Goal: Transaction & Acquisition: Purchase product/service

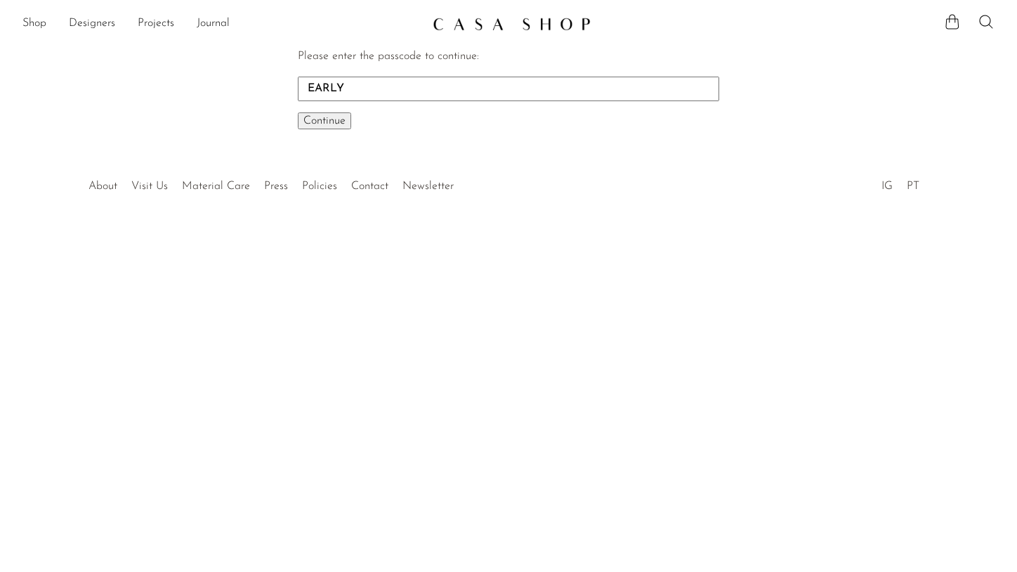
type input "EARLY"
click at [298, 112] on button "Continue One moment..." at bounding box center [324, 120] width 53 height 17
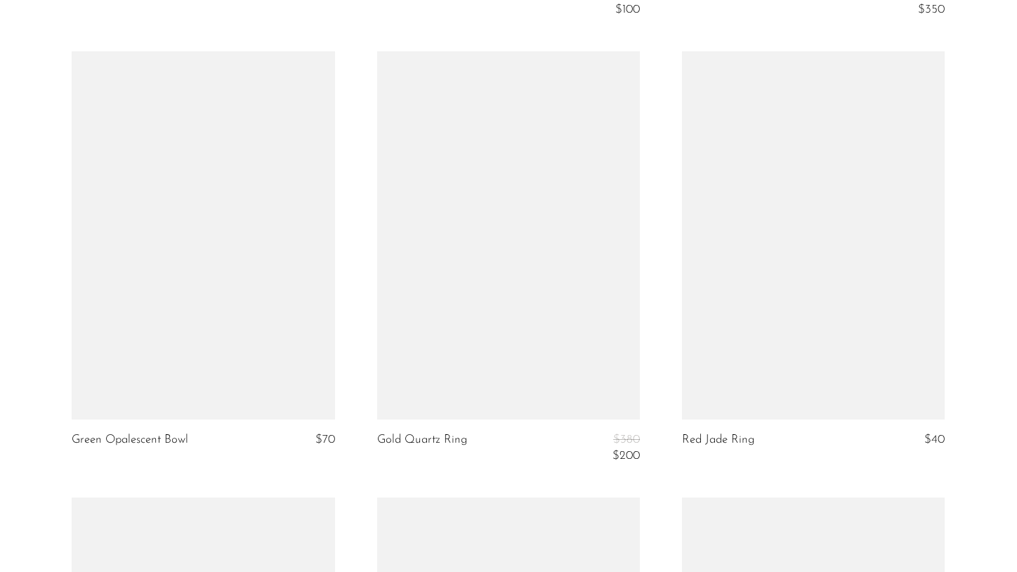
scroll to position [3108, 0]
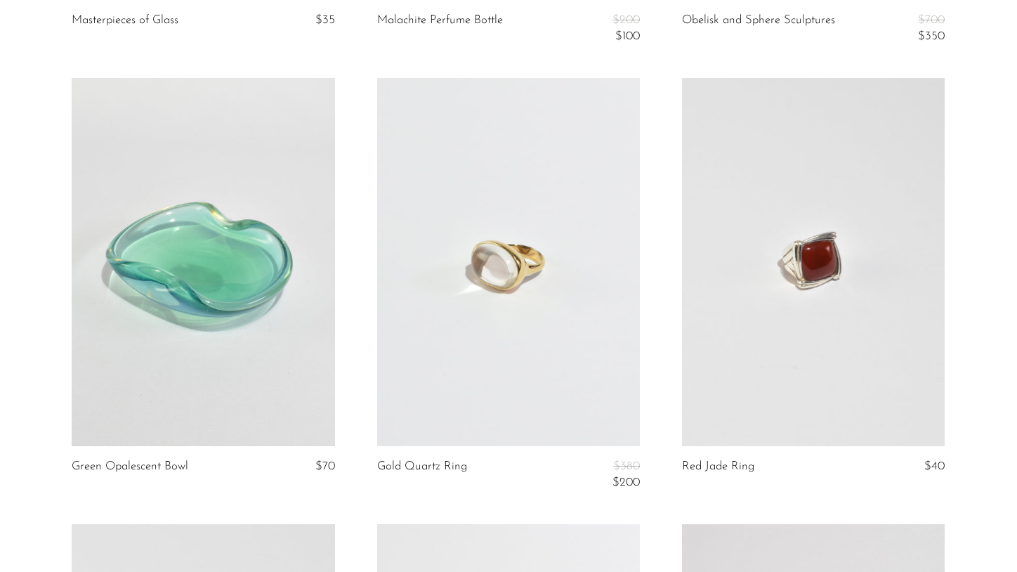
click at [545, 297] on link at bounding box center [508, 262] width 263 height 368
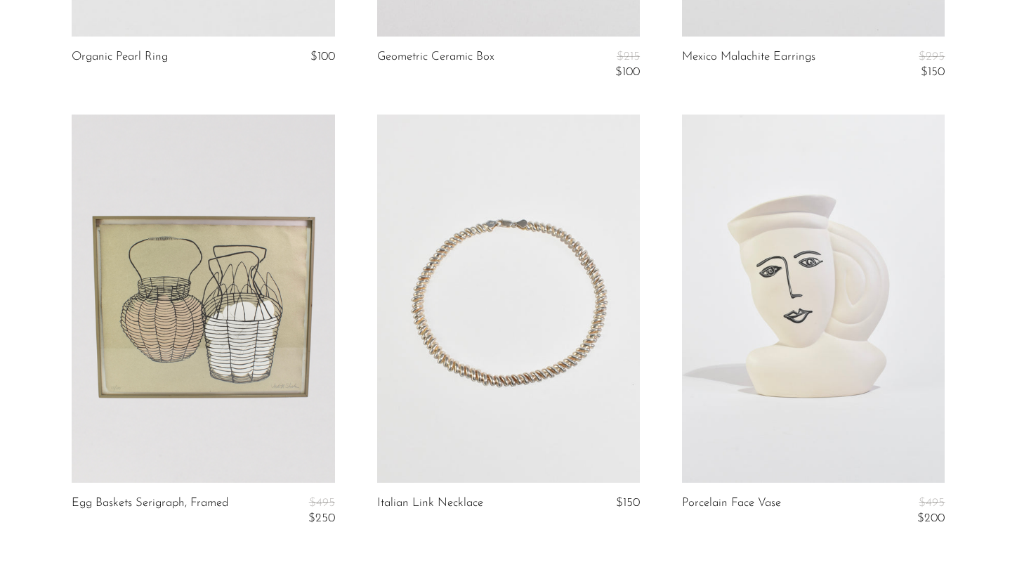
scroll to position [5156, 0]
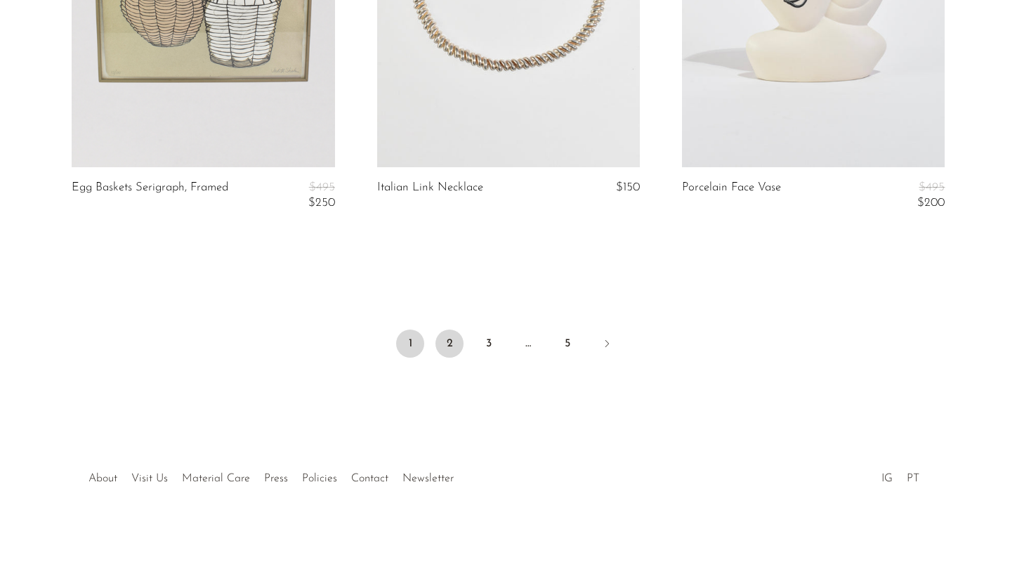
click at [450, 343] on link "2" at bounding box center [450, 343] width 28 height 28
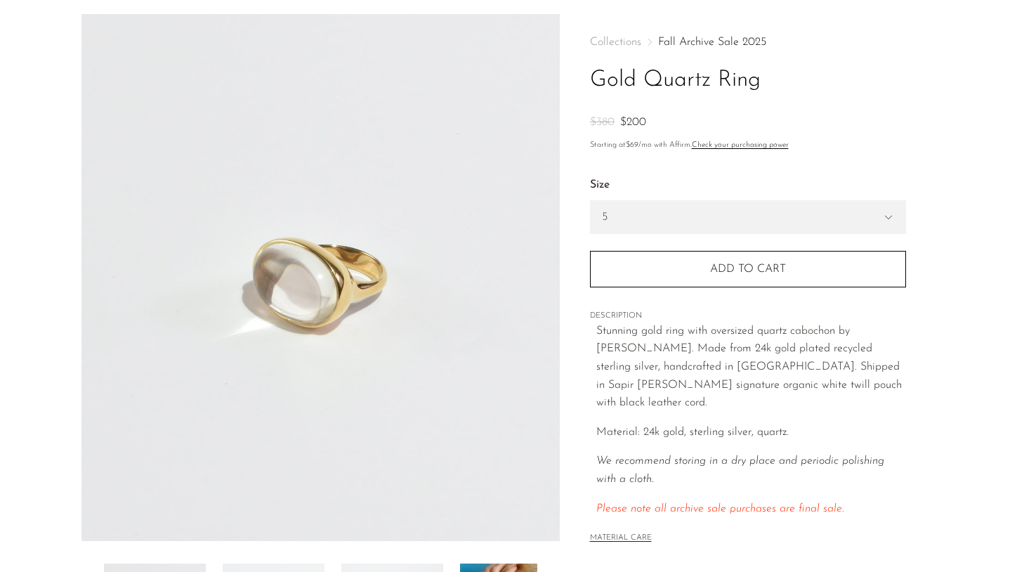
scroll to position [63, 0]
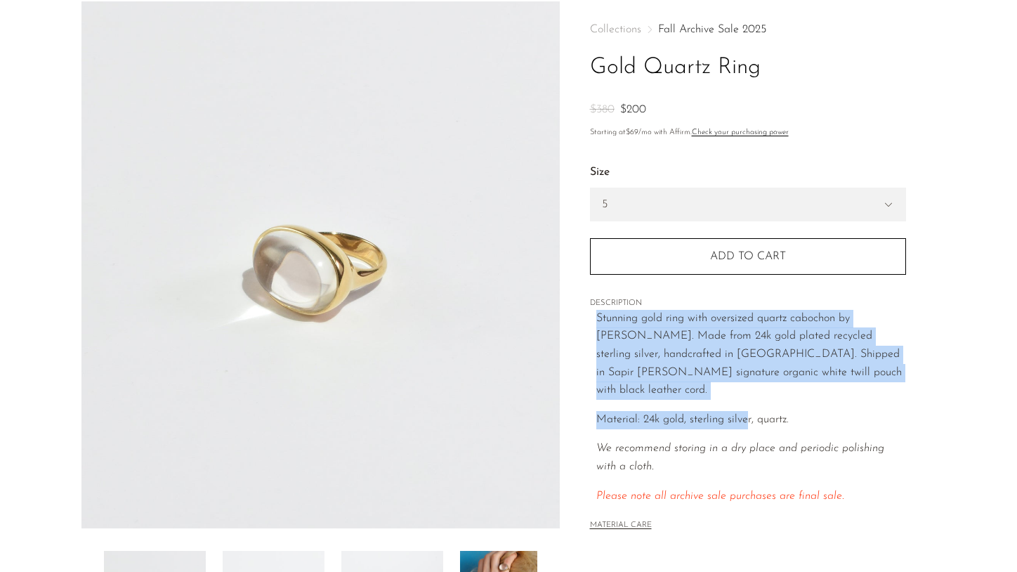
drag, startPoint x: 693, startPoint y: 300, endPoint x: 743, endPoint y: 413, distance: 123.6
click at [746, 408] on div "Collections Fall Archive Sale 2025 Gold Quartz Ring $380 $200 Starting at $69 /…" at bounding box center [748, 278] width 316 height 555
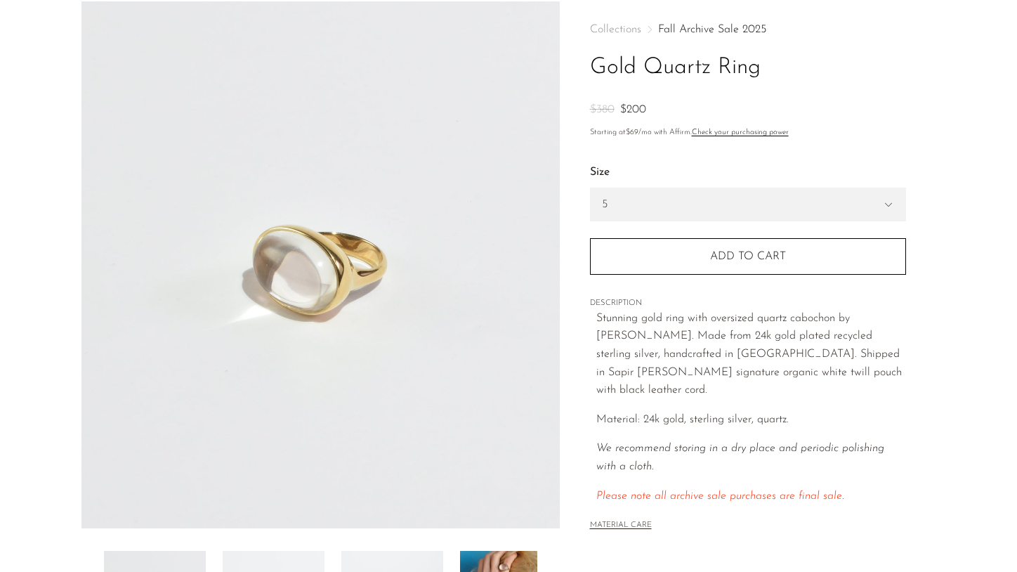
click at [743, 413] on div "Stunning gold ring with oversized quartz cabochon by Sapir Bachar. Made from 24…" at bounding box center [751, 407] width 310 height 195
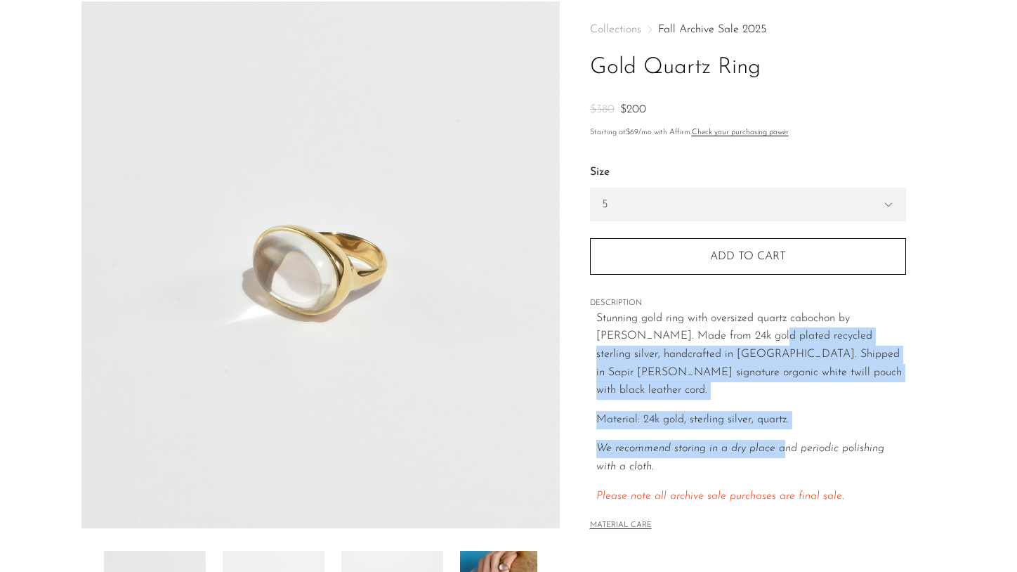
drag, startPoint x: 732, startPoint y: 336, endPoint x: 788, endPoint y: 429, distance: 108.7
click at [783, 426] on div "Stunning gold ring with oversized quartz cabochon by Sapir Bachar. Made from 24…" at bounding box center [751, 407] width 310 height 195
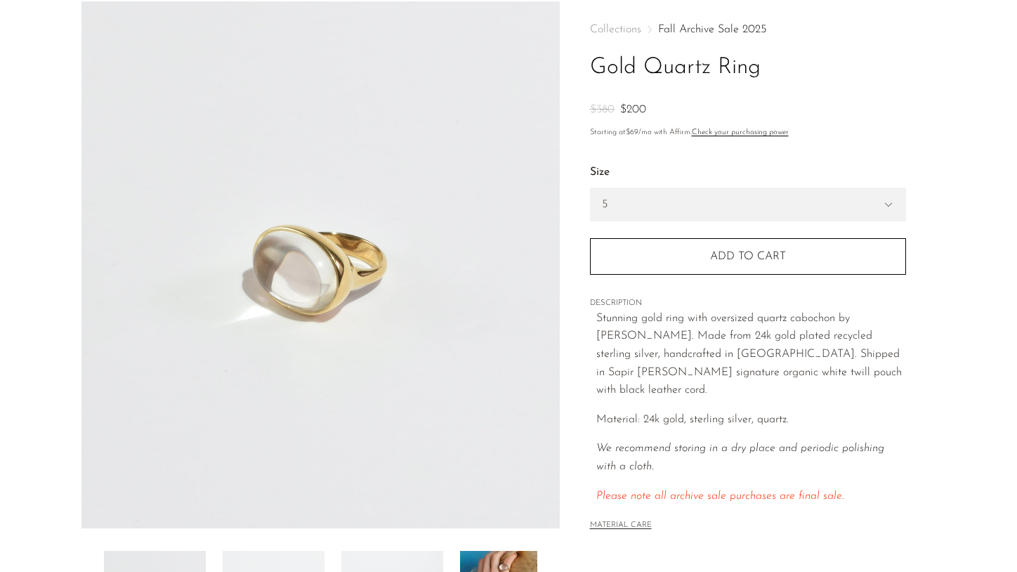
click at [788, 443] on icon "We recommend storing in a dry place and periodic polishing with a cloth." at bounding box center [740, 458] width 288 height 30
click at [712, 195] on select "5 6 7" at bounding box center [748, 204] width 315 height 32
select select "7"
click at [728, 360] on p "Stunning gold ring with oversized quartz cabochon by Sapir Bachar. Made from 24…" at bounding box center [751, 355] width 310 height 90
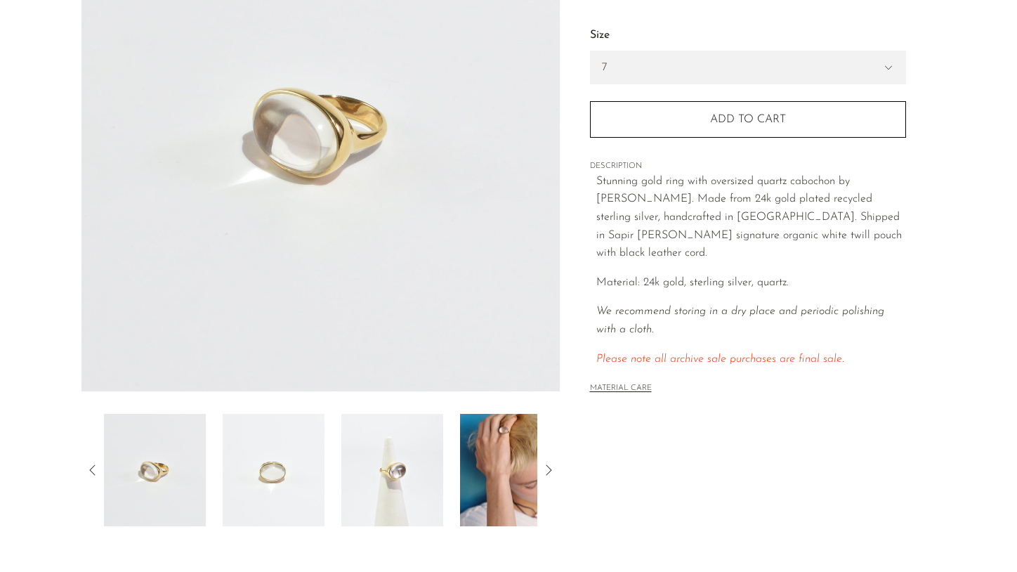
scroll to position [275, 0]
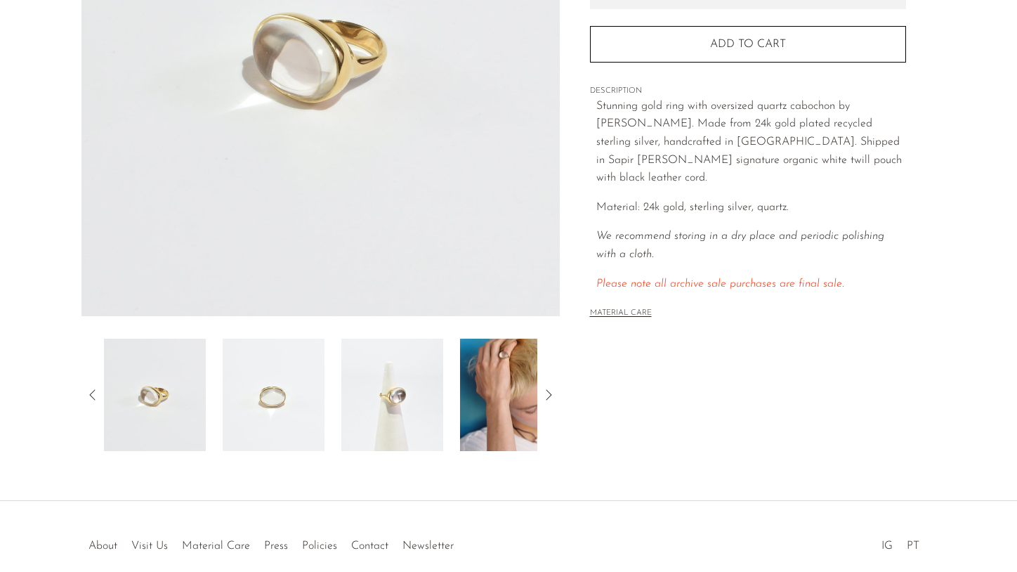
click at [485, 398] on img at bounding box center [511, 395] width 102 height 112
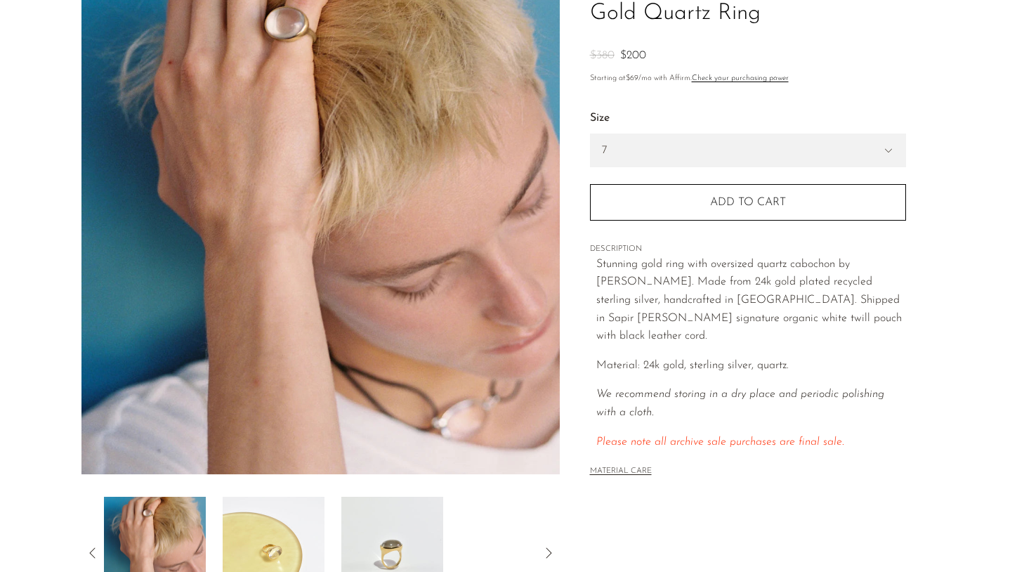
scroll to position [59, 0]
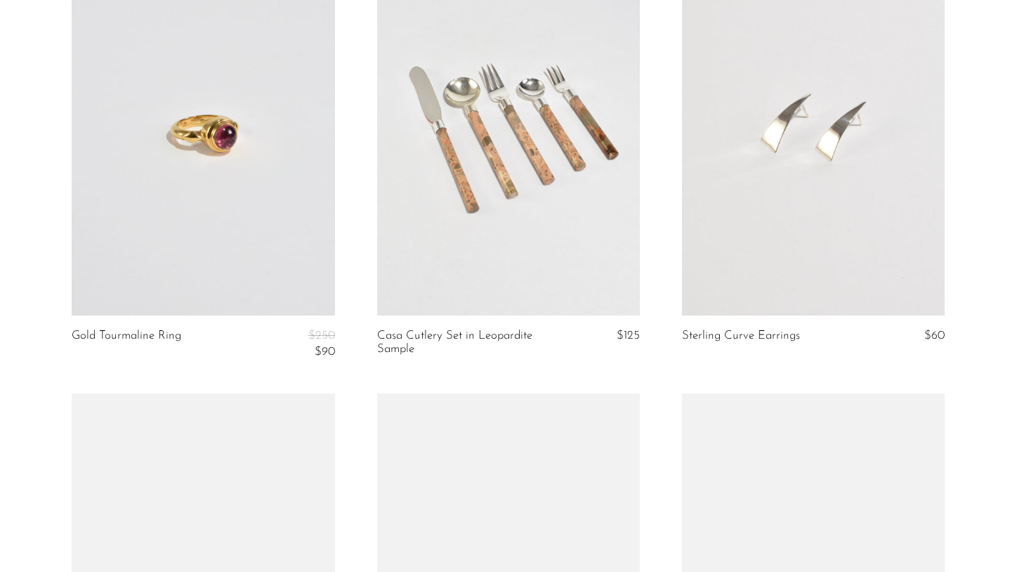
scroll to position [1539, 0]
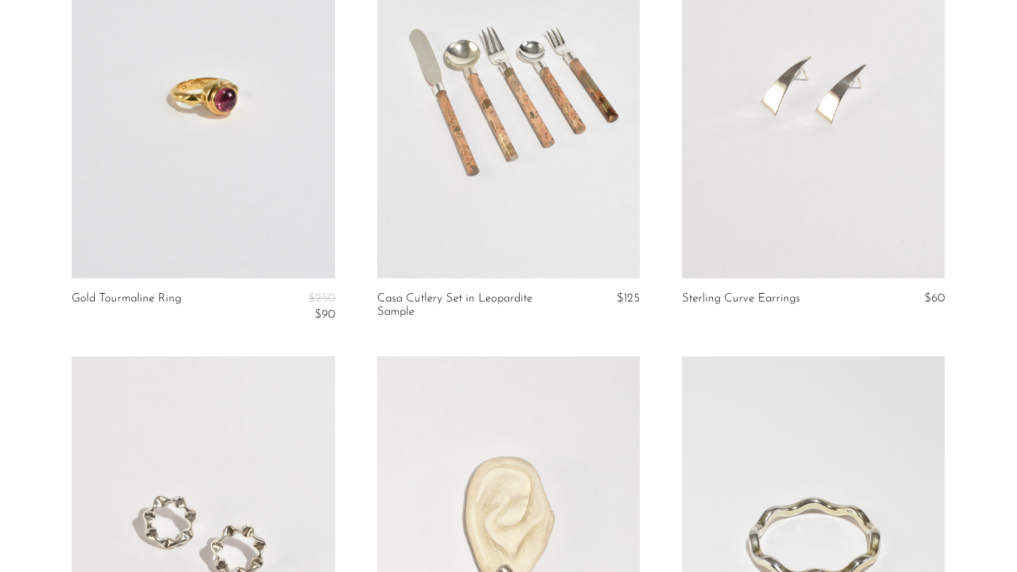
click at [275, 161] on link at bounding box center [203, 94] width 263 height 368
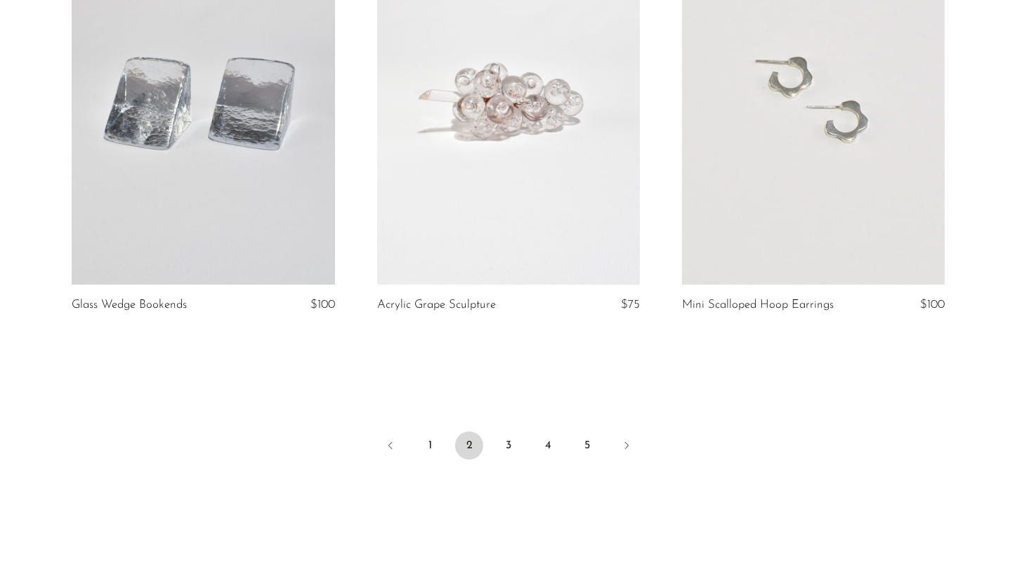
scroll to position [5049, 0]
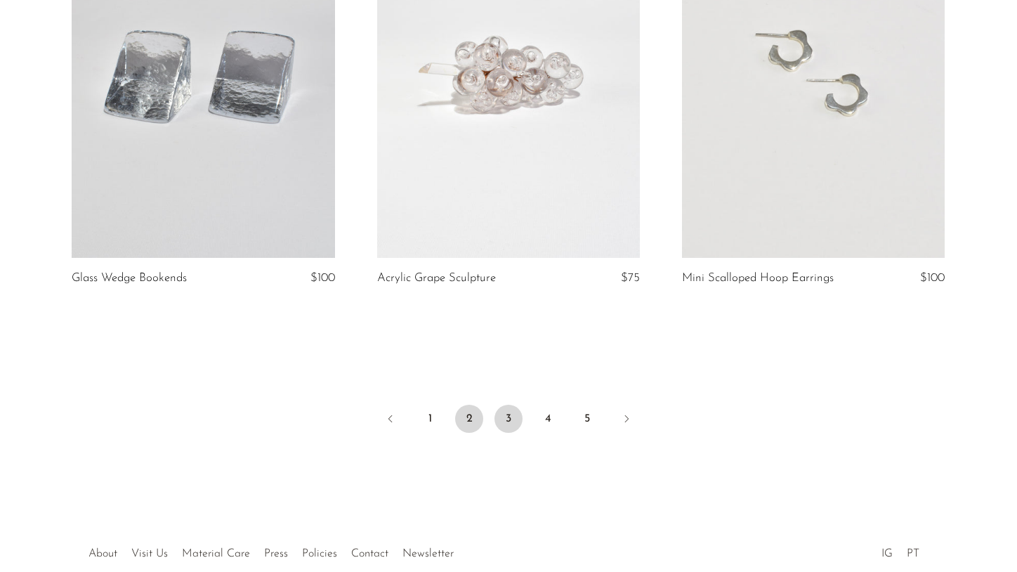
click at [513, 424] on link "3" at bounding box center [509, 419] width 28 height 28
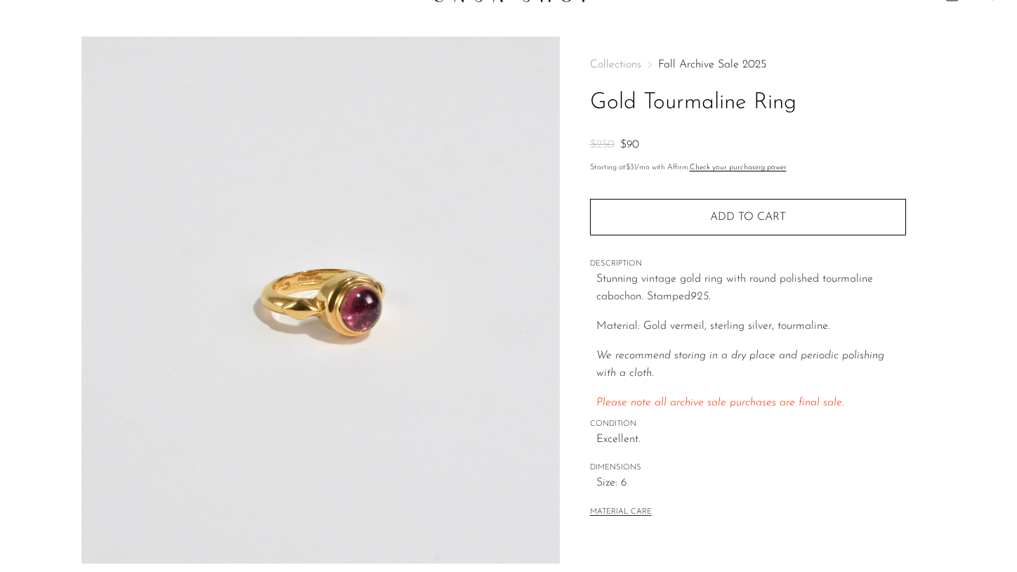
scroll to position [37, 0]
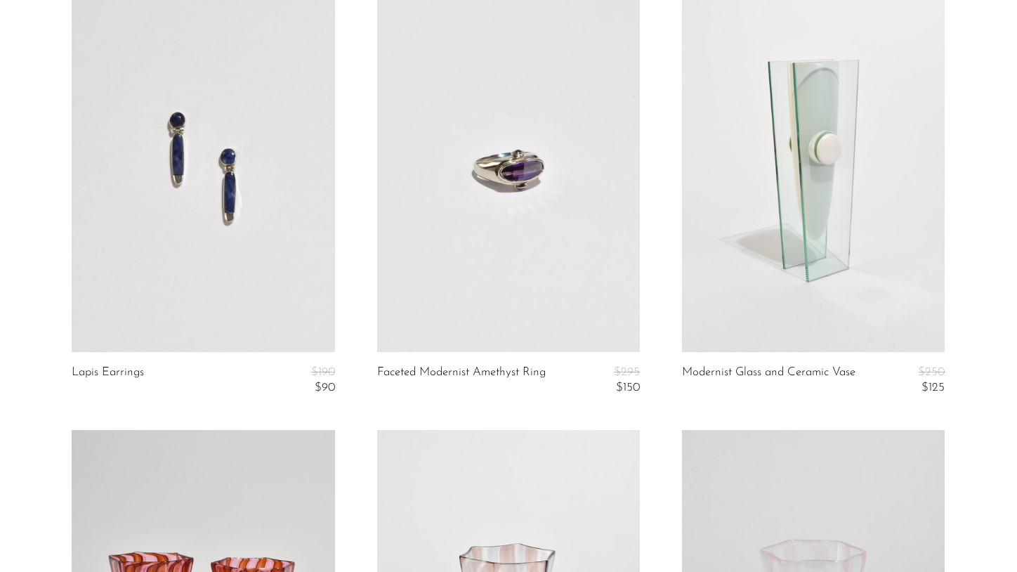
scroll to position [1970, 0]
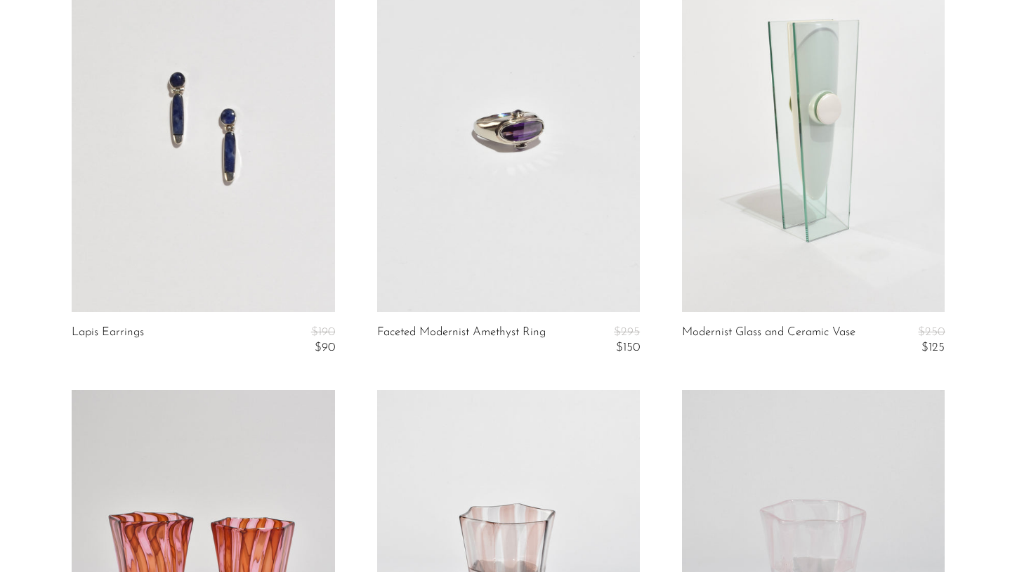
click at [225, 179] on link at bounding box center [203, 128] width 263 height 368
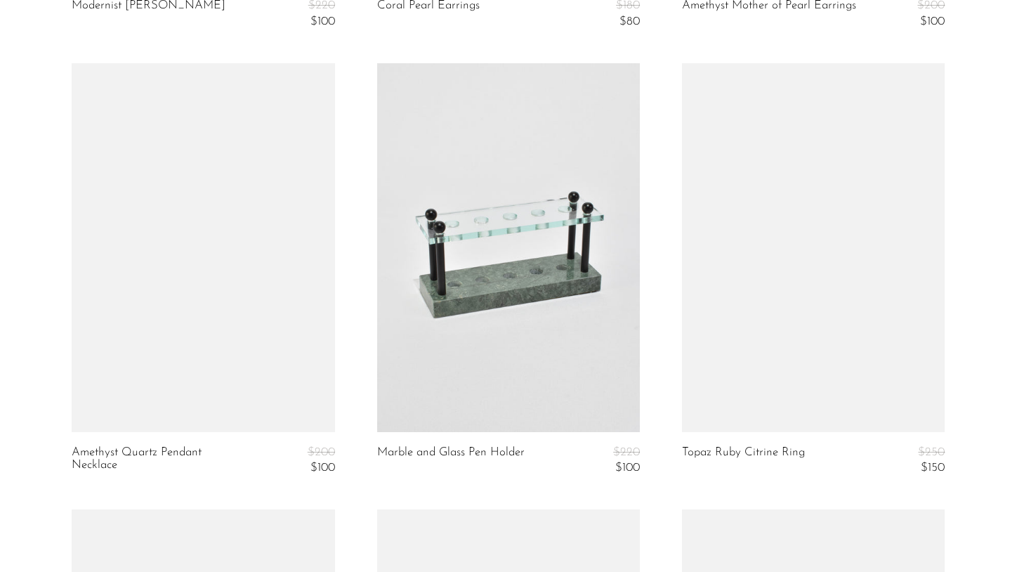
scroll to position [3620, 0]
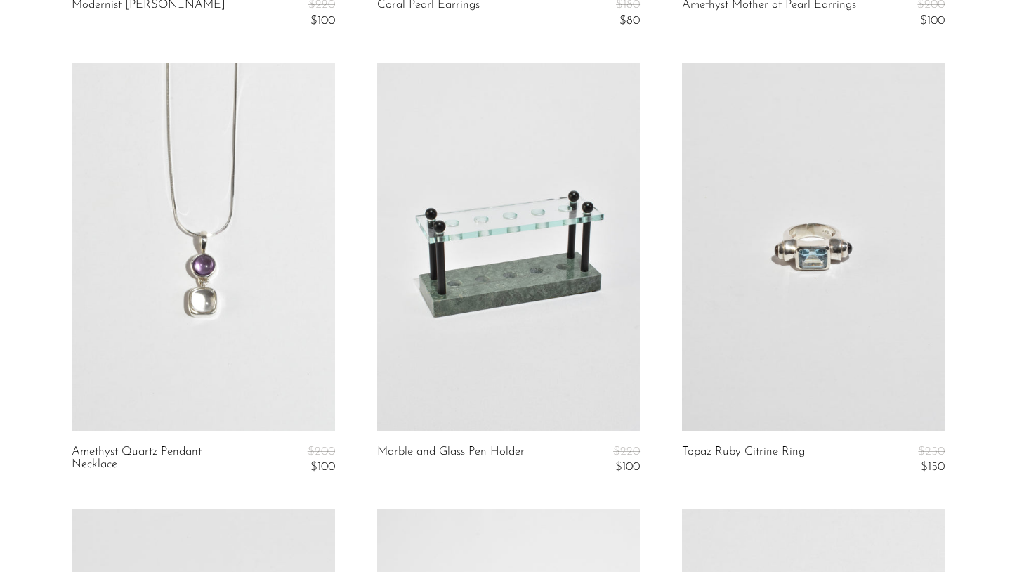
click at [823, 353] on link at bounding box center [813, 247] width 263 height 368
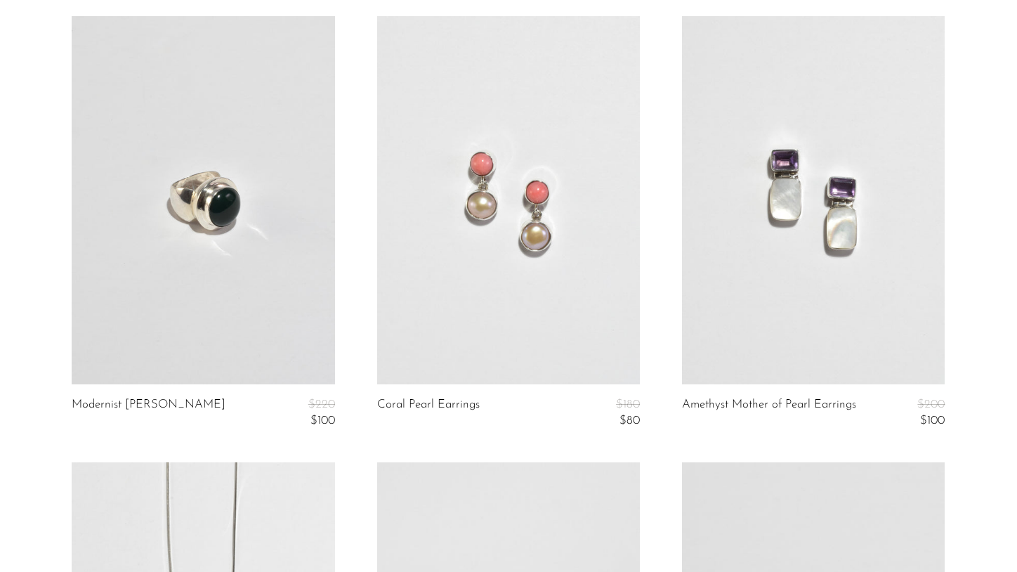
scroll to position [3209, 0]
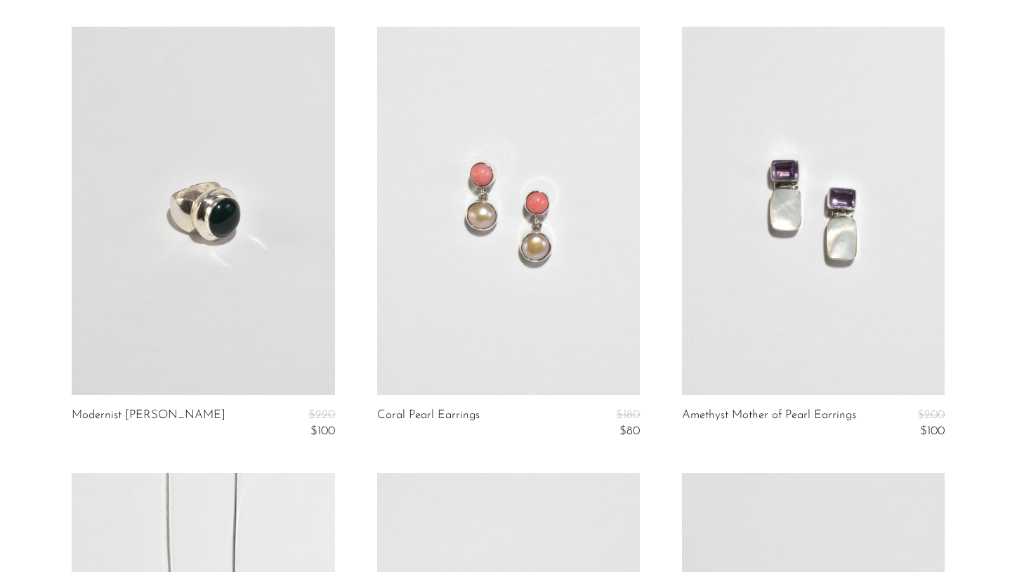
click at [490, 270] on link at bounding box center [508, 211] width 263 height 368
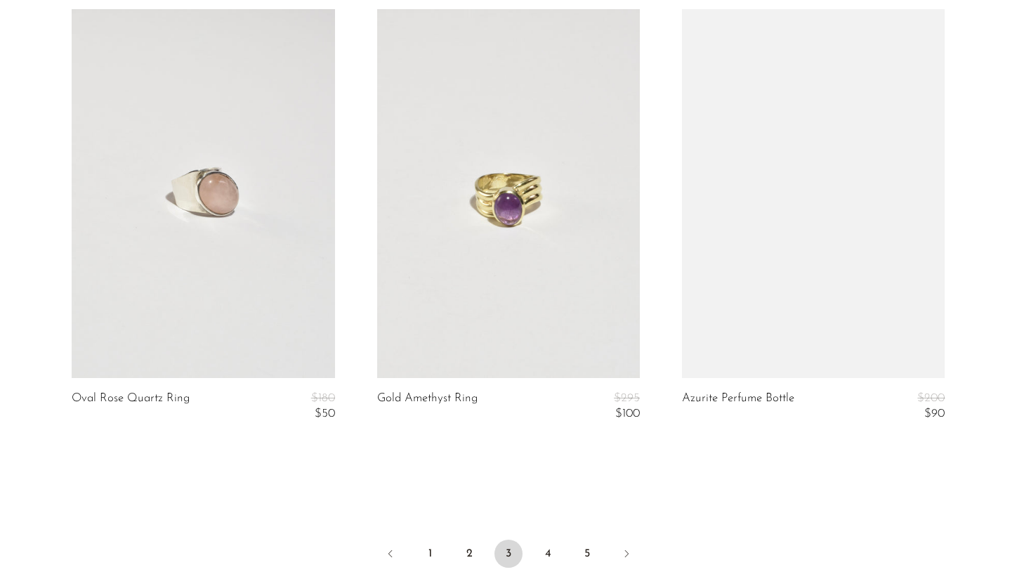
scroll to position [5048, 0]
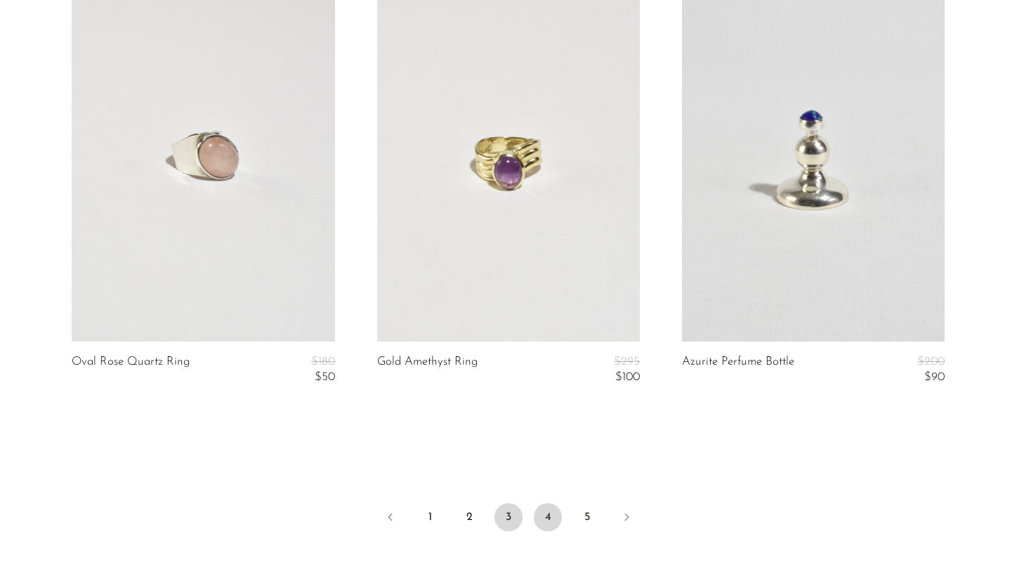
click at [544, 513] on link "4" at bounding box center [548, 517] width 28 height 28
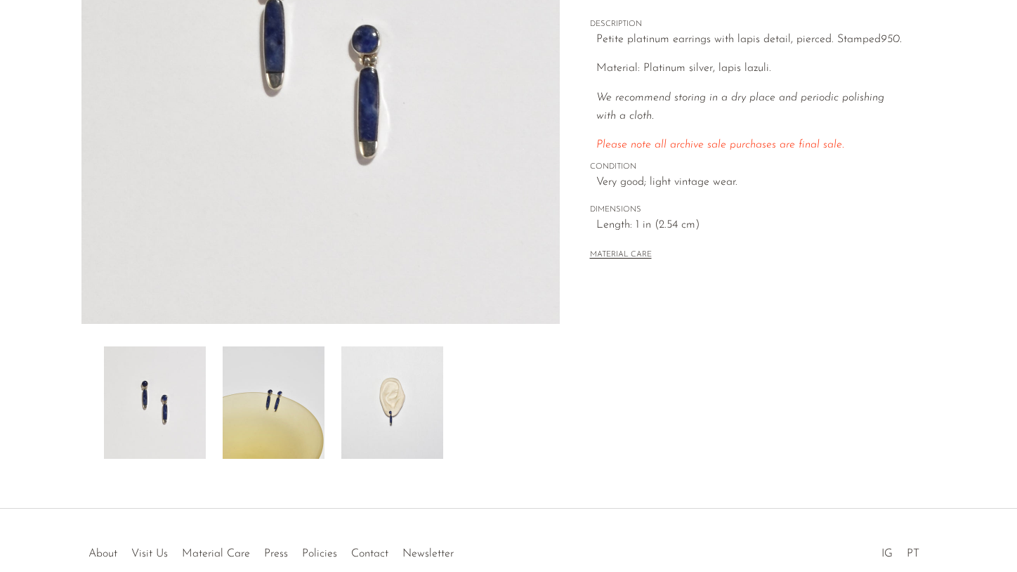
scroll to position [280, 0]
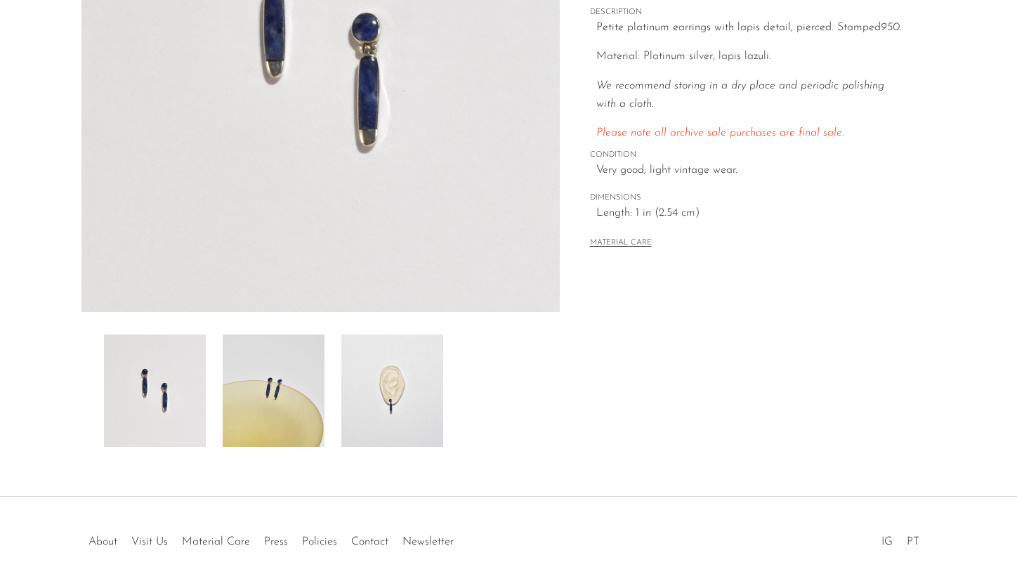
click at [413, 417] on img at bounding box center [392, 390] width 102 height 112
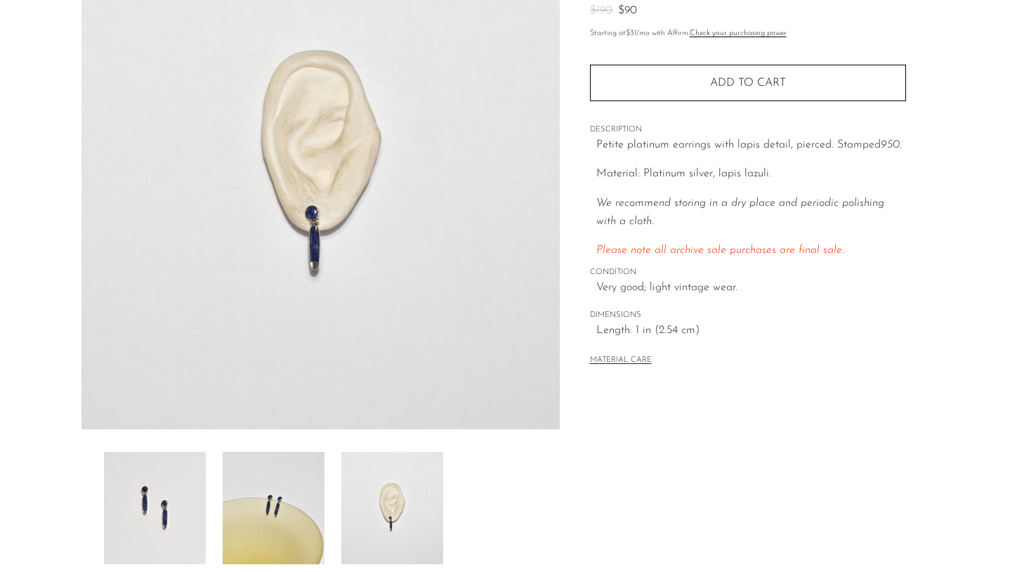
scroll to position [129, 0]
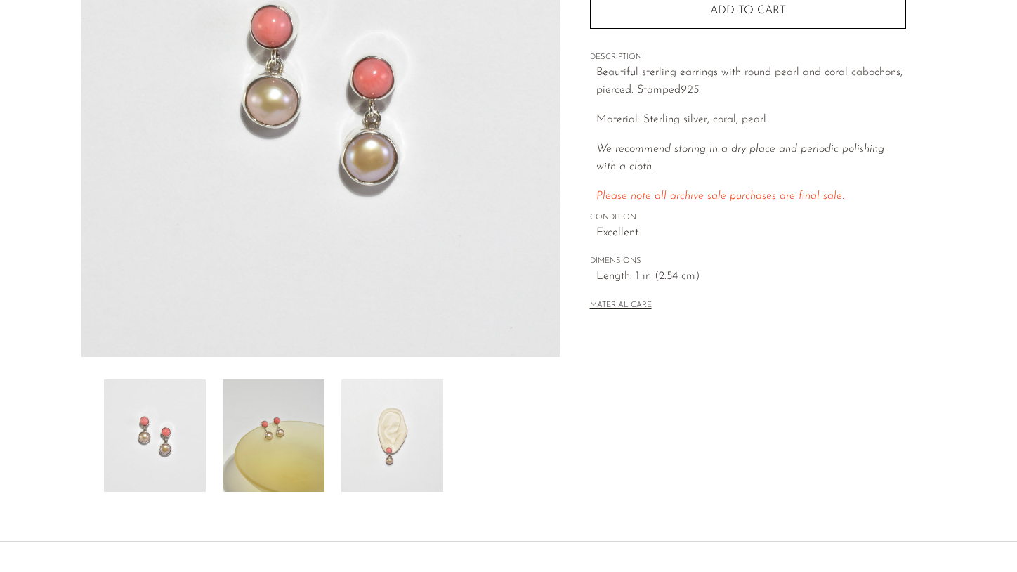
scroll to position [243, 0]
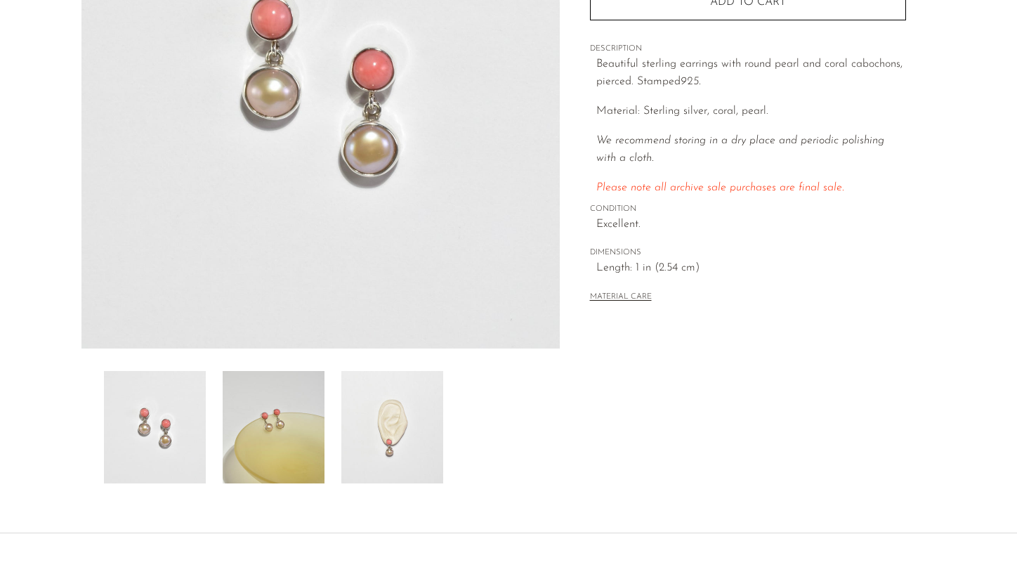
click at [393, 405] on img at bounding box center [392, 427] width 102 height 112
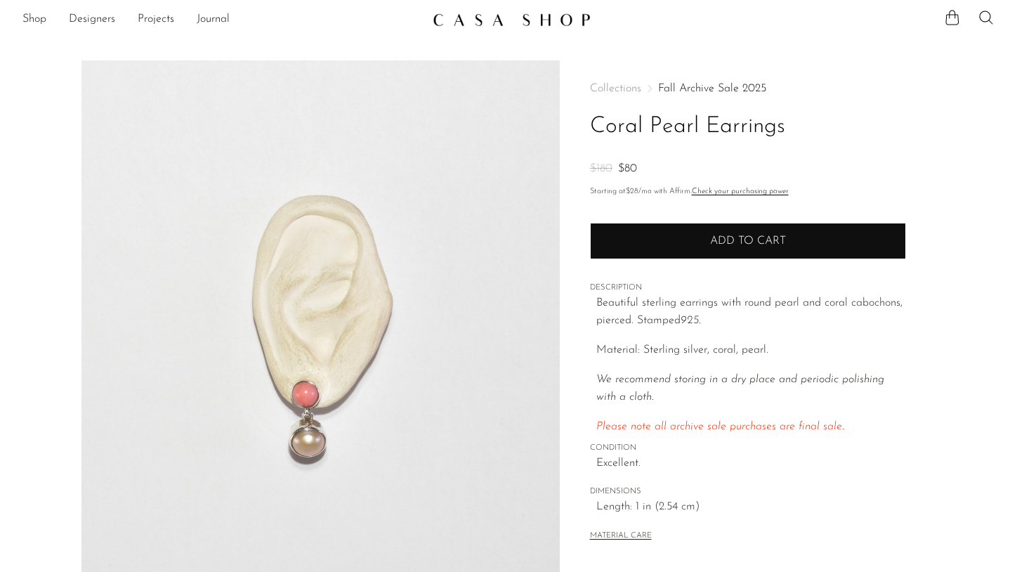
scroll to position [4, 0]
click at [678, 244] on button "Add to cart" at bounding box center [748, 241] width 316 height 37
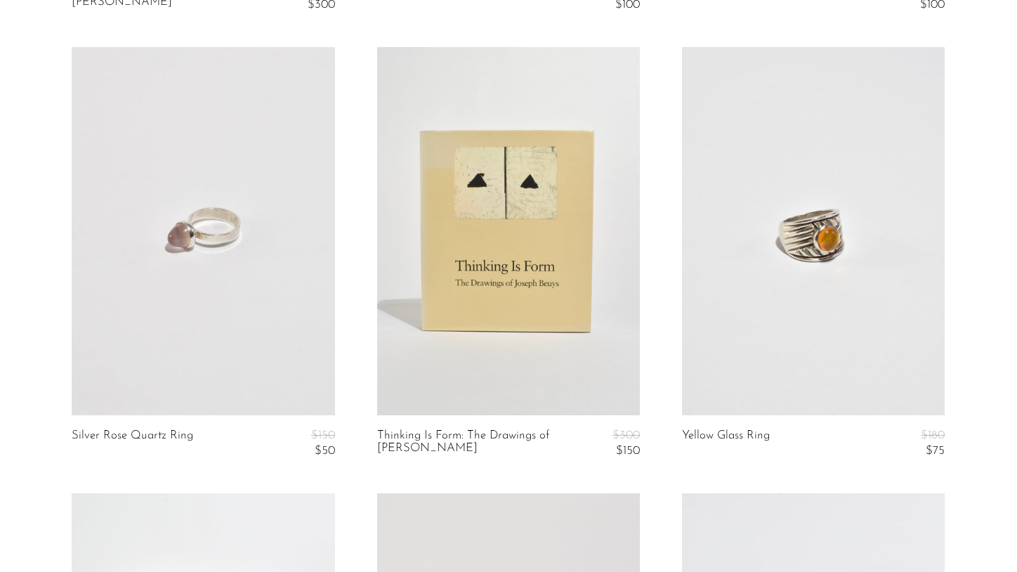
scroll to position [1043, 0]
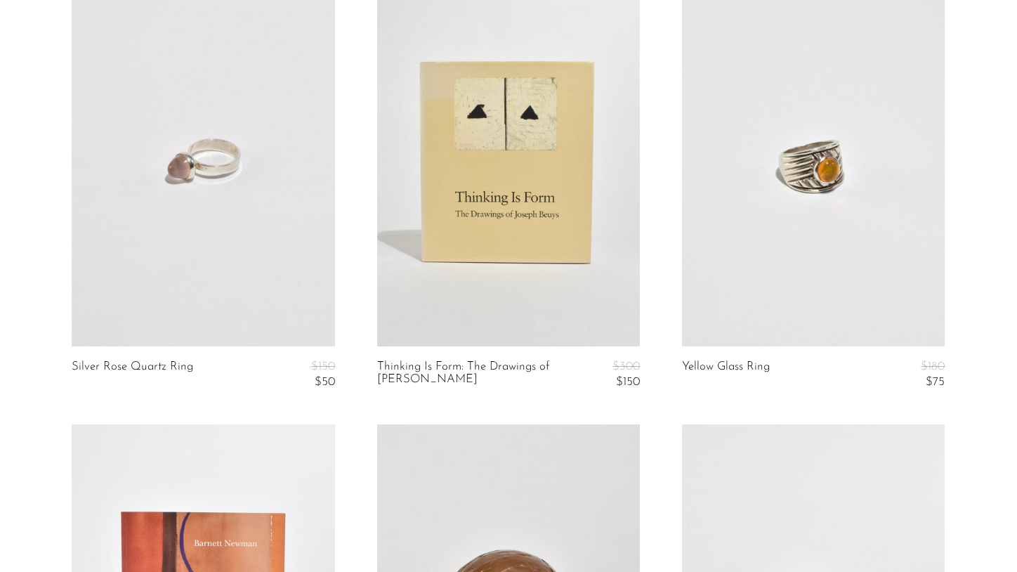
click at [247, 223] on link at bounding box center [203, 162] width 263 height 368
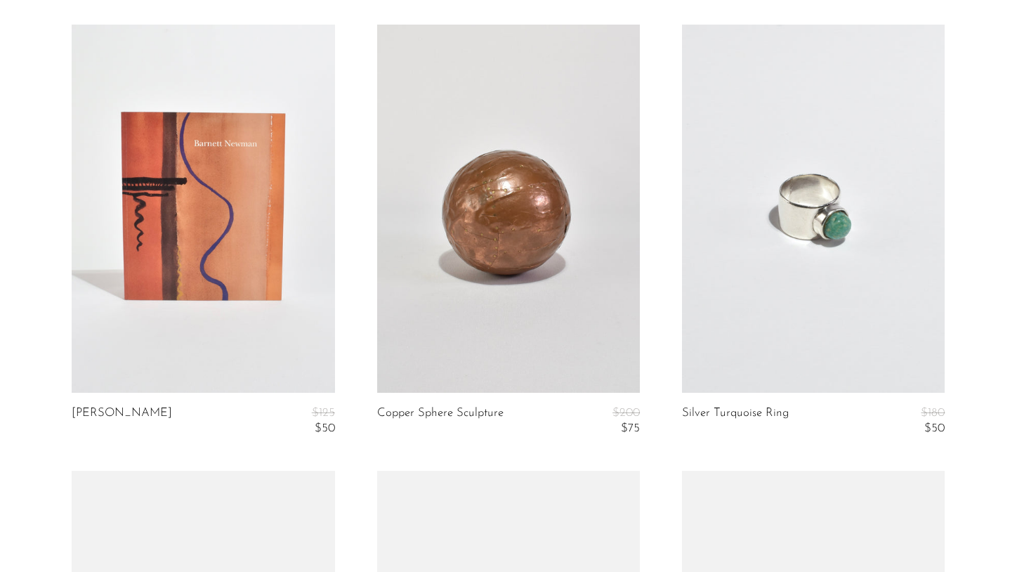
scroll to position [1549, 0]
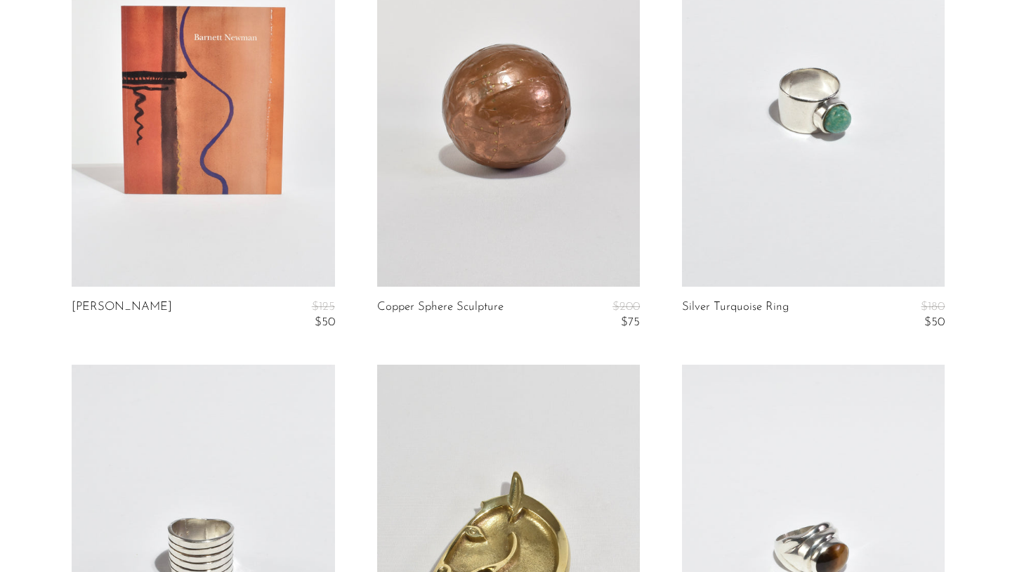
click at [835, 209] on link at bounding box center [813, 103] width 263 height 368
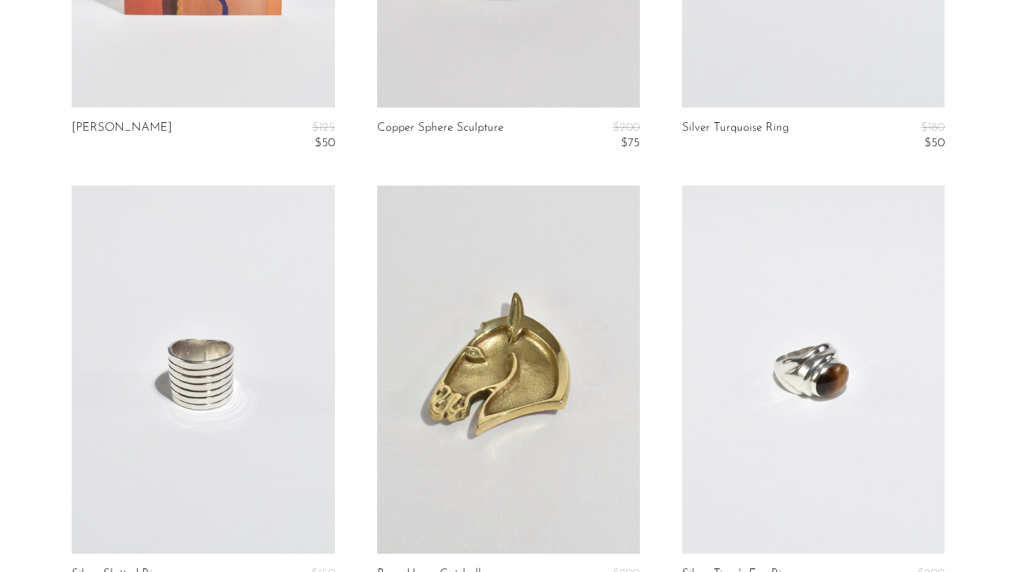
scroll to position [1895, 0]
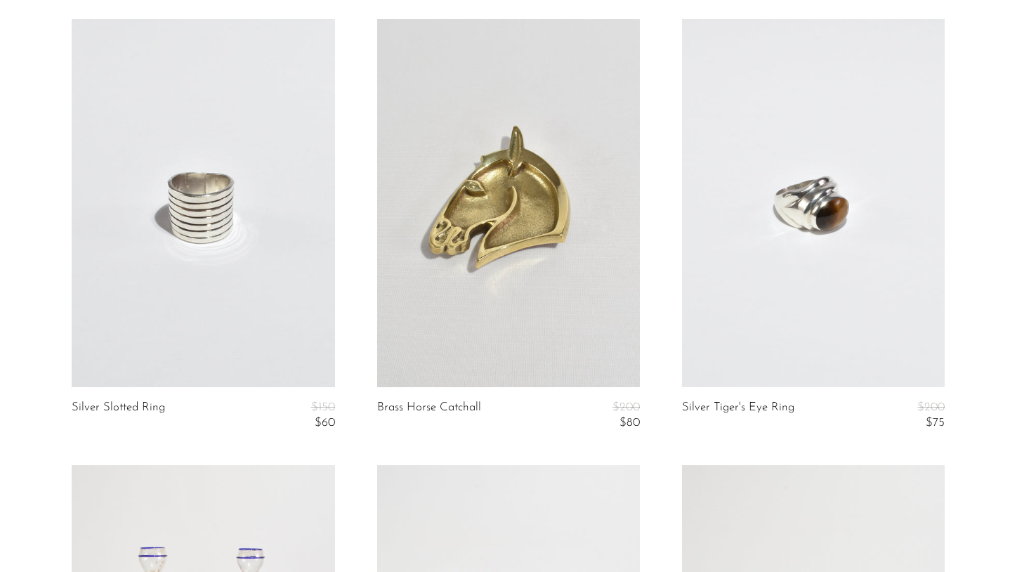
click at [755, 275] on link at bounding box center [813, 203] width 263 height 368
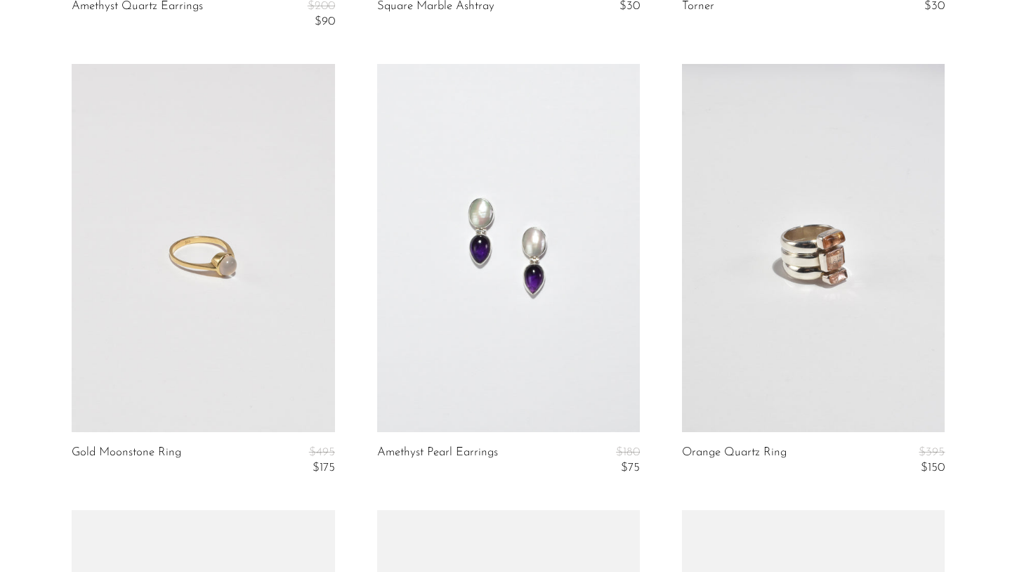
scroll to position [4105, 0]
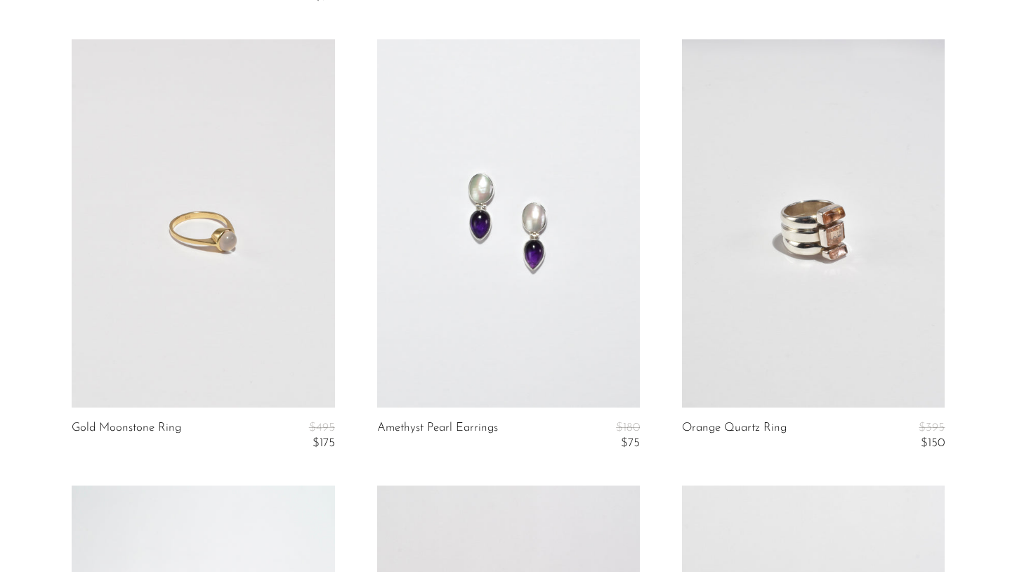
click at [291, 328] on link at bounding box center [203, 223] width 263 height 368
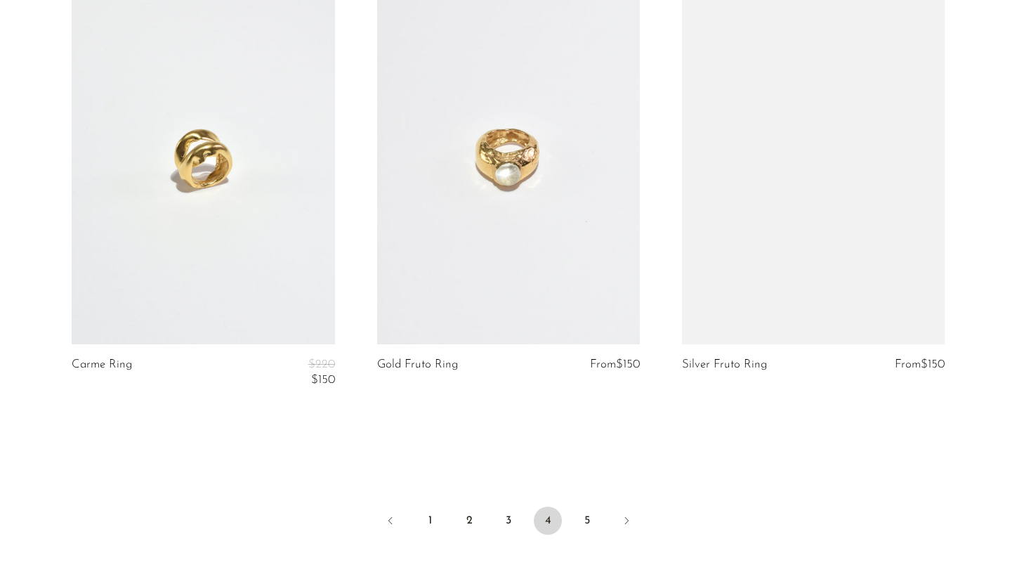
scroll to position [5061, 0]
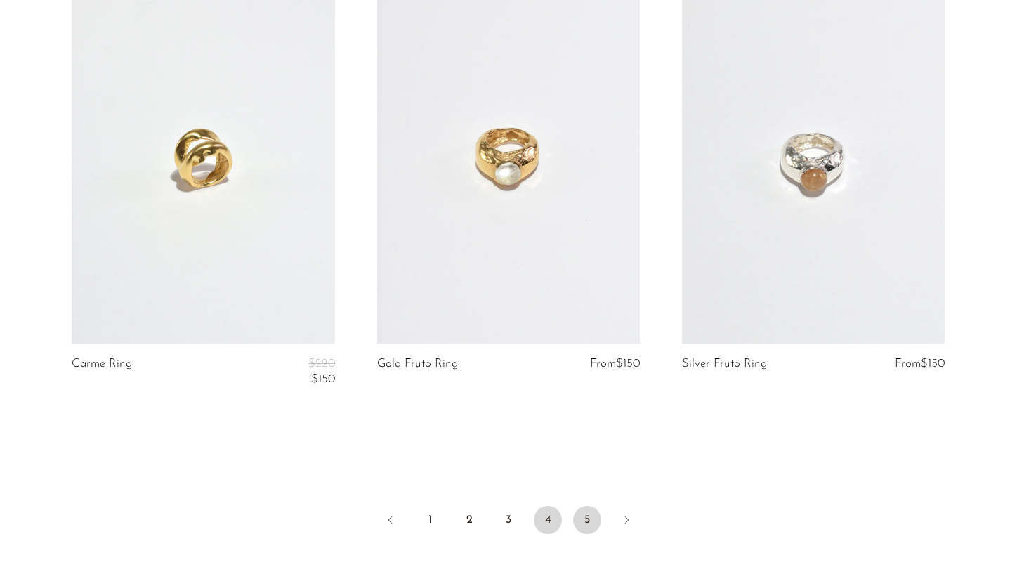
click at [583, 523] on link "5" at bounding box center [587, 520] width 28 height 28
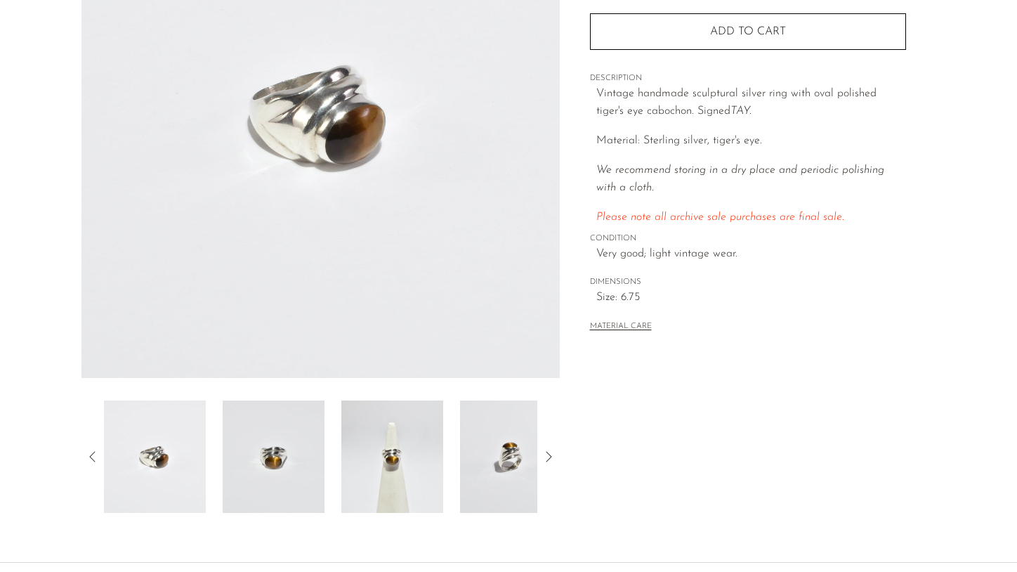
scroll to position [261, 0]
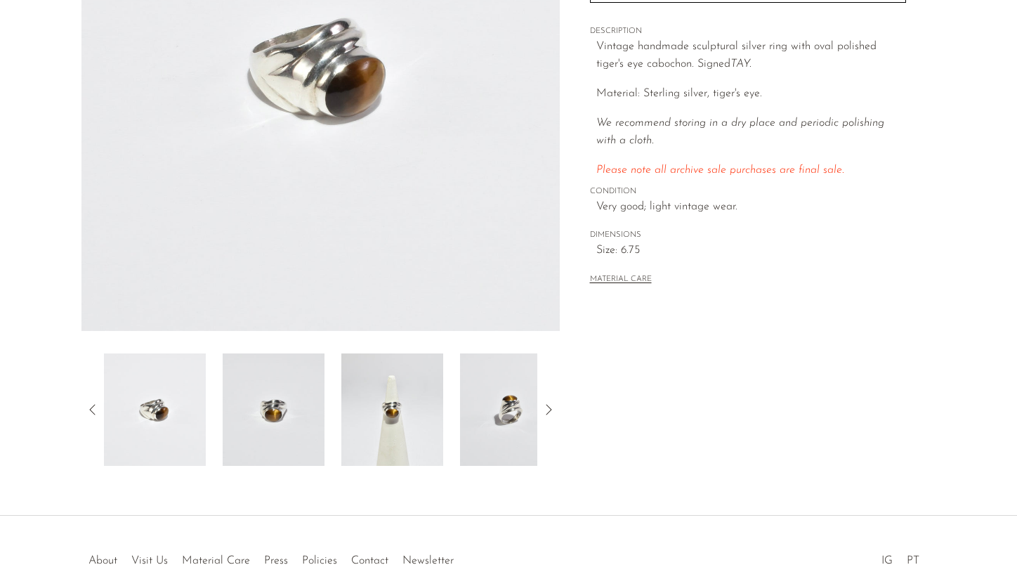
click at [396, 421] on img at bounding box center [392, 409] width 102 height 112
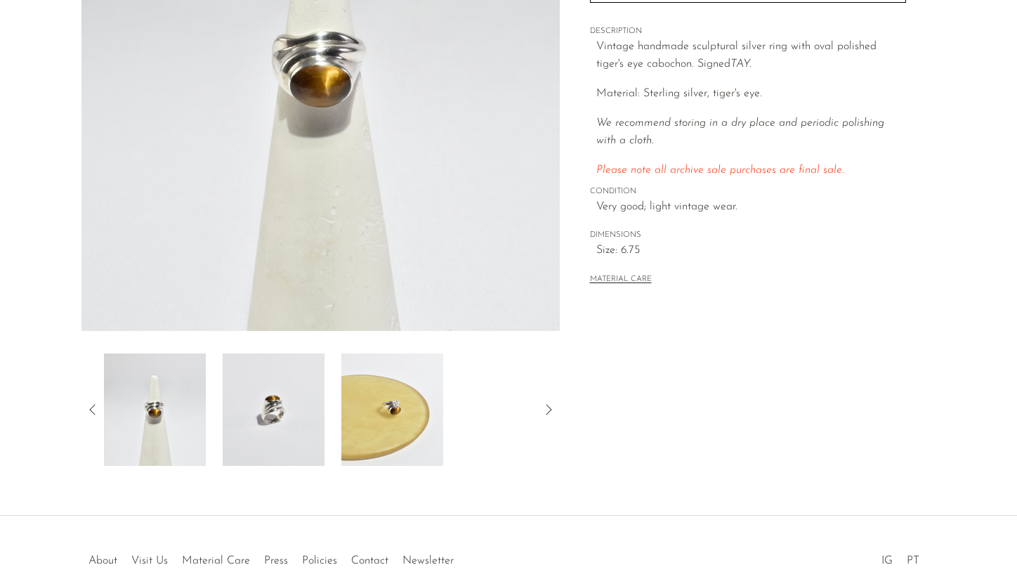
click at [405, 415] on img at bounding box center [392, 409] width 102 height 112
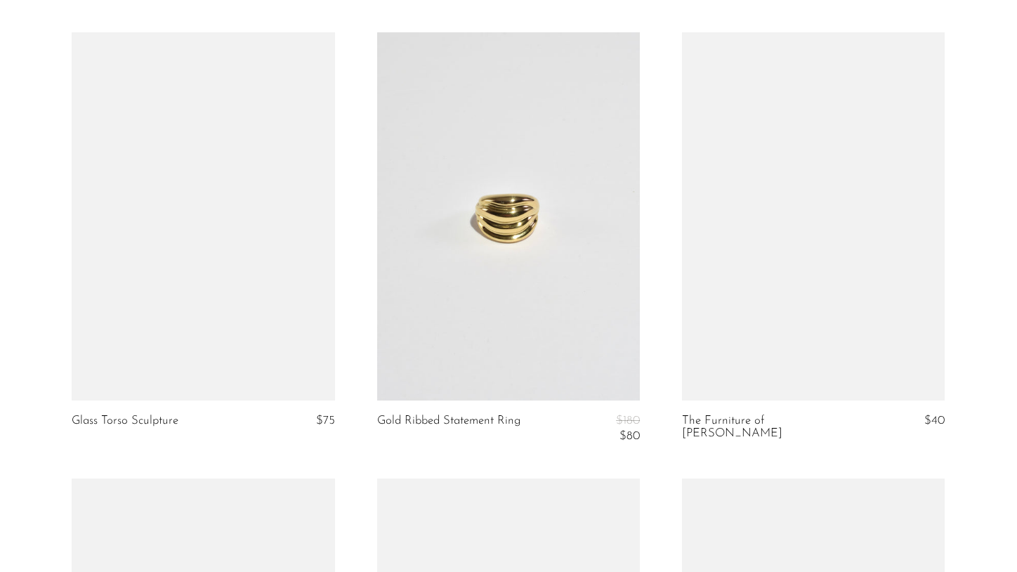
scroll to position [101, 0]
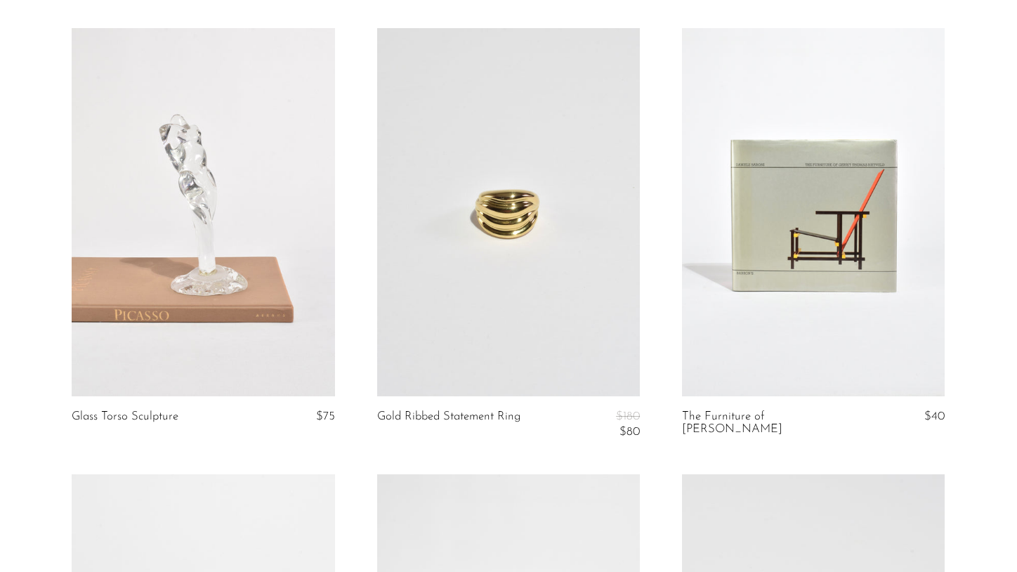
click at [542, 291] on link at bounding box center [508, 212] width 263 height 368
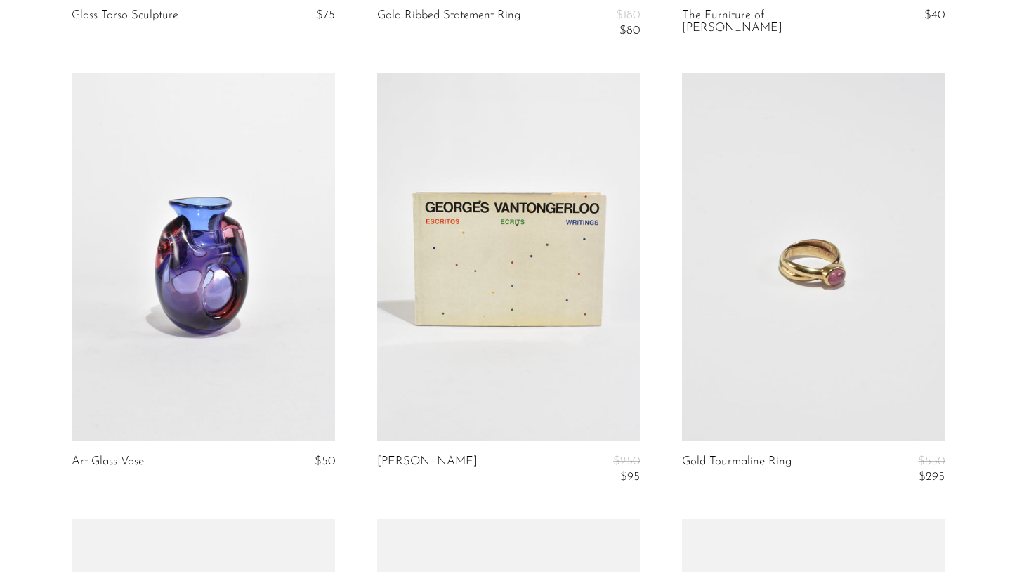
scroll to position [530, 0]
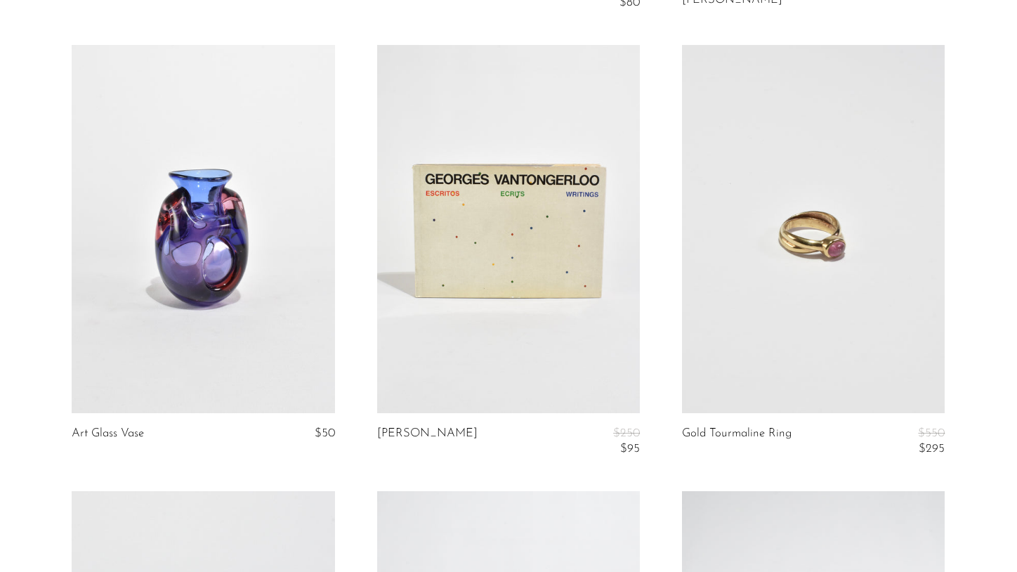
click at [791, 339] on link at bounding box center [813, 229] width 263 height 368
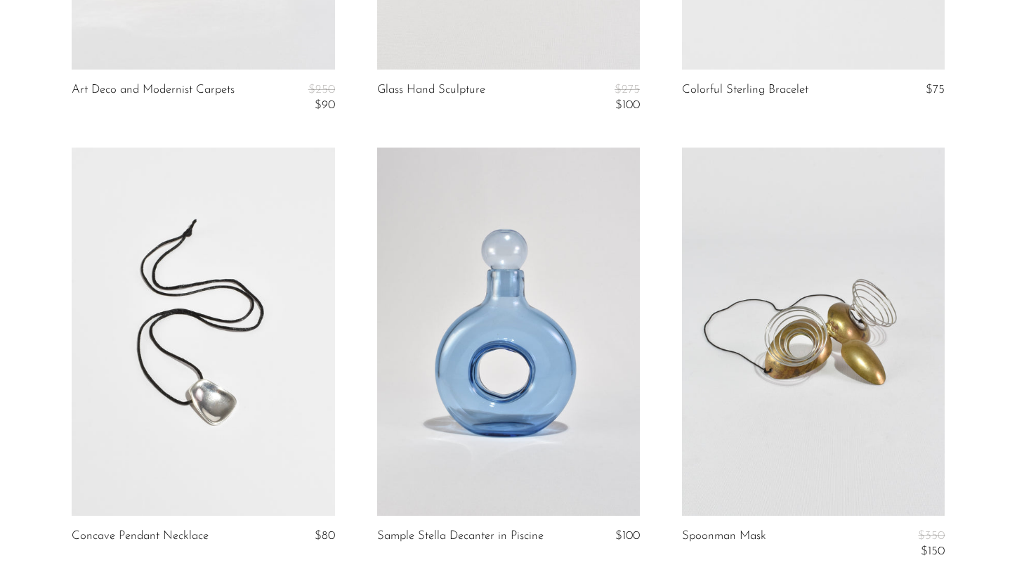
scroll to position [1772, 0]
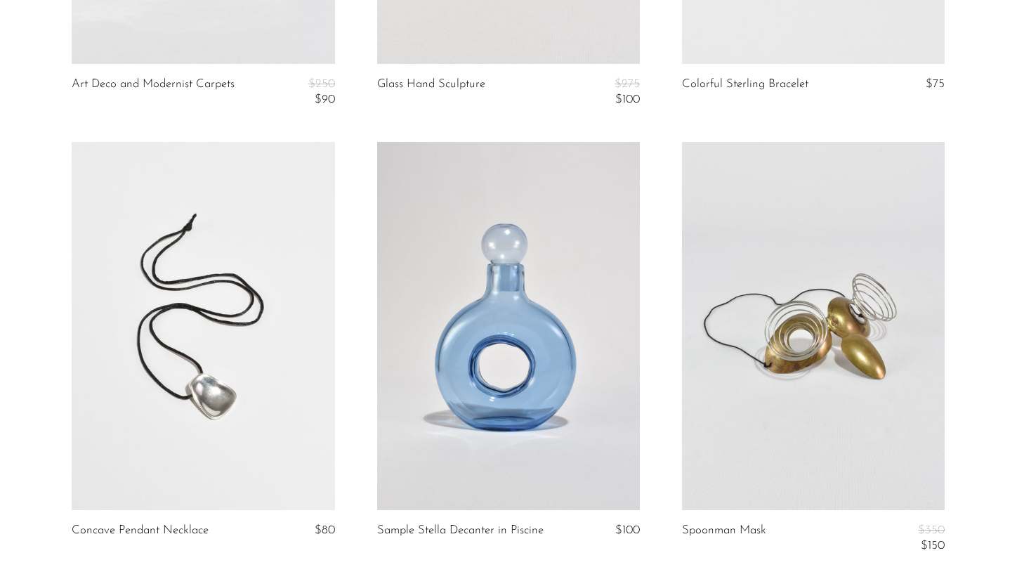
click at [243, 367] on link at bounding box center [203, 326] width 263 height 368
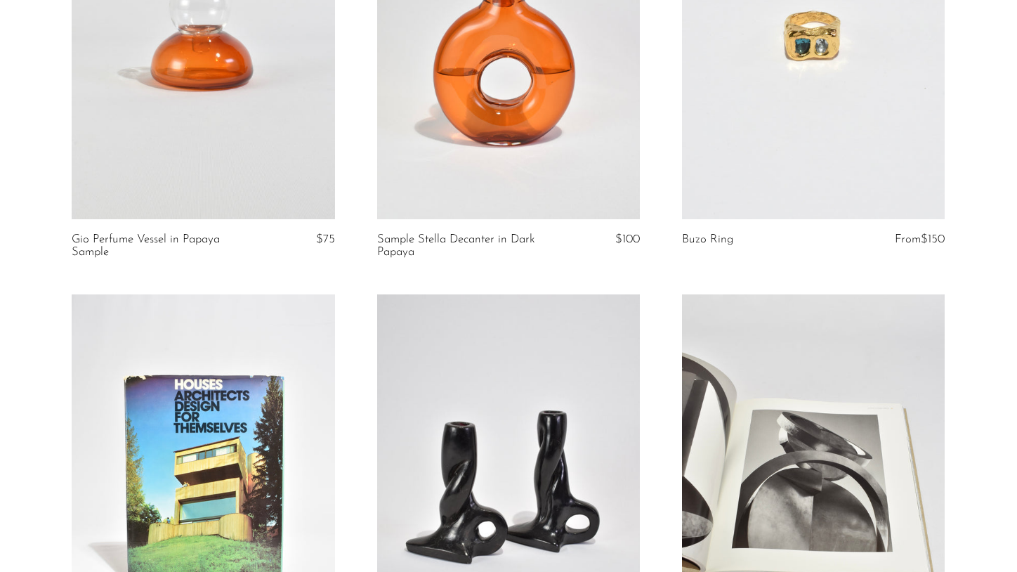
scroll to position [2958, 0]
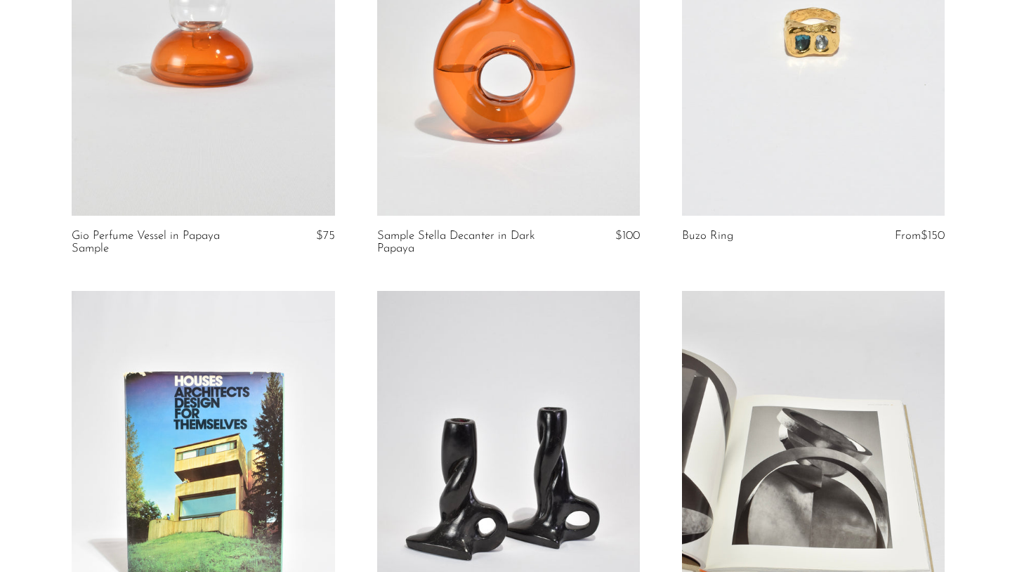
click at [774, 192] on link at bounding box center [813, 32] width 263 height 368
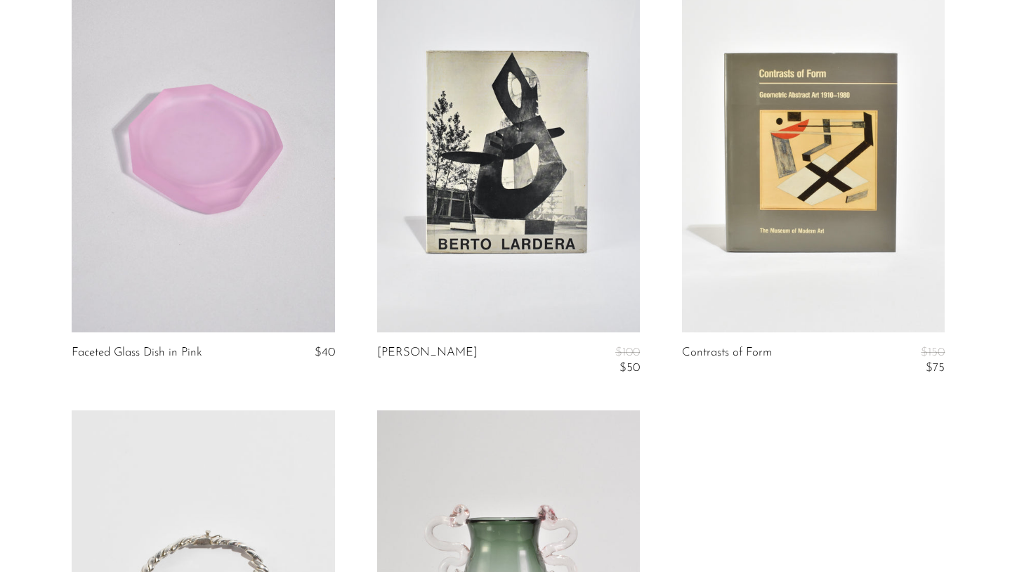
scroll to position [4755, 0]
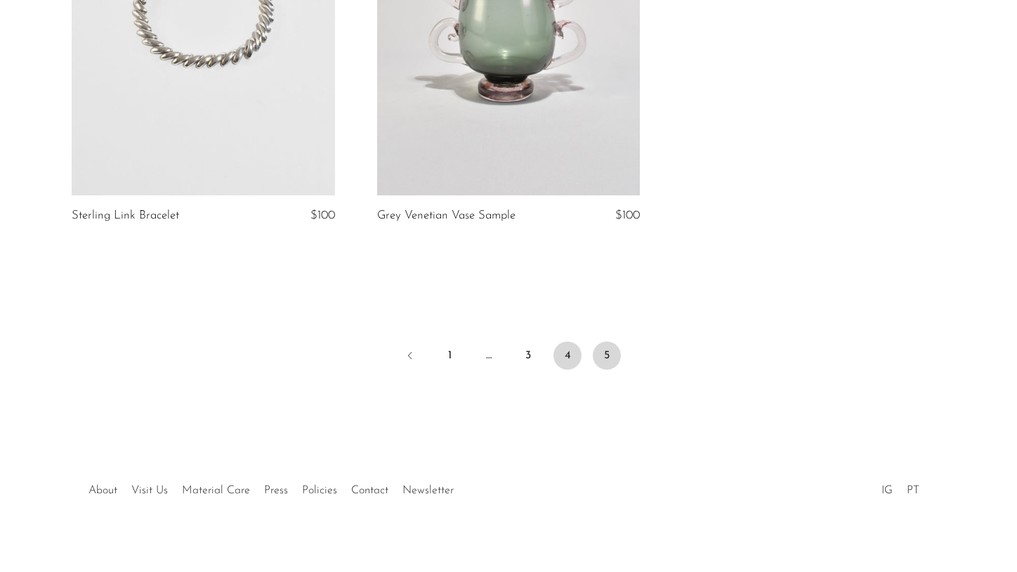
click at [569, 347] on link "4" at bounding box center [568, 355] width 28 height 28
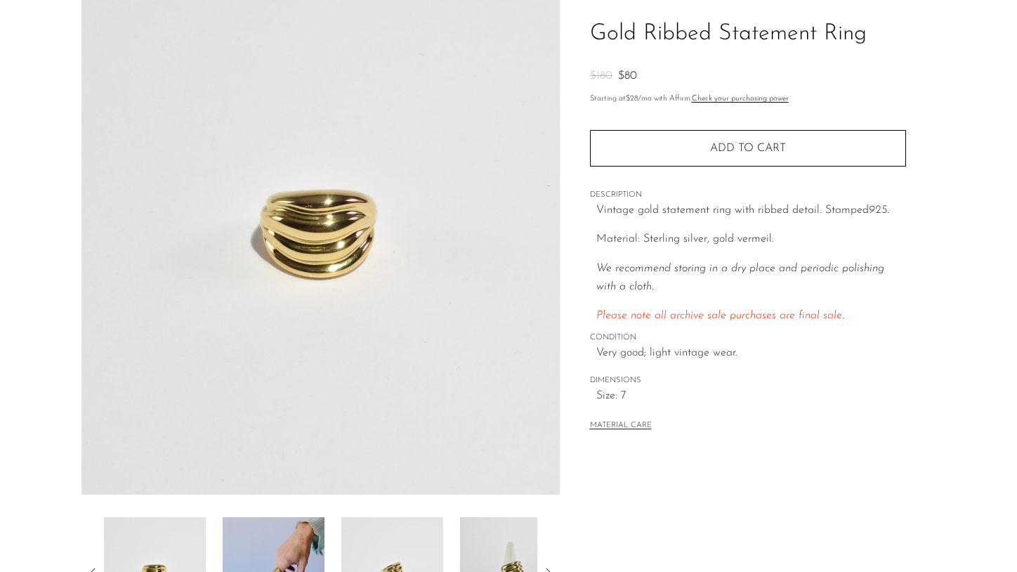
scroll to position [343, 0]
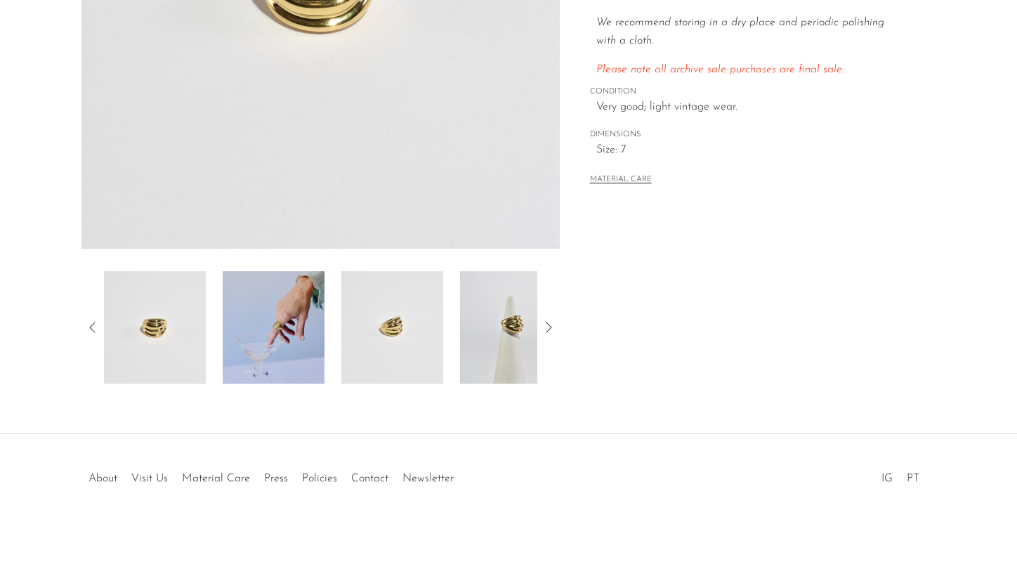
click at [293, 311] on img at bounding box center [274, 327] width 102 height 112
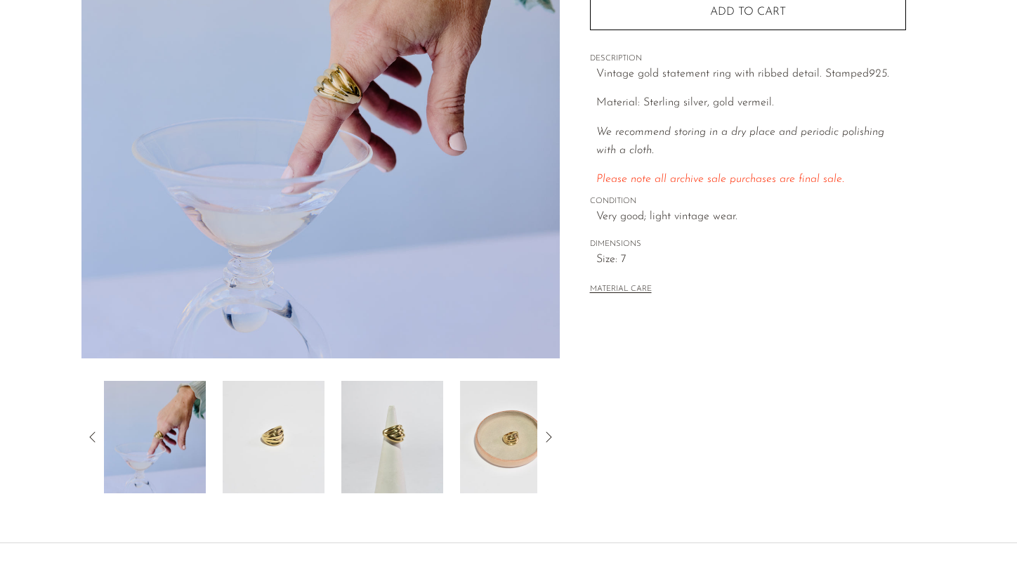
scroll to position [194, 0]
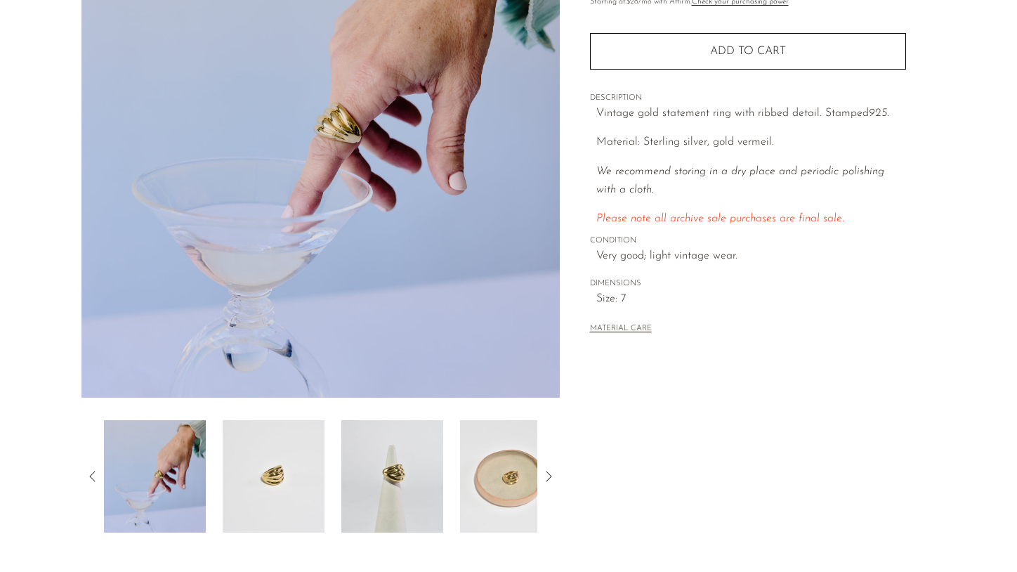
click at [391, 476] on img at bounding box center [392, 476] width 102 height 112
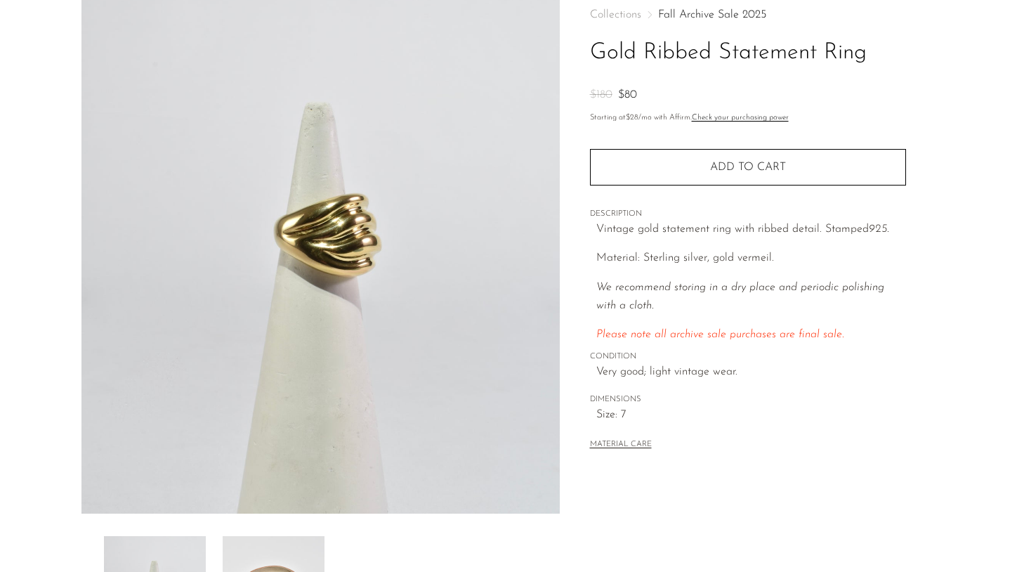
scroll to position [45, 0]
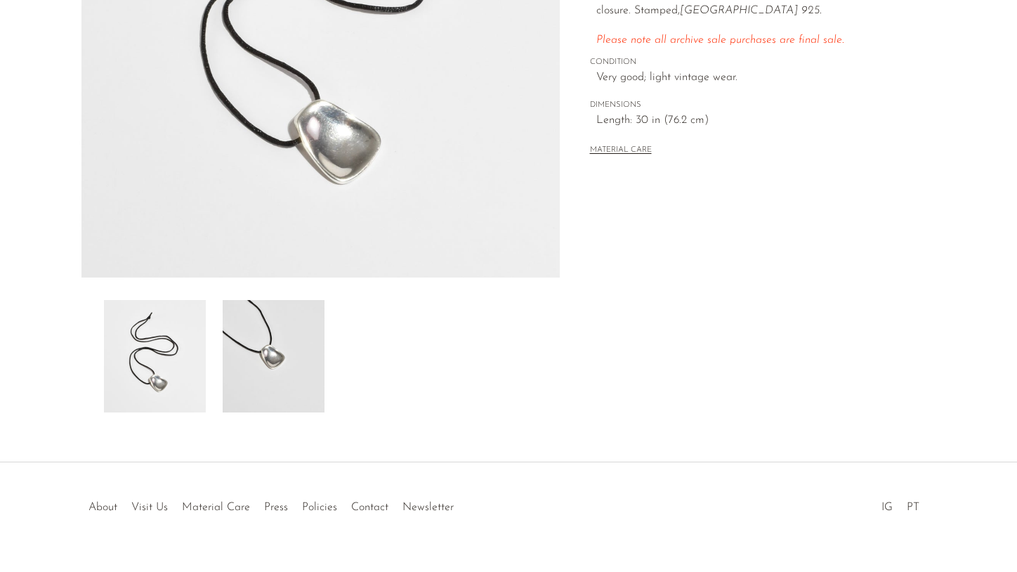
scroll to position [343, 0]
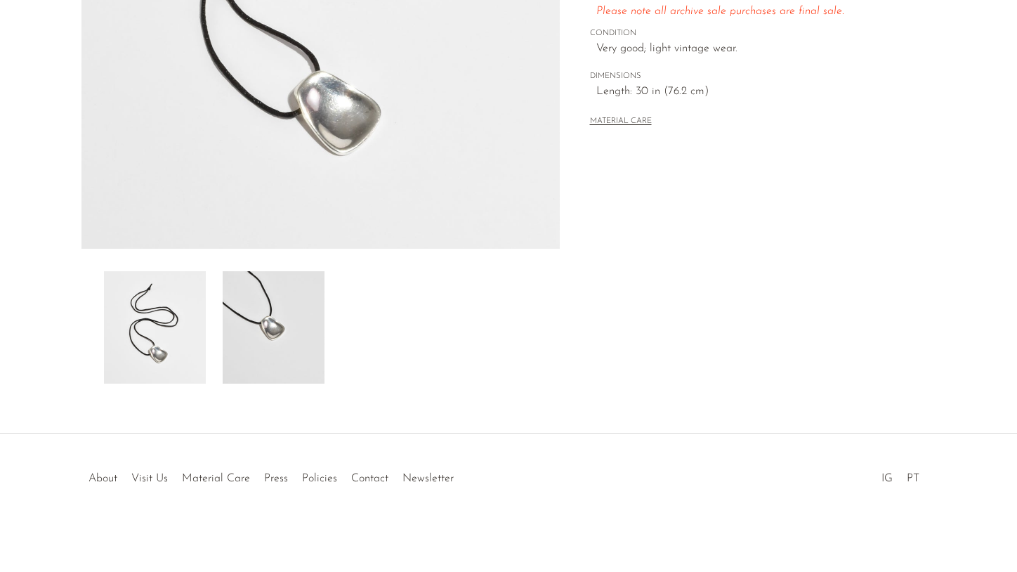
click at [256, 320] on img at bounding box center [274, 327] width 102 height 112
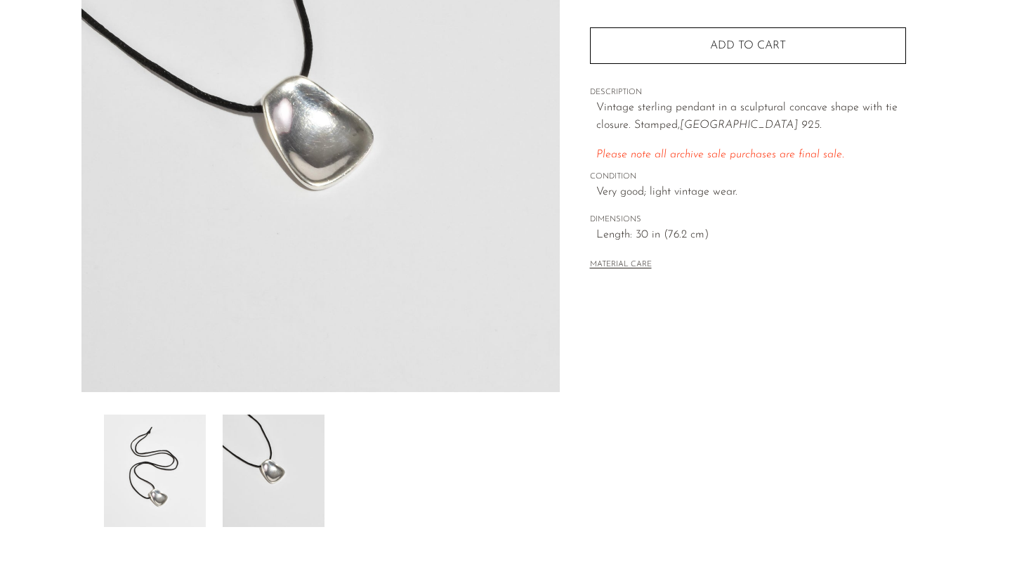
scroll to position [140, 0]
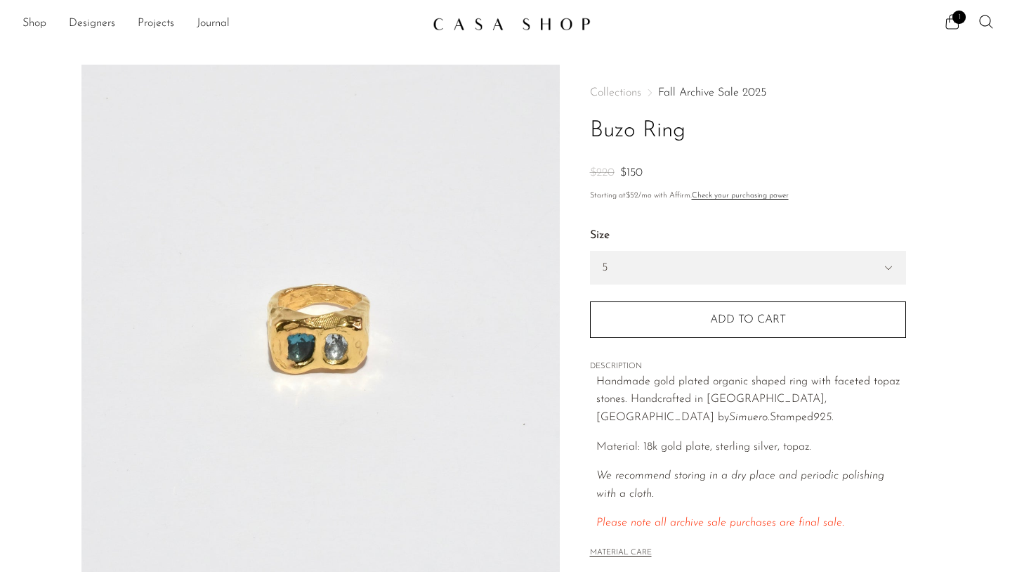
scroll to position [20, 0]
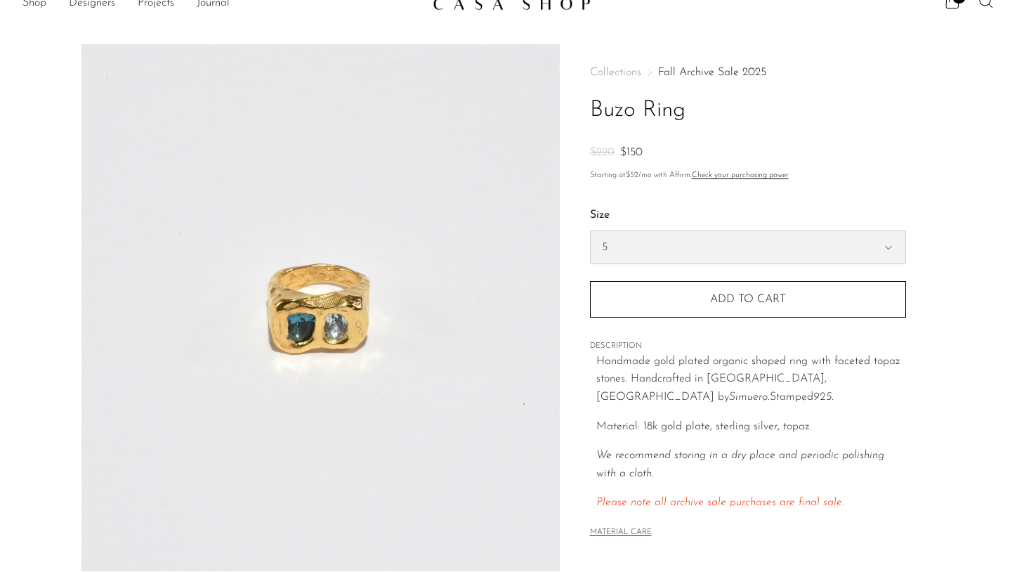
click at [744, 261] on select "5 6 7" at bounding box center [748, 247] width 315 height 32
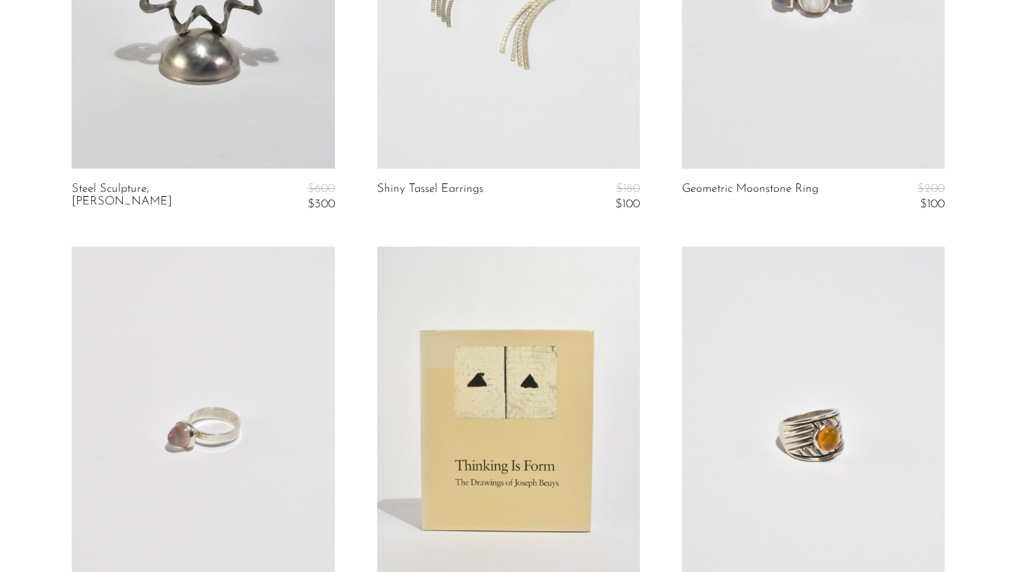
scroll to position [781, 0]
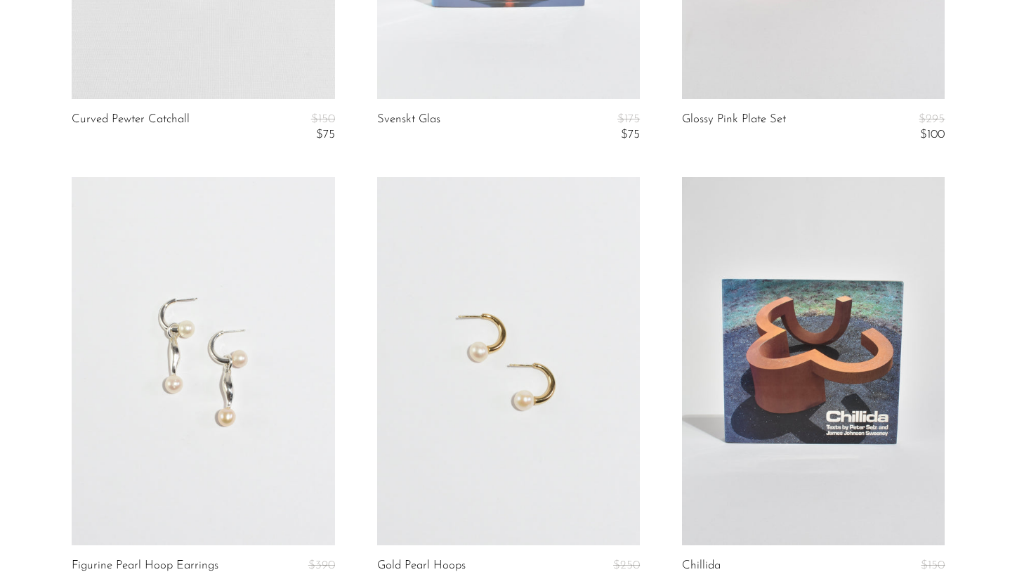
scroll to position [3104, 0]
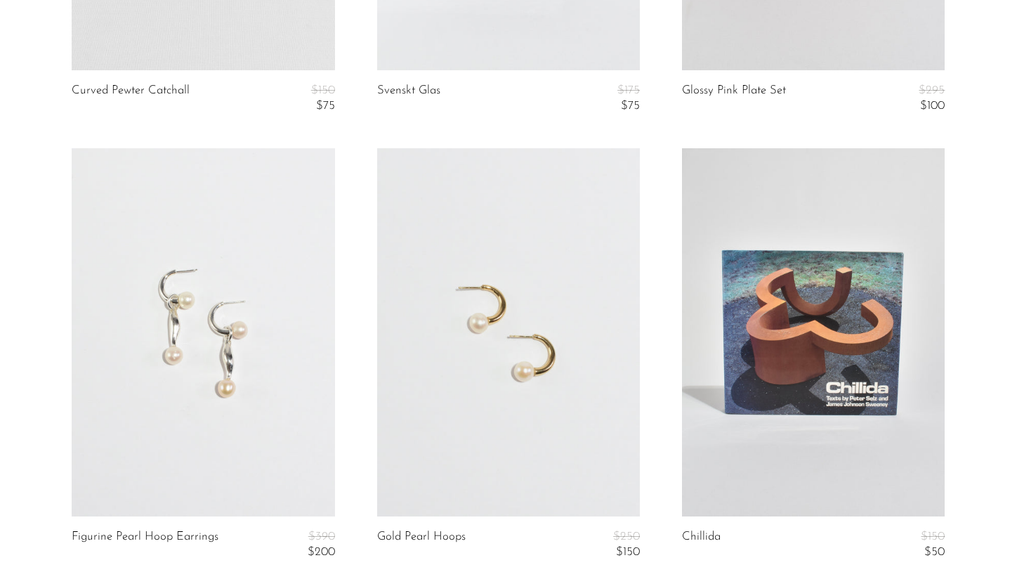
click at [509, 348] on link at bounding box center [508, 332] width 263 height 368
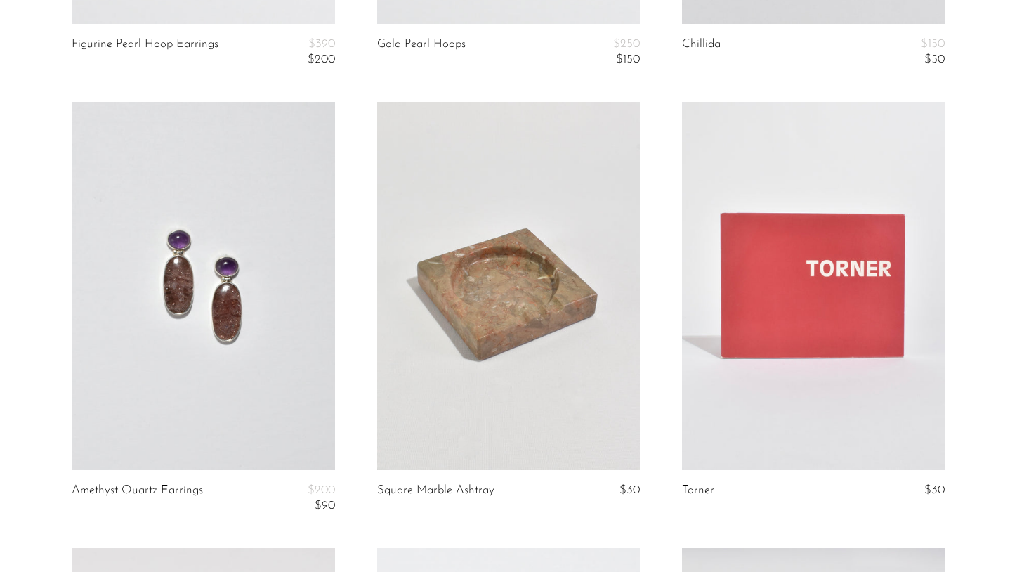
scroll to position [3787, 0]
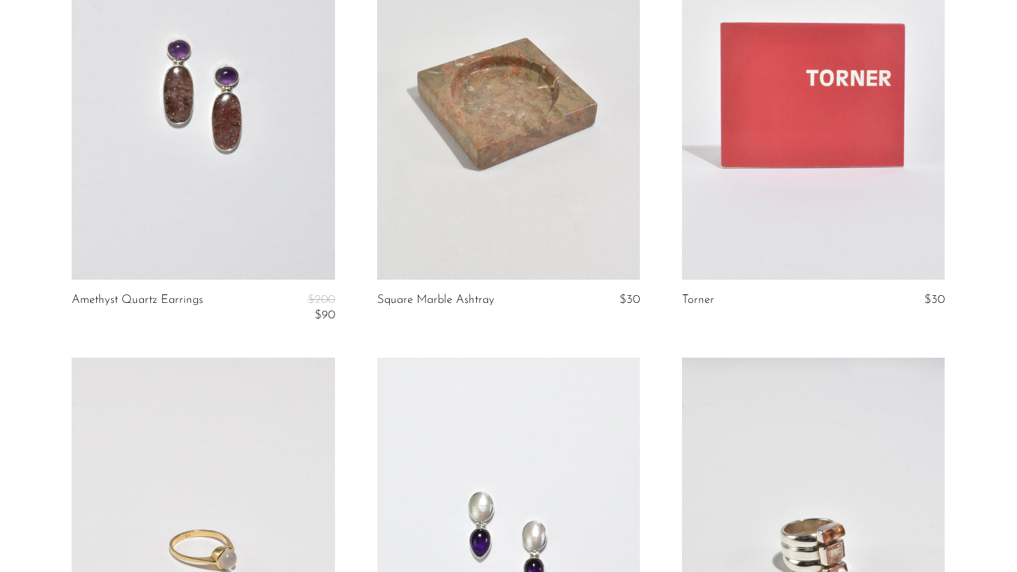
click at [214, 167] on link at bounding box center [203, 95] width 263 height 368
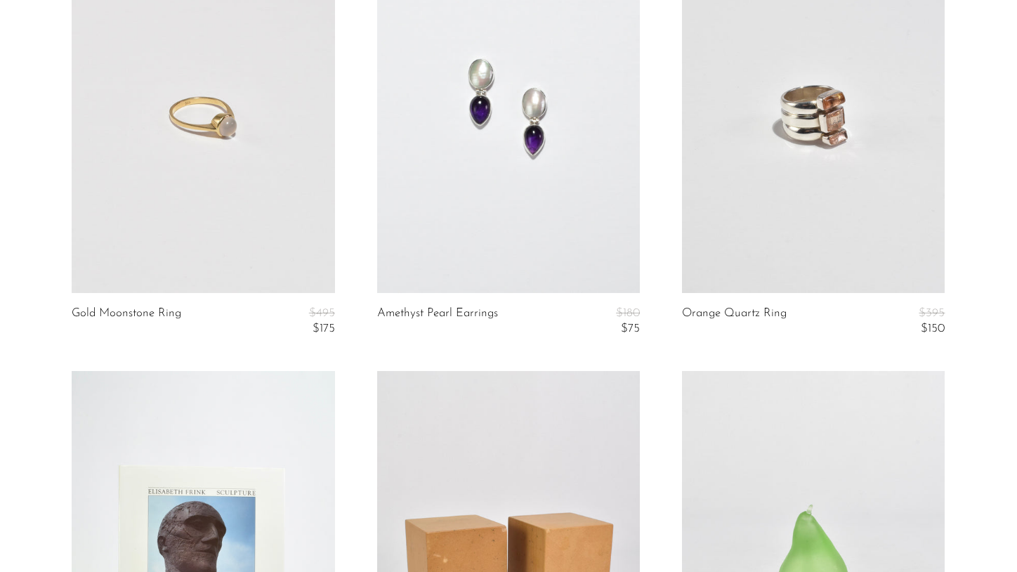
scroll to position [4224, 0]
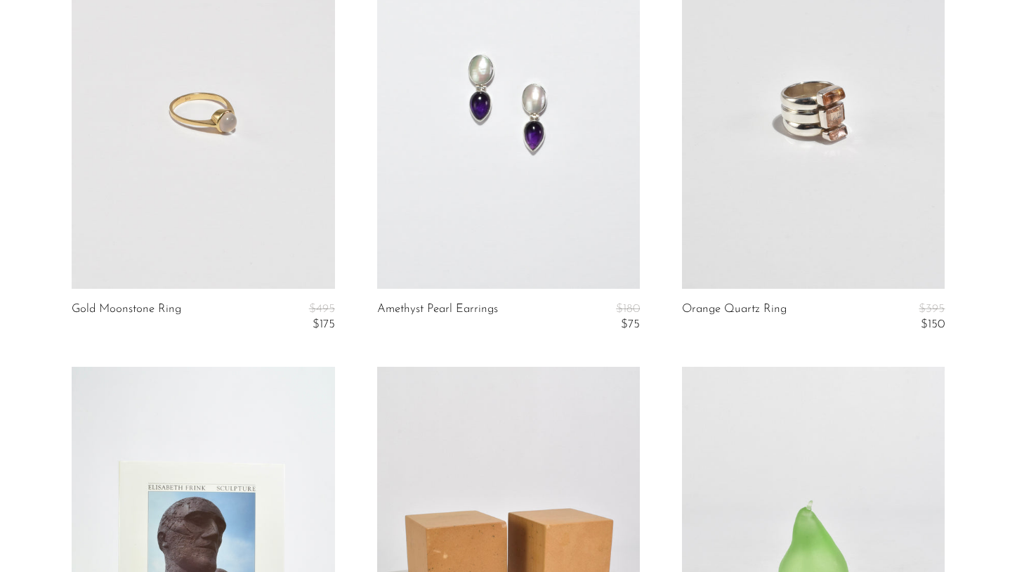
click at [243, 208] on link at bounding box center [203, 105] width 263 height 368
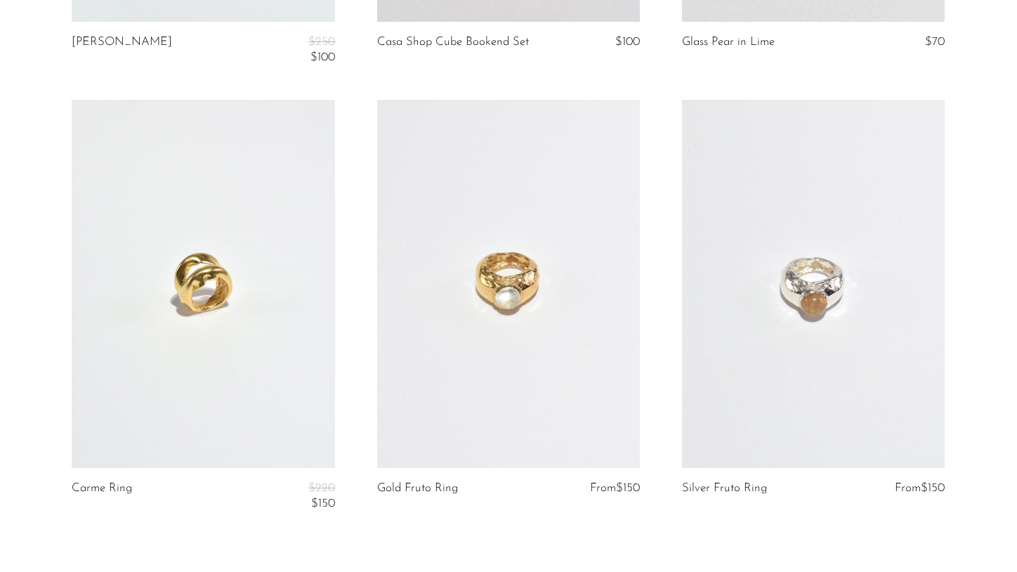
scroll to position [4962, 0]
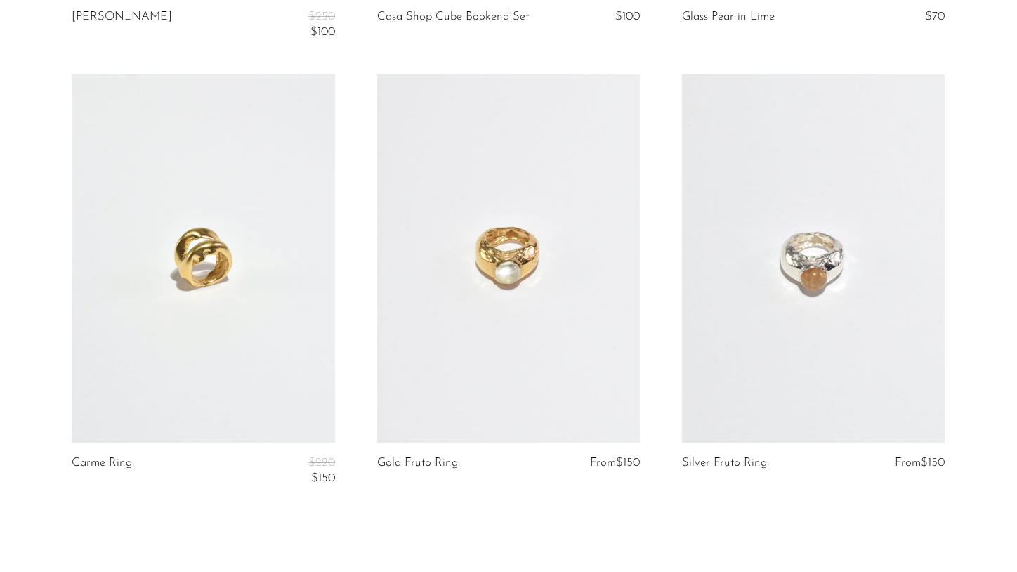
click at [486, 268] on link at bounding box center [508, 258] width 263 height 368
click at [270, 266] on link at bounding box center [203, 258] width 263 height 368
click at [731, 282] on link at bounding box center [813, 258] width 263 height 368
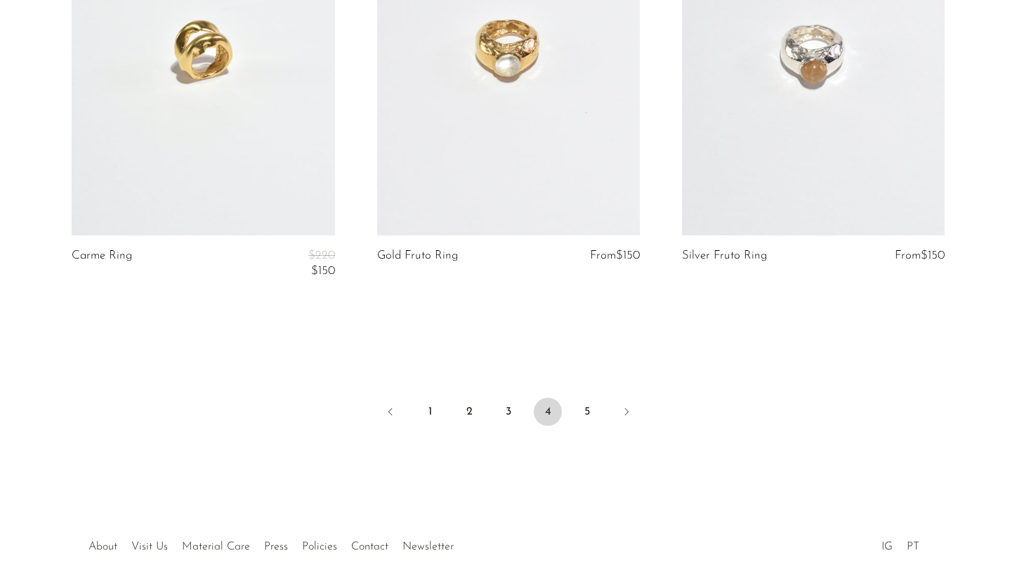
scroll to position [5160, 0]
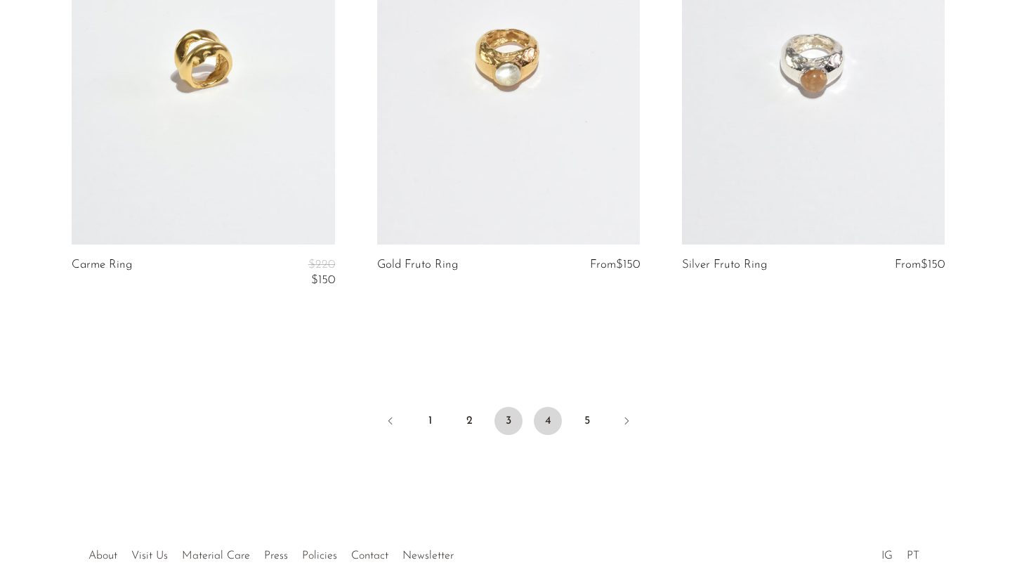
click at [504, 426] on link "3" at bounding box center [509, 421] width 28 height 28
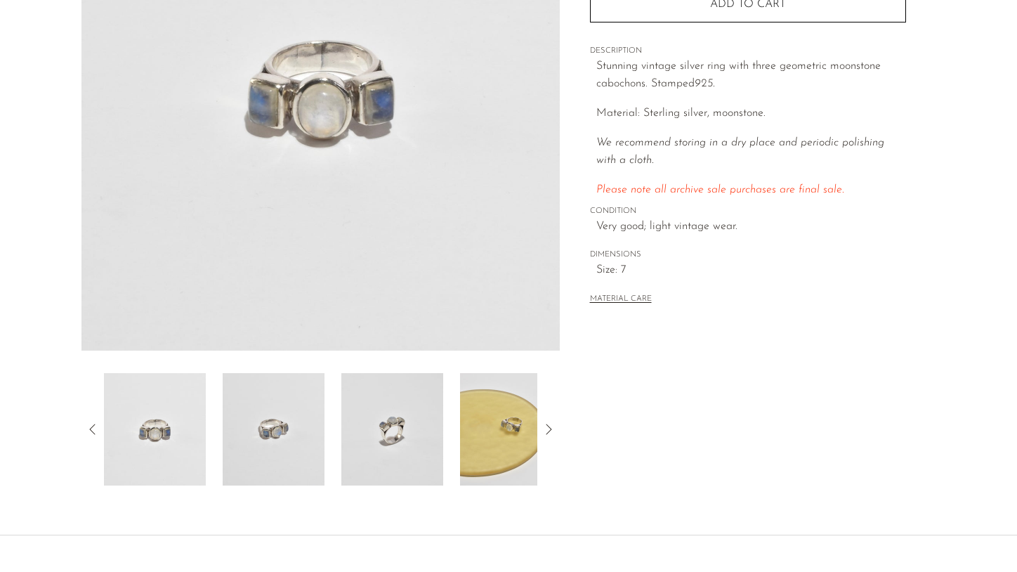
scroll to position [322, 0]
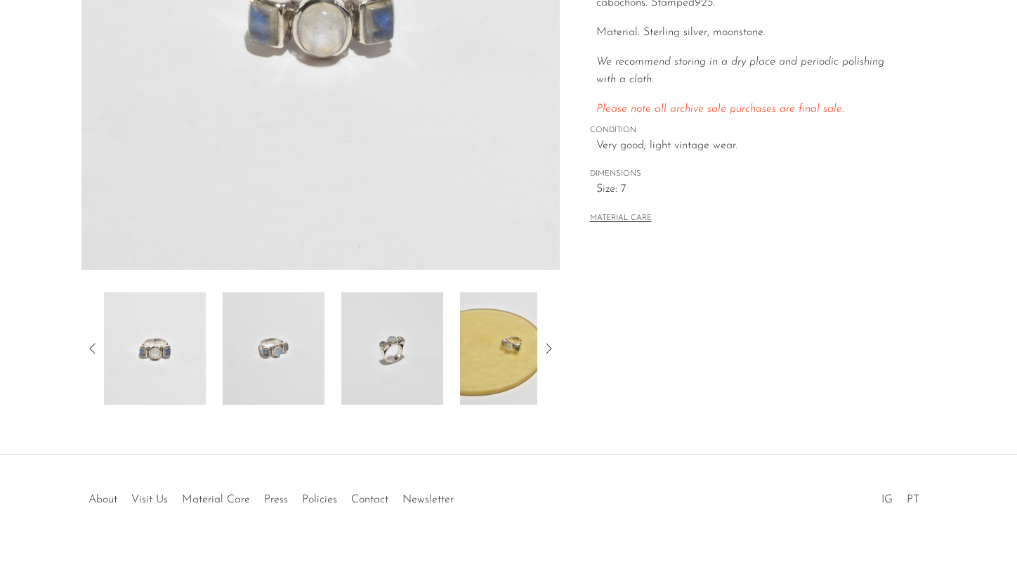
click at [498, 355] on img at bounding box center [511, 348] width 102 height 112
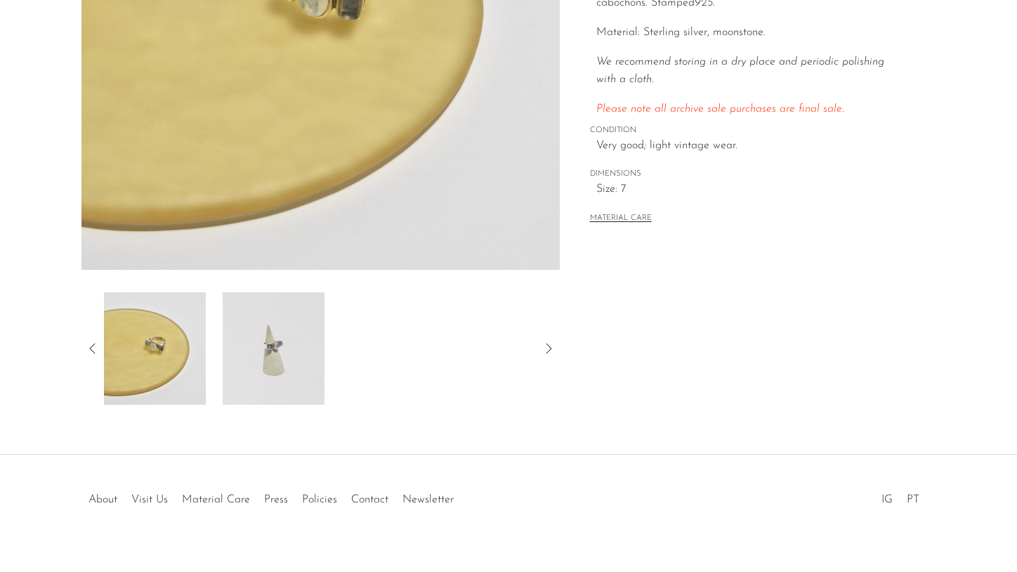
click at [284, 347] on img at bounding box center [274, 348] width 102 height 112
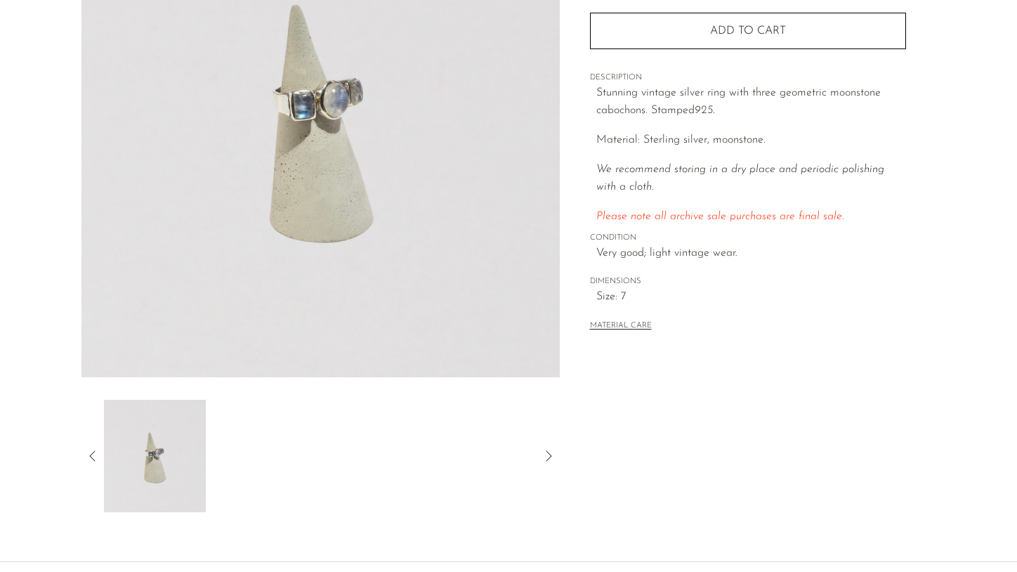
scroll to position [240, 0]
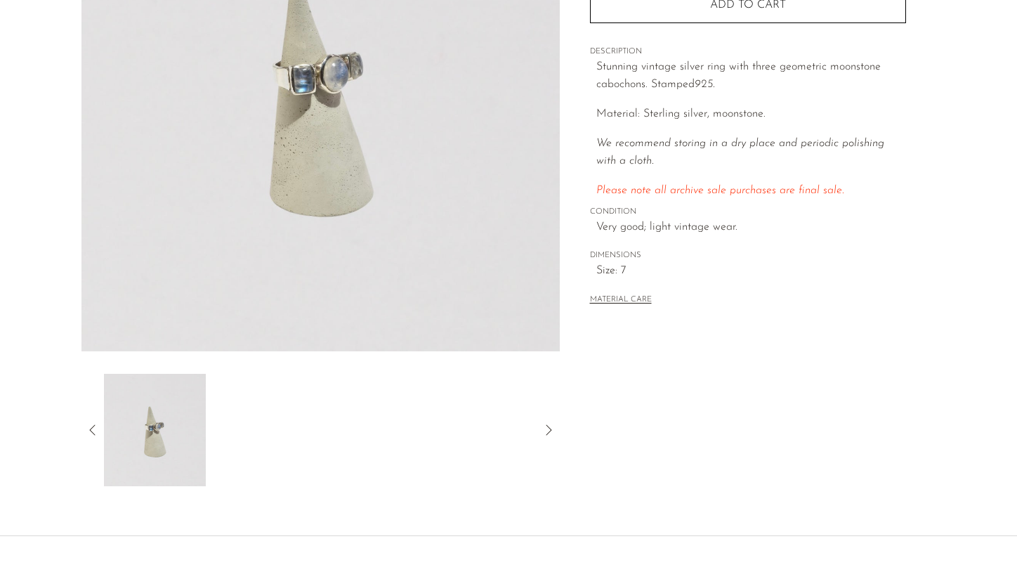
click at [93, 423] on icon at bounding box center [92, 430] width 17 height 17
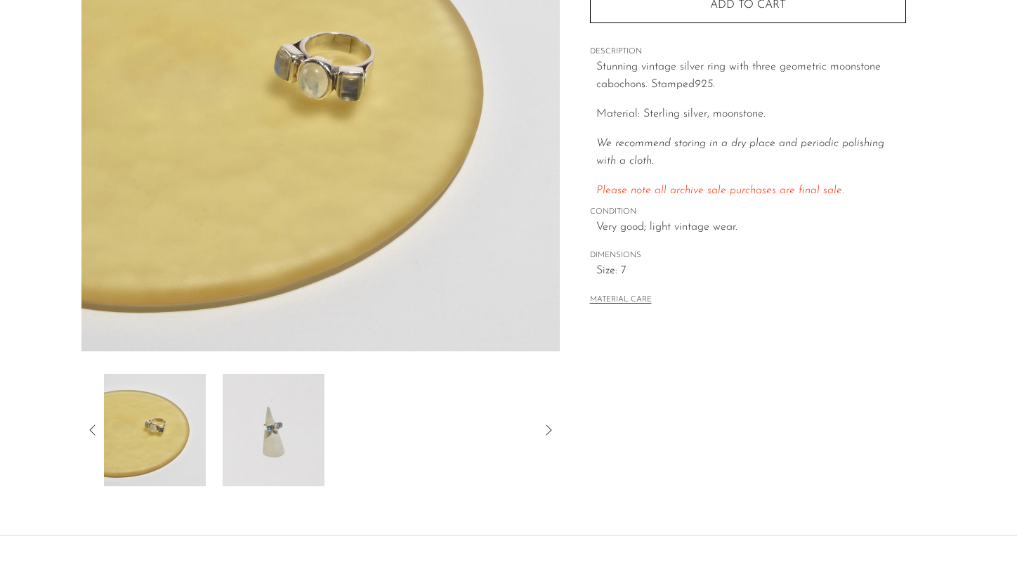
click at [168, 428] on img at bounding box center [155, 430] width 102 height 112
click at [89, 426] on icon at bounding box center [92, 430] width 17 height 17
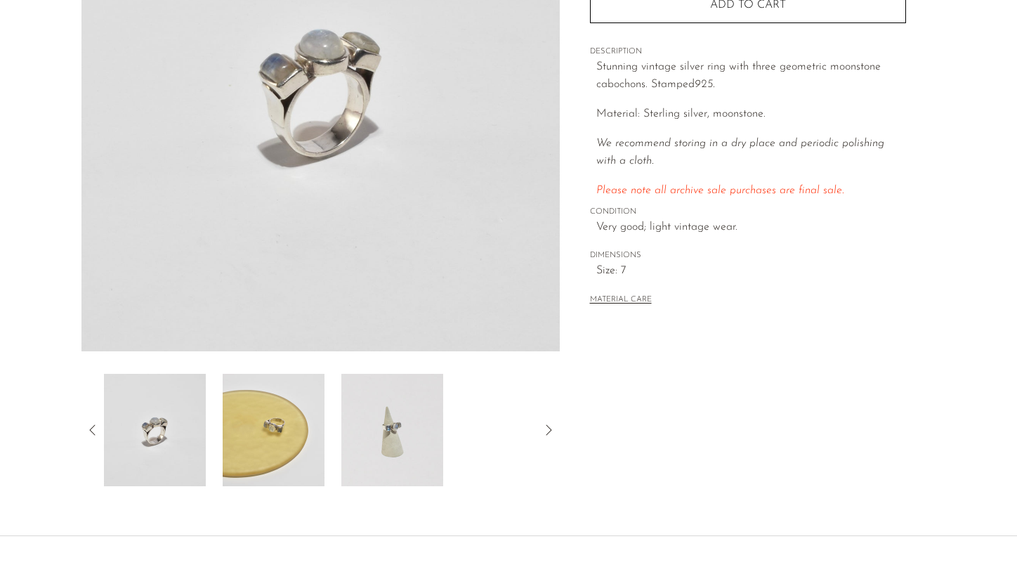
click at [182, 440] on img at bounding box center [155, 430] width 102 height 112
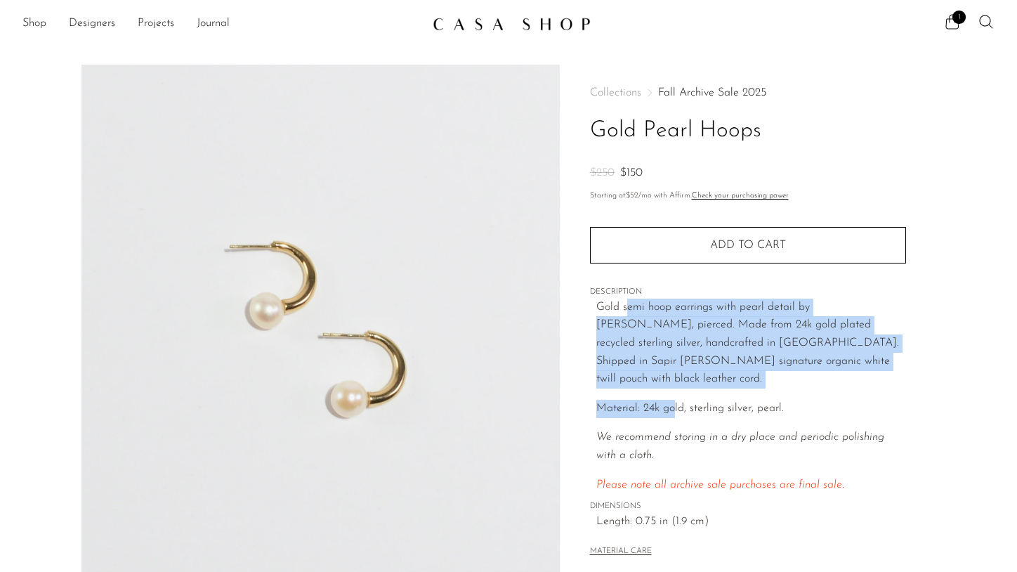
drag, startPoint x: 626, startPoint y: 313, endPoint x: 673, endPoint y: 384, distance: 85.2
click at [673, 384] on div "Gold semi hoop earrings with pearl detail by Sapir Bachar, pierced. Made from 2…" at bounding box center [751, 396] width 310 height 195
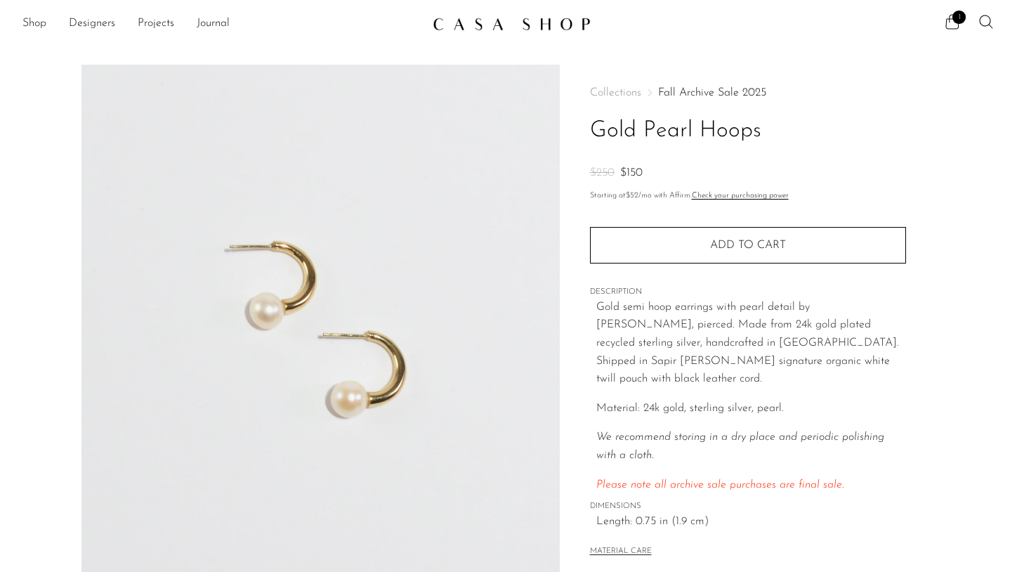
click at [677, 403] on span "Material: 24k gold, sterling silver, pearl." at bounding box center [690, 408] width 188 height 11
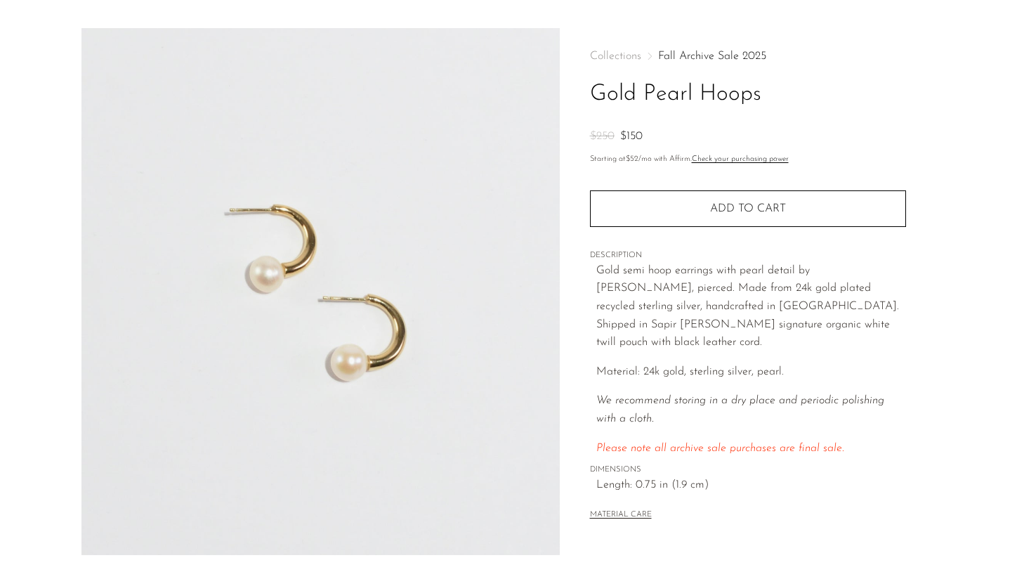
scroll to position [48, 0]
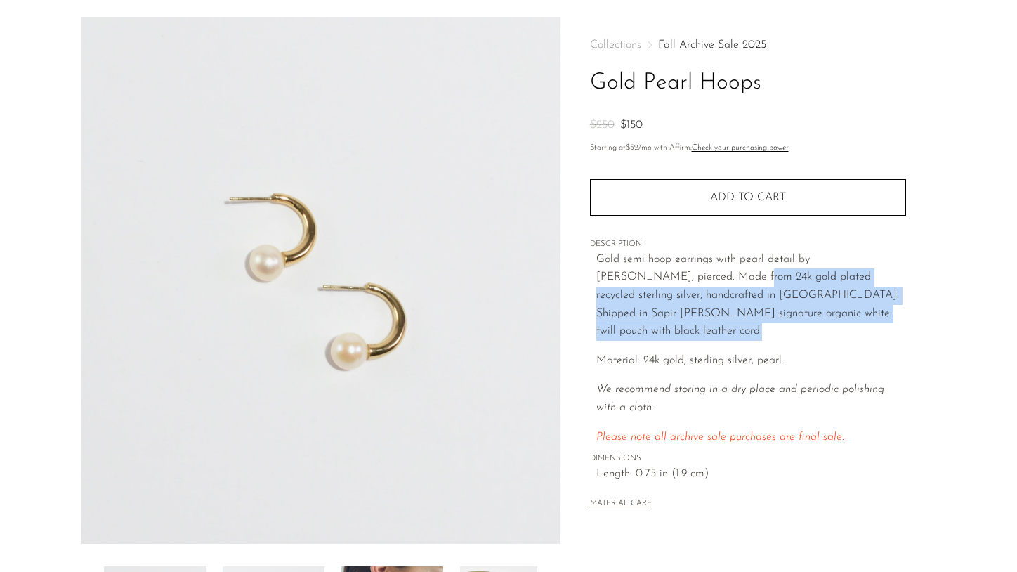
drag, startPoint x: 675, startPoint y: 275, endPoint x: 729, endPoint y: 354, distance: 95.1
click at [725, 350] on div "Gold semi hoop earrings with pearl detail by Sapir Bachar, pierced. Made from 2…" at bounding box center [751, 348] width 310 height 195
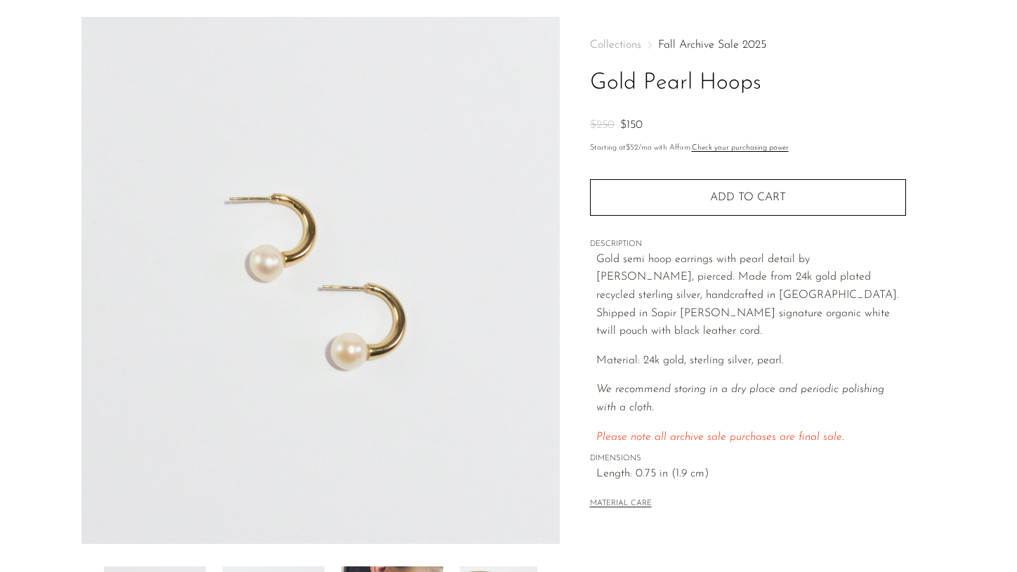
click at [729, 354] on div "Gold semi hoop earrings with pearl detail by Sapir Bachar, pierced. Made from 2…" at bounding box center [751, 348] width 310 height 195
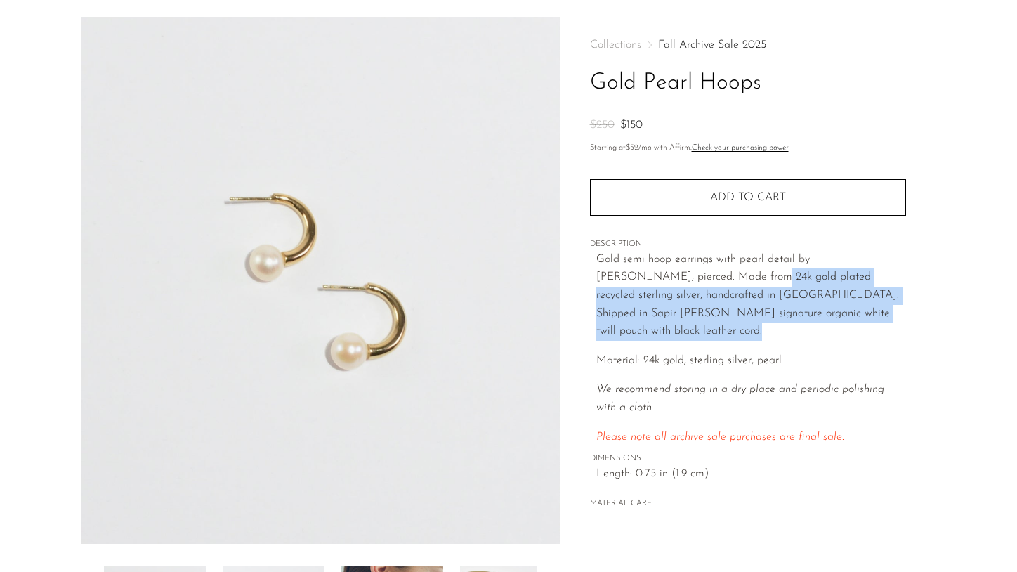
drag, startPoint x: 695, startPoint y: 270, endPoint x: 737, endPoint y: 348, distance: 89.3
click at [732, 342] on div "Gold semi hoop earrings with pearl detail by Sapir Bachar, pierced. Made from 2…" at bounding box center [751, 348] width 310 height 195
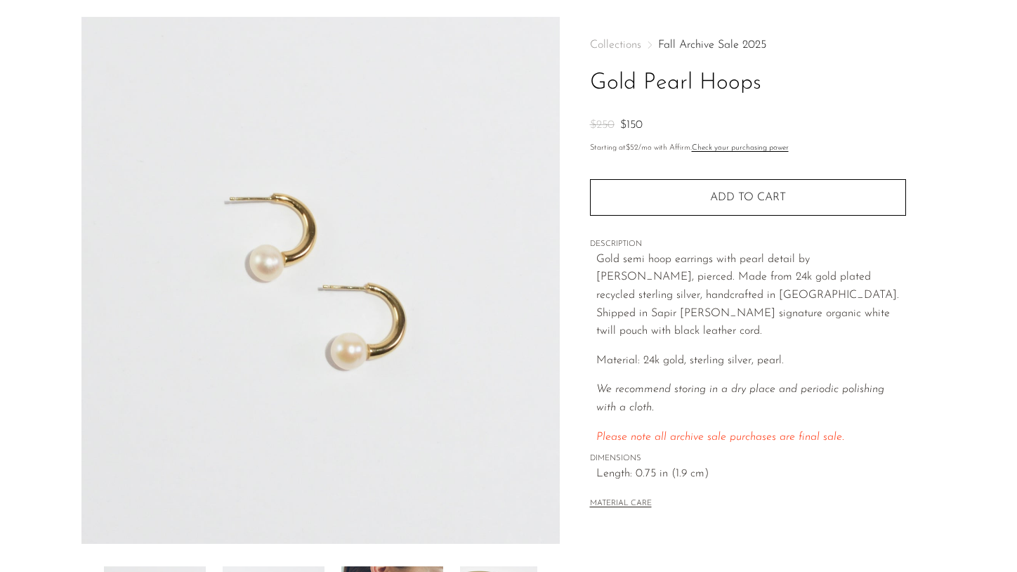
click at [737, 352] on p "Material: 24k gold, sterling silver, pearl." at bounding box center [751, 361] width 310 height 18
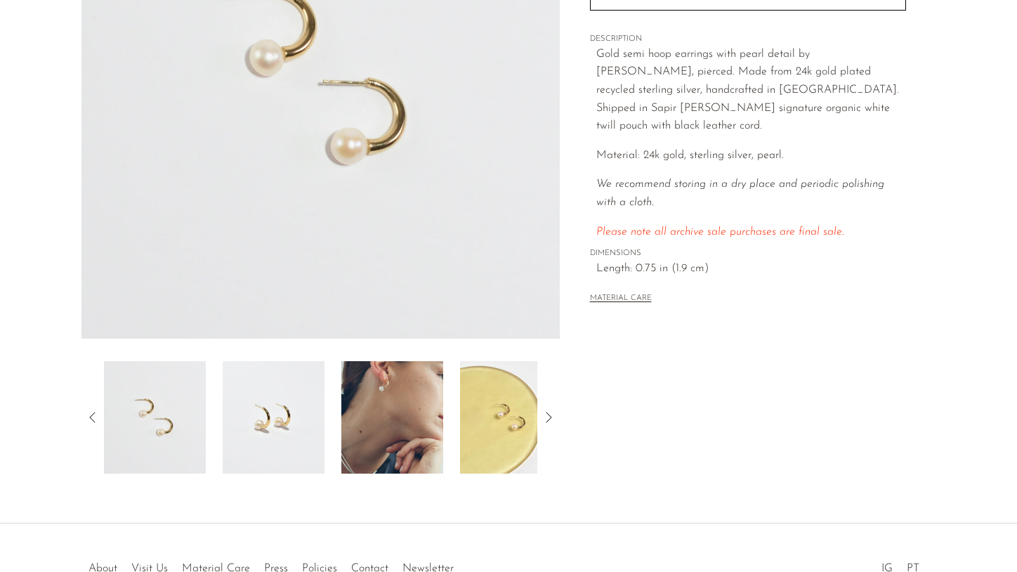
scroll to position [292, 0]
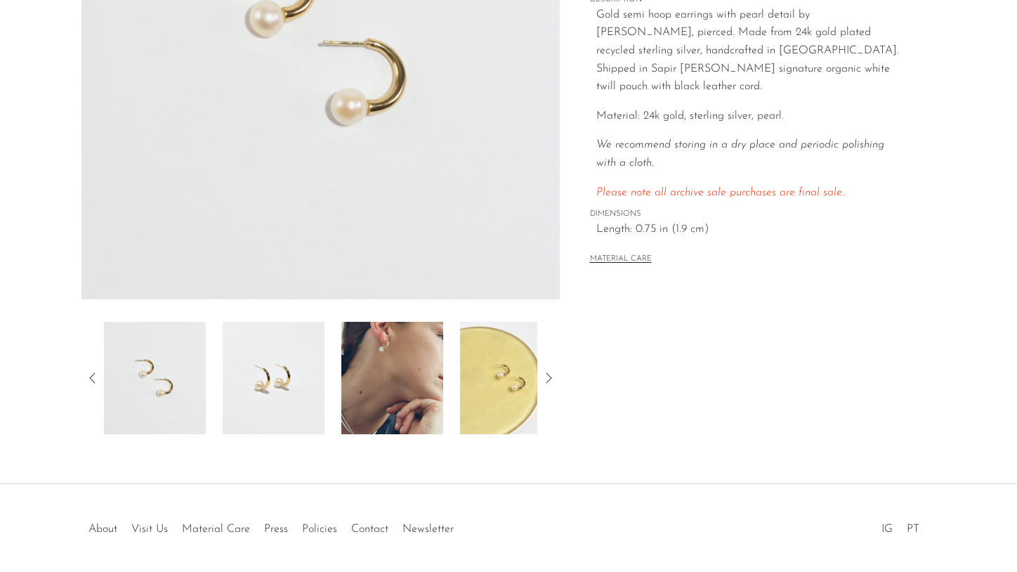
click at [403, 368] on img at bounding box center [392, 378] width 102 height 112
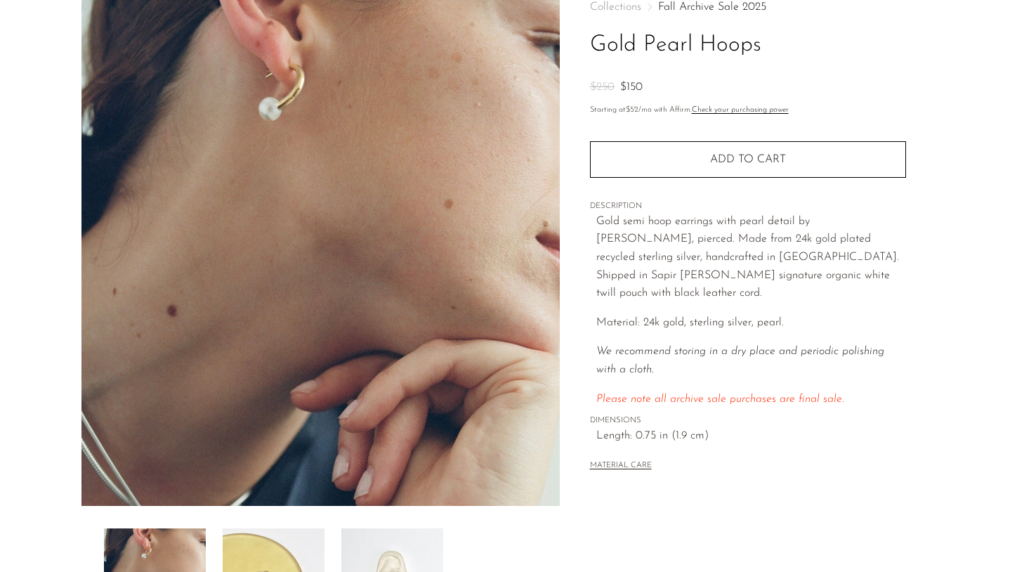
scroll to position [83, 0]
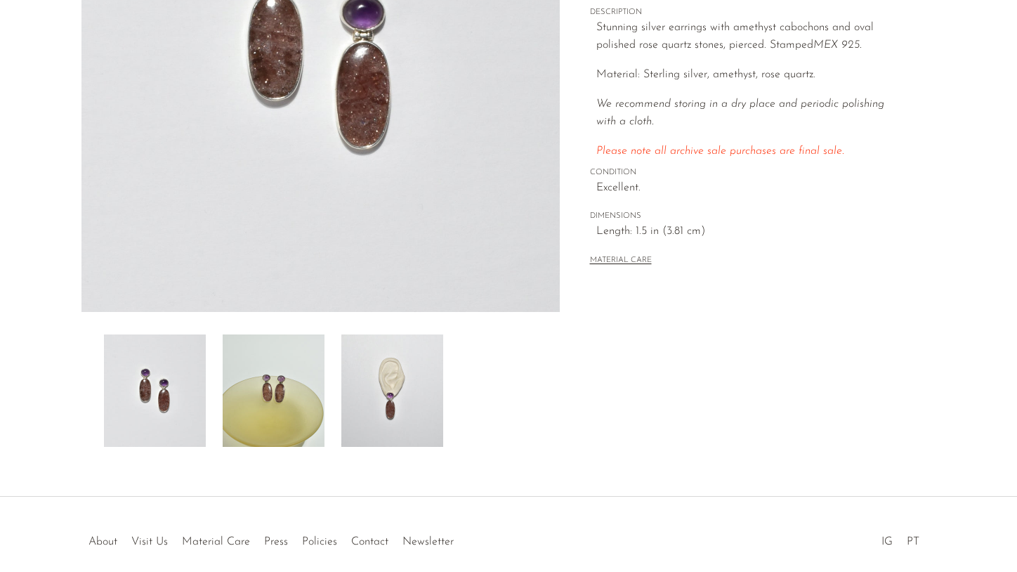
scroll to position [343, 0]
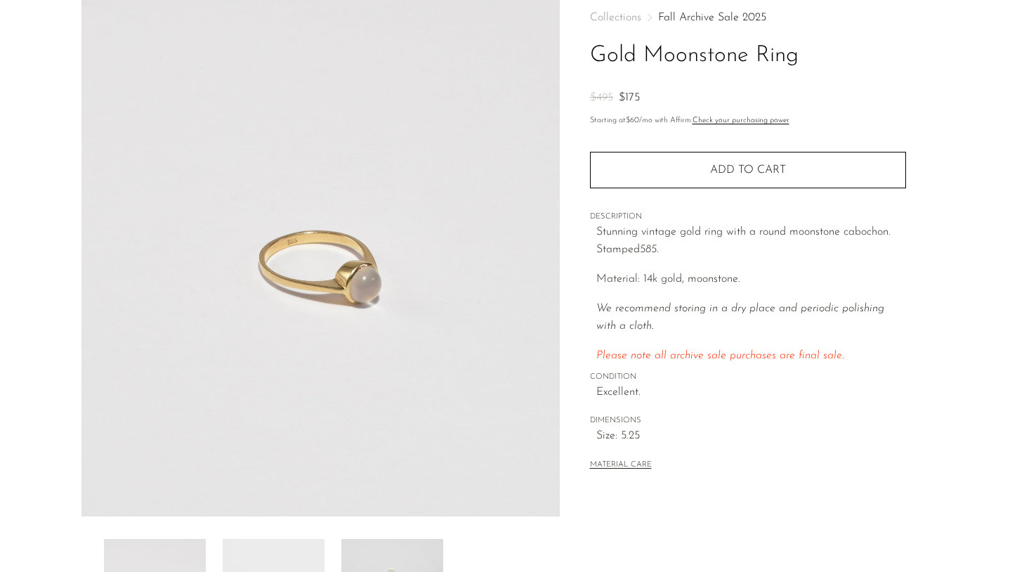
scroll to position [78, 0]
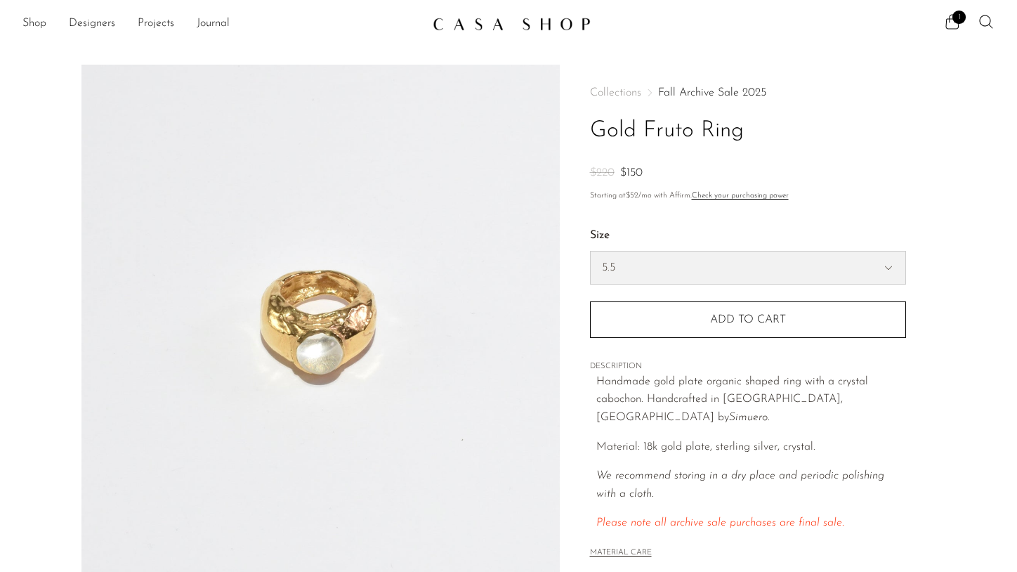
click at [637, 270] on select "5.5 6.5 7" at bounding box center [748, 268] width 315 height 32
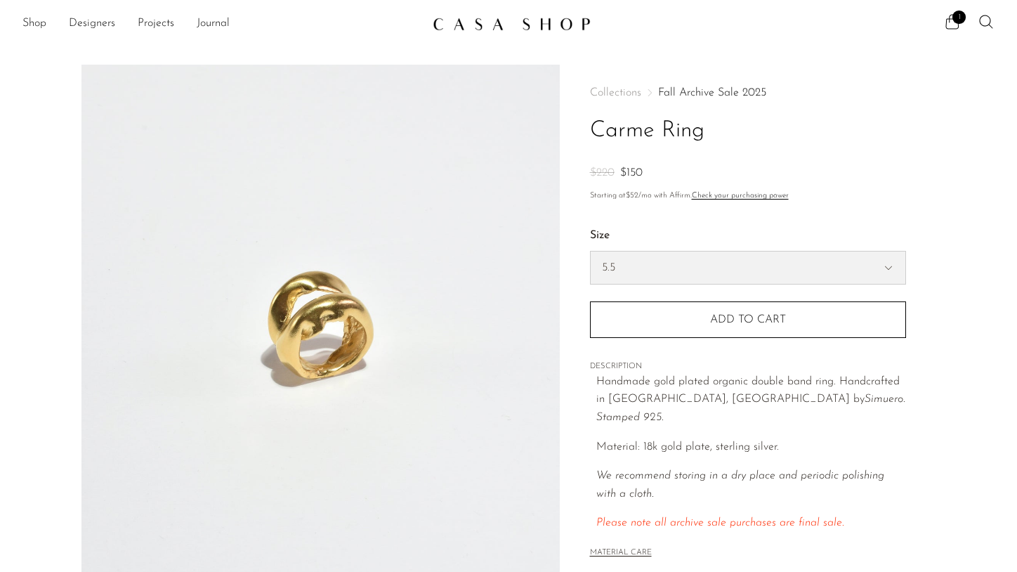
click at [633, 265] on select "5.5 6.5 7" at bounding box center [748, 268] width 315 height 32
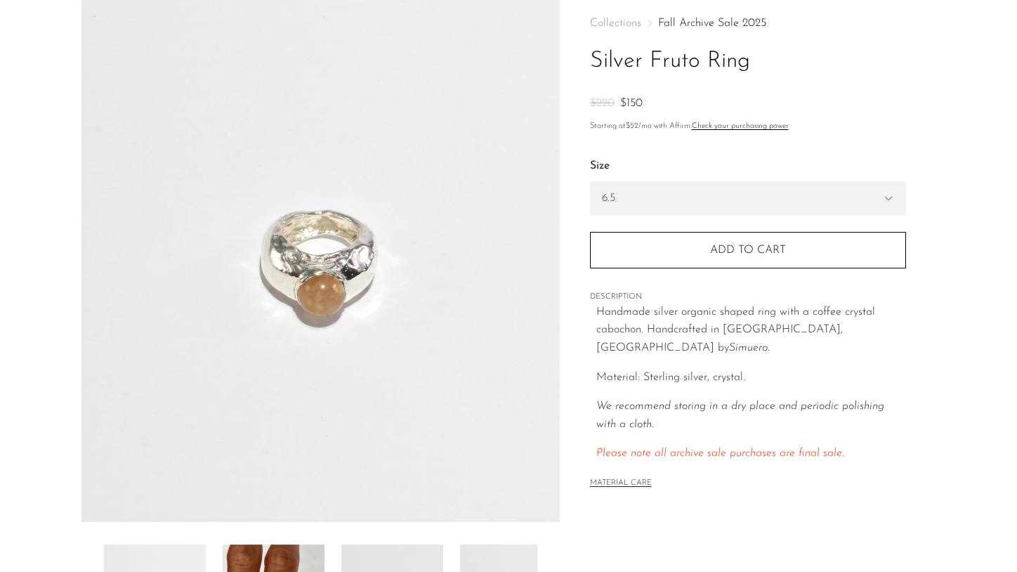
scroll to position [96, 0]
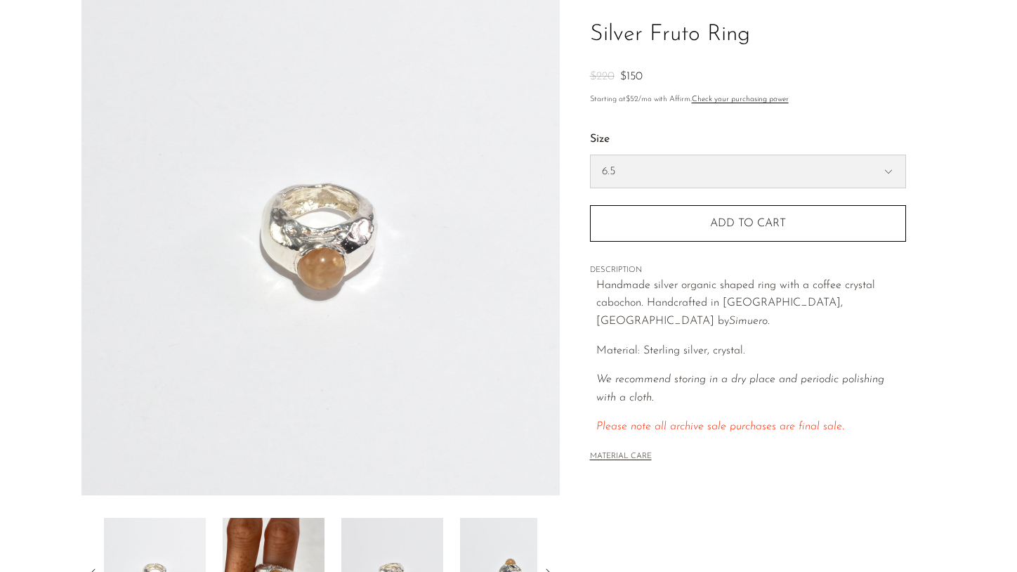
click at [674, 171] on select "5.5 6.5 7" at bounding box center [748, 171] width 315 height 32
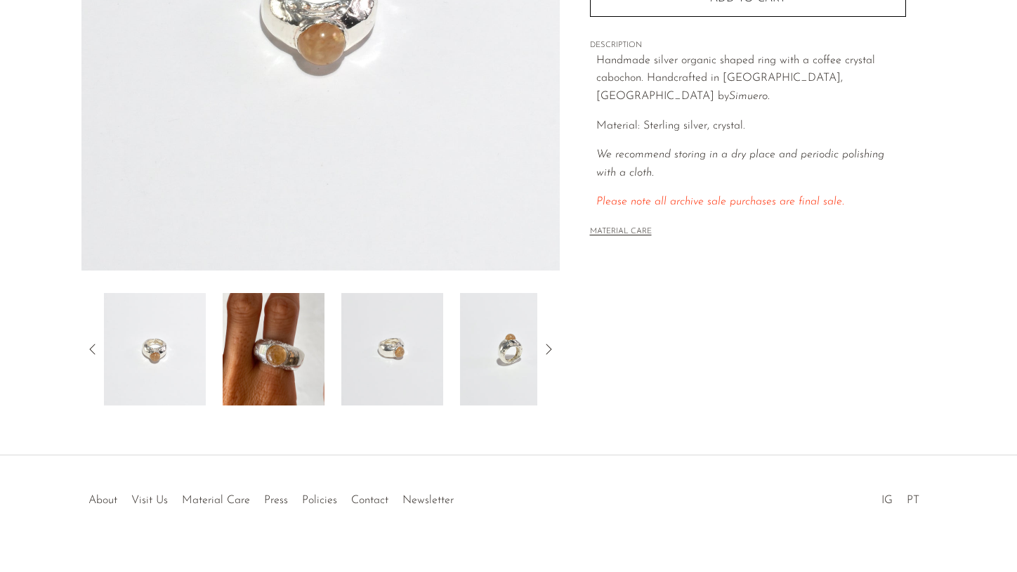
scroll to position [324, 0]
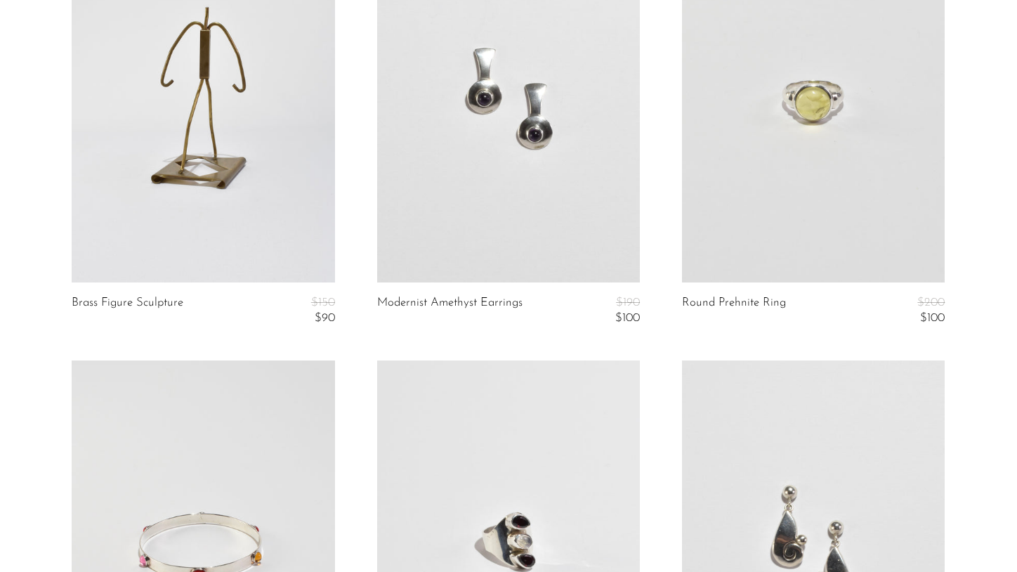
scroll to position [648, 0]
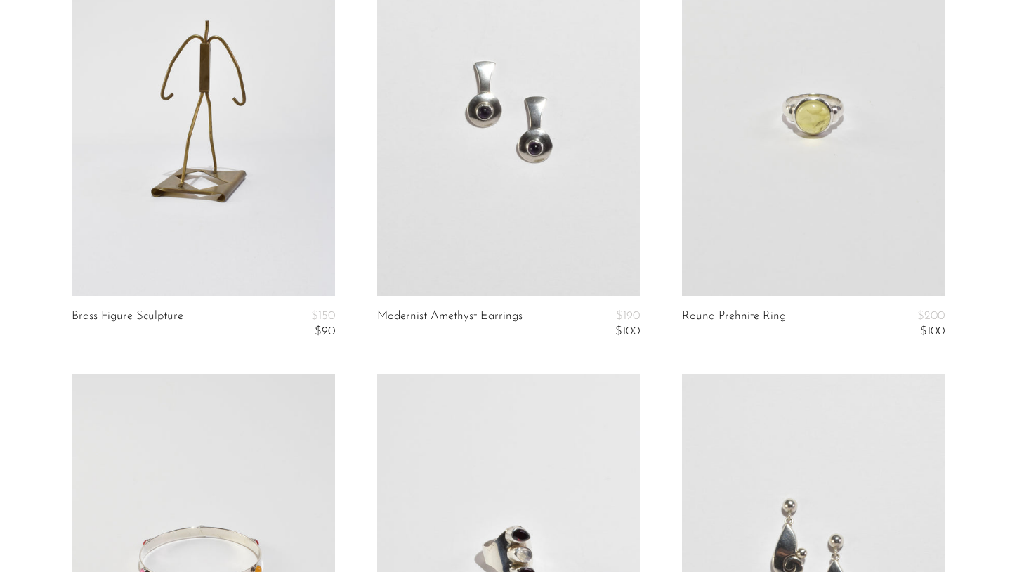
click at [803, 171] on link at bounding box center [813, 112] width 263 height 368
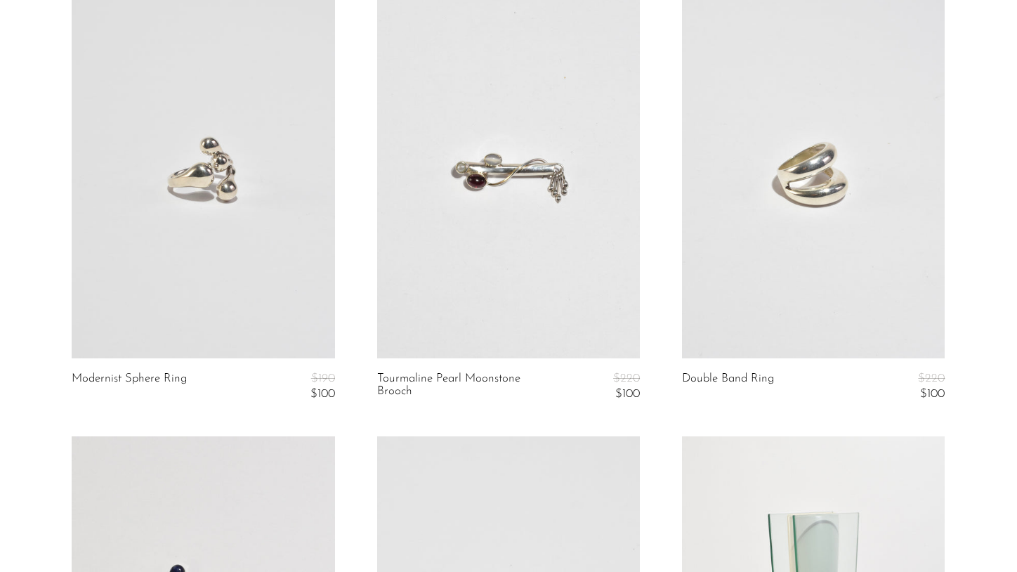
scroll to position [1477, 0]
click at [748, 303] on link at bounding box center [813, 175] width 263 height 368
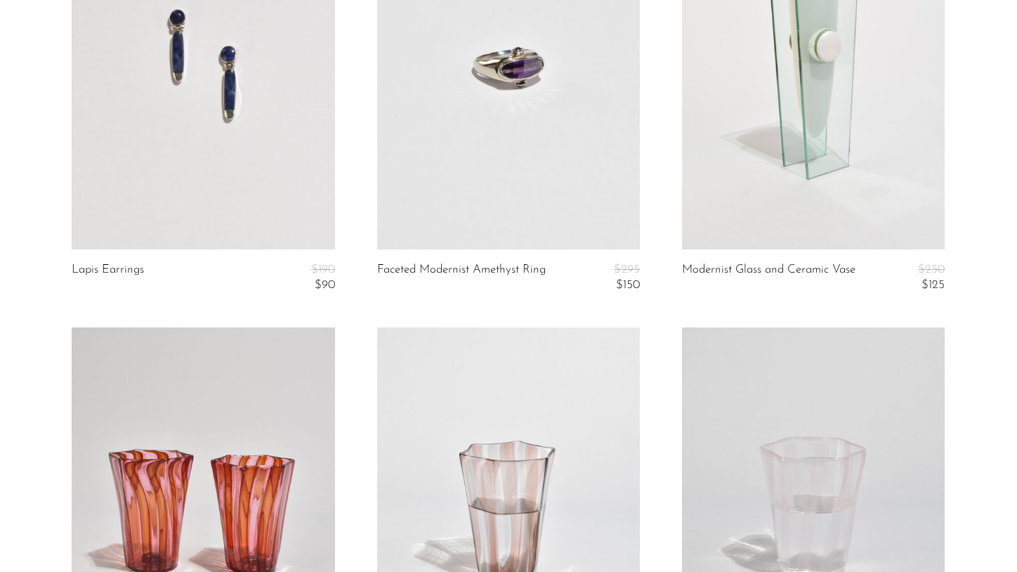
scroll to position [2033, 0]
click at [508, 151] on link at bounding box center [508, 65] width 263 height 368
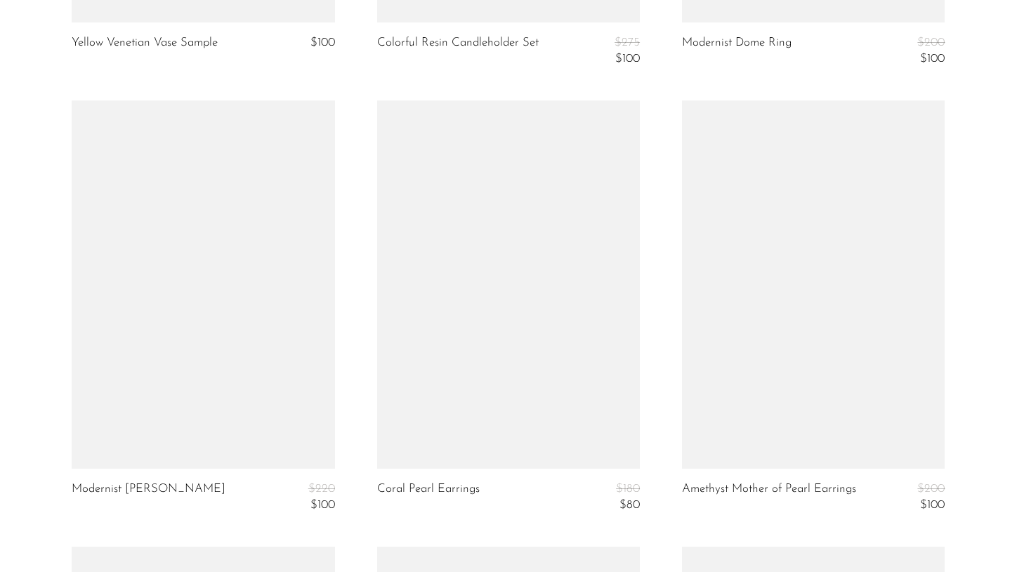
scroll to position [3162, 0]
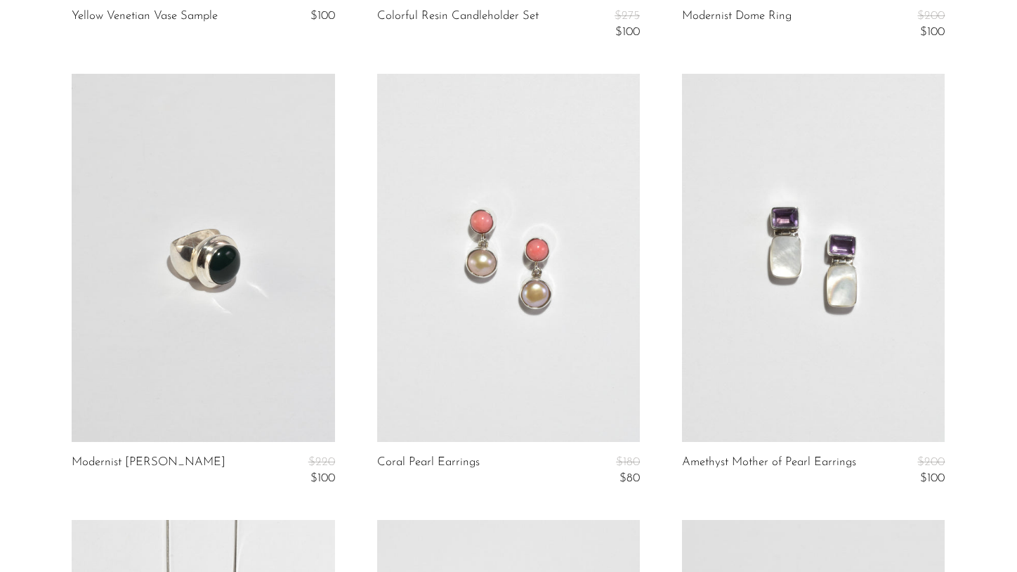
click at [259, 285] on link at bounding box center [203, 258] width 263 height 368
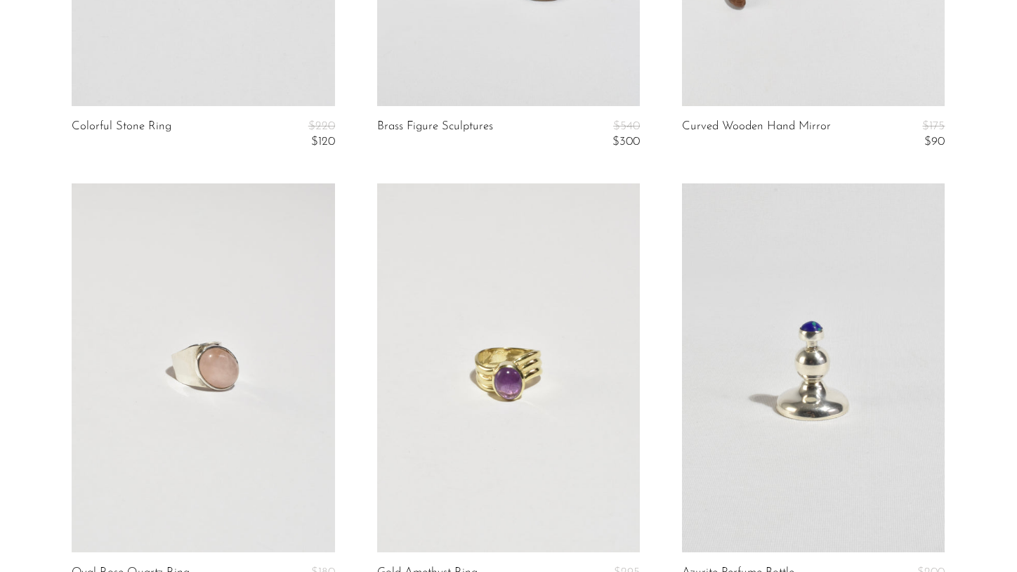
scroll to position [4890, 0]
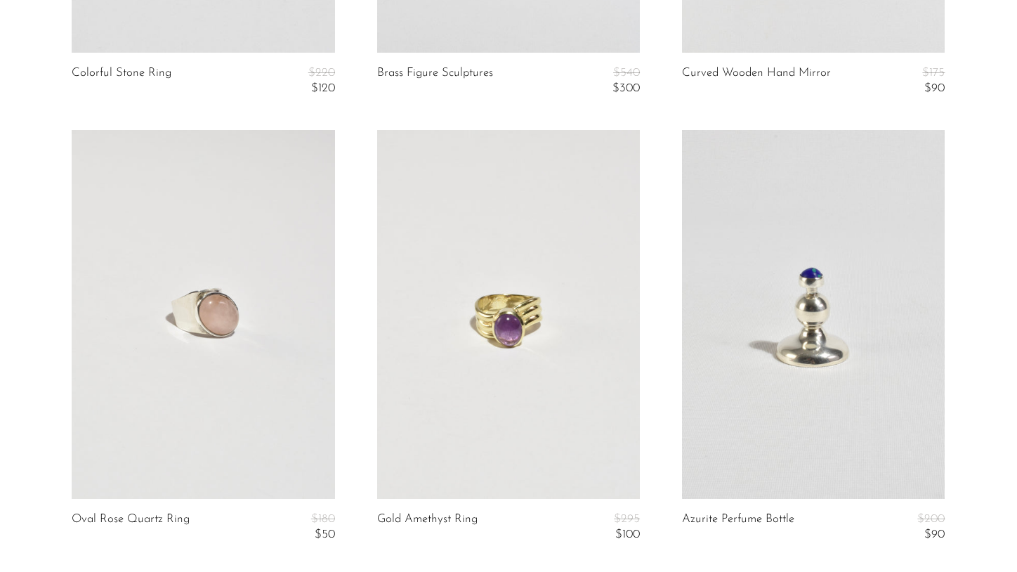
click at [206, 316] on link at bounding box center [203, 314] width 263 height 368
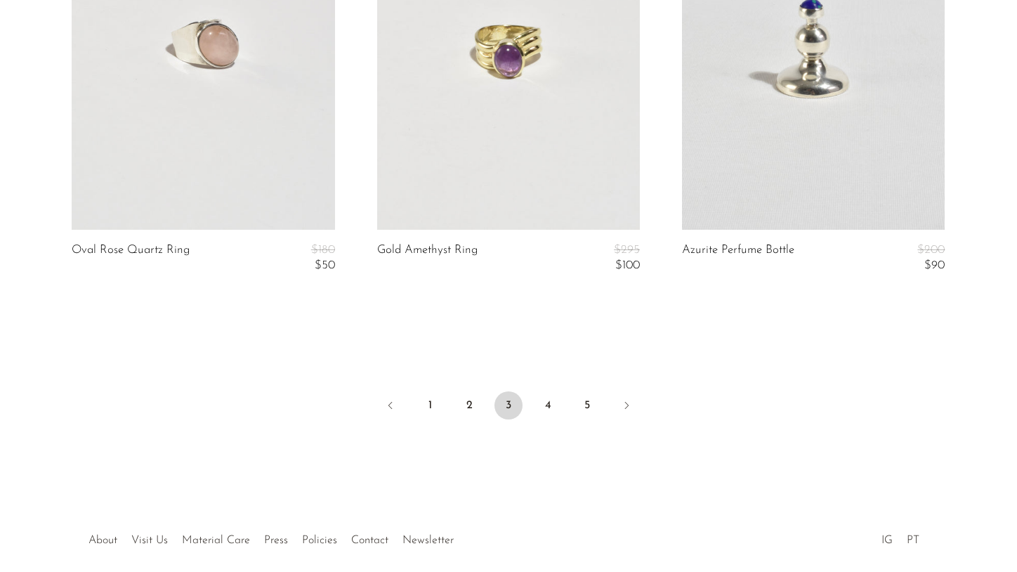
scroll to position [5222, 0]
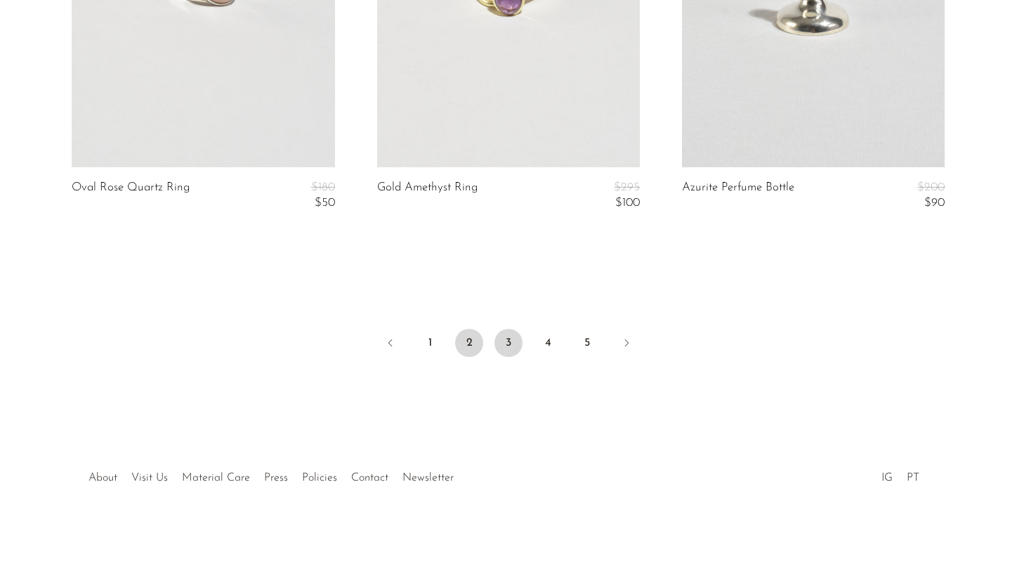
click at [464, 341] on link "2" at bounding box center [469, 343] width 28 height 28
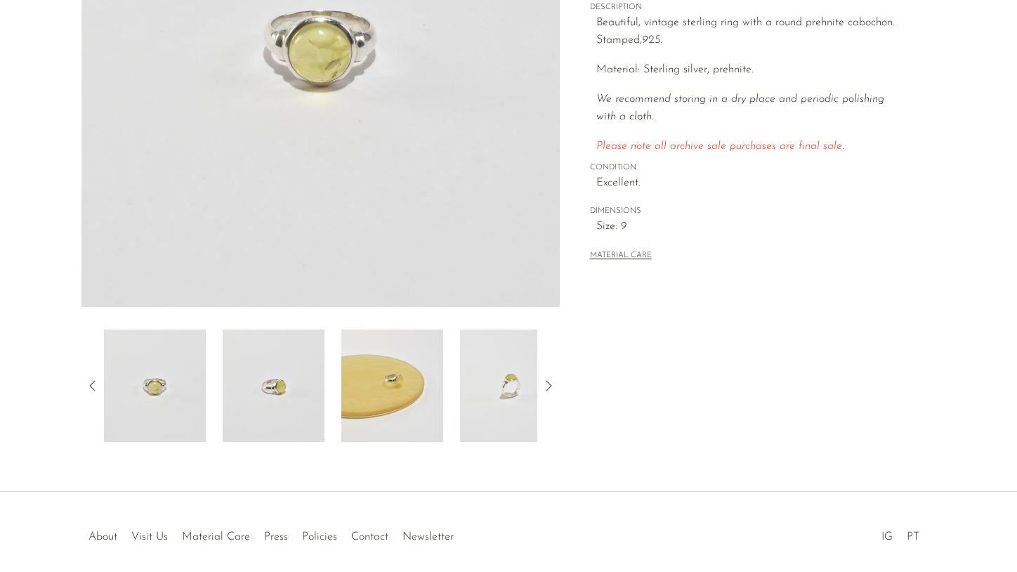
scroll to position [261, 0]
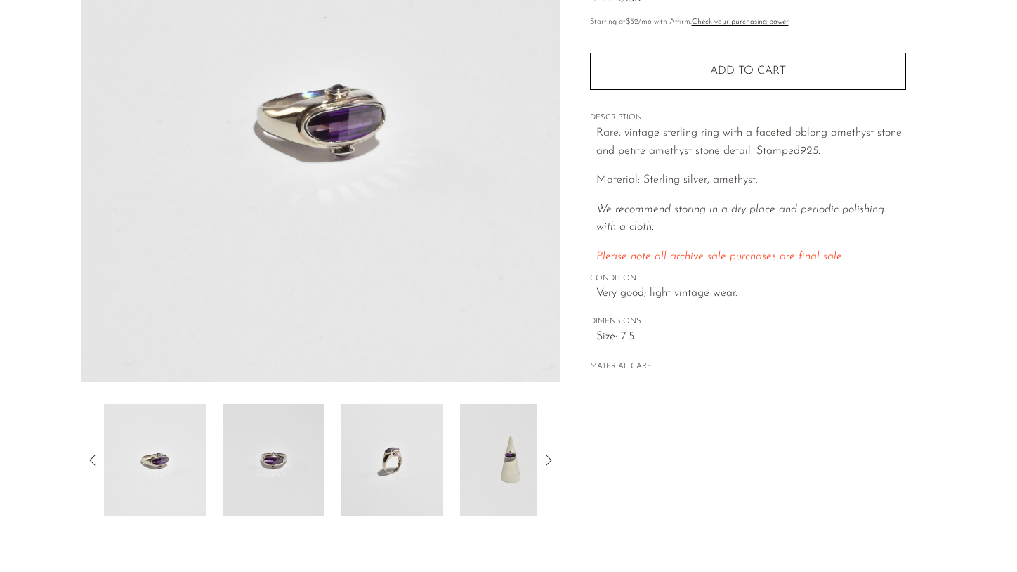
scroll to position [237, 0]
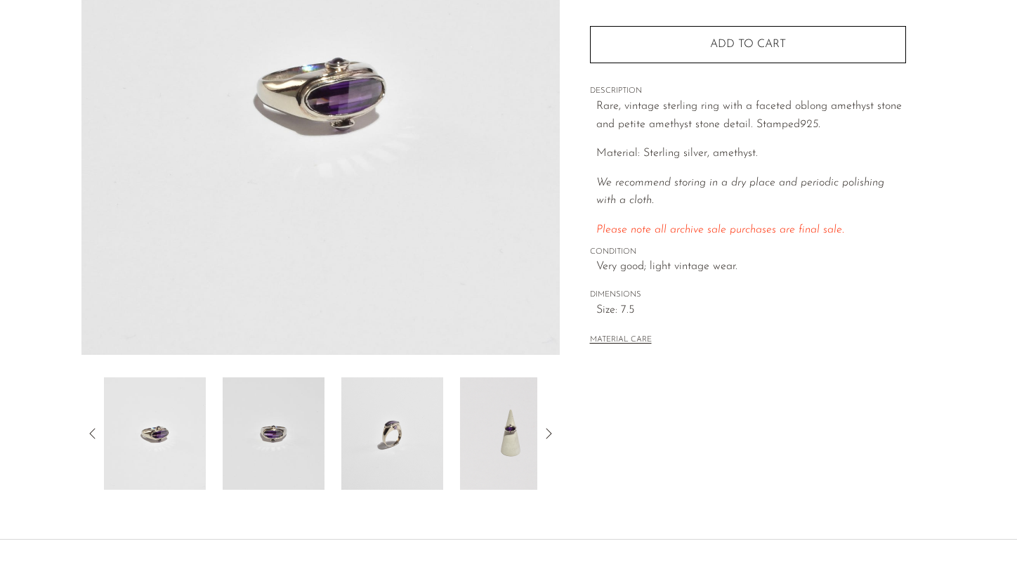
click at [398, 433] on img at bounding box center [392, 433] width 102 height 112
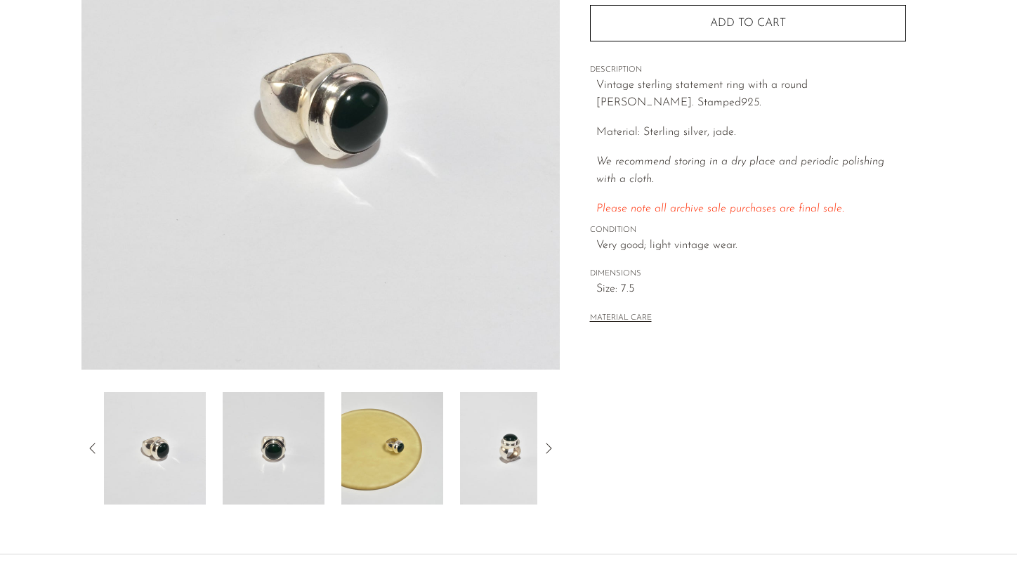
scroll to position [226, 0]
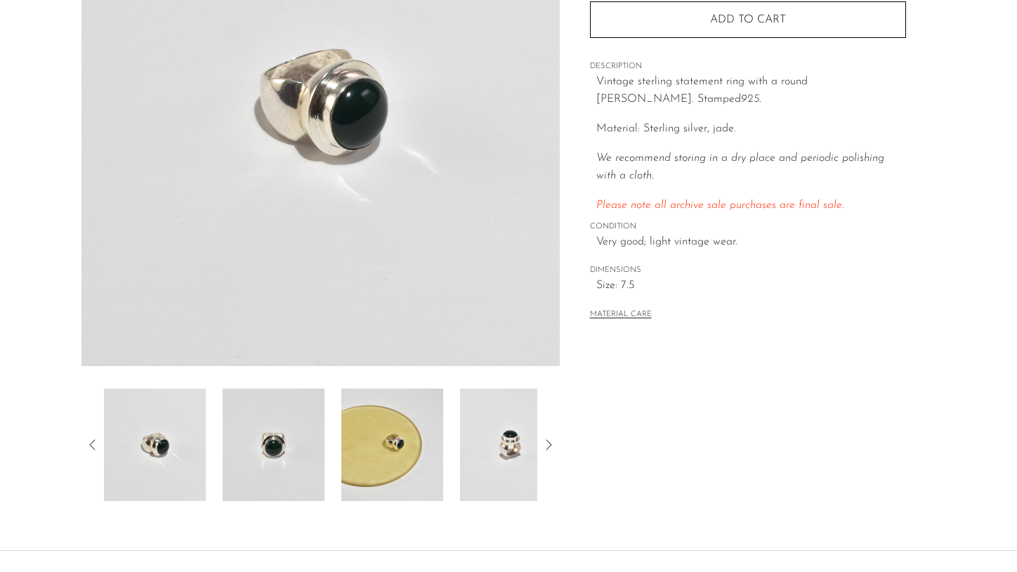
click at [497, 450] on img at bounding box center [511, 445] width 102 height 112
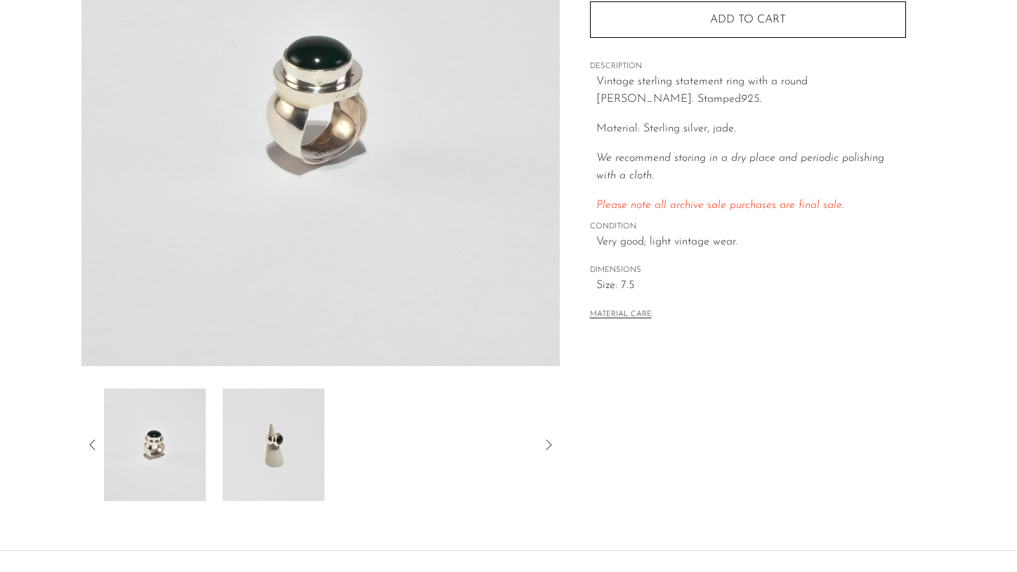
click at [150, 441] on img at bounding box center [155, 445] width 102 height 112
click at [94, 445] on icon at bounding box center [92, 444] width 17 height 17
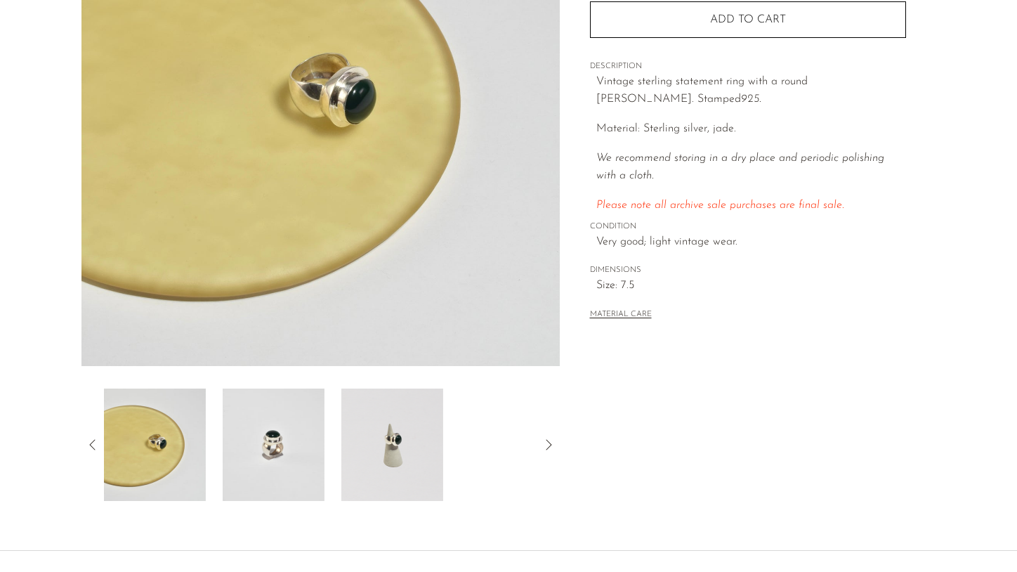
click at [177, 455] on img at bounding box center [155, 445] width 102 height 112
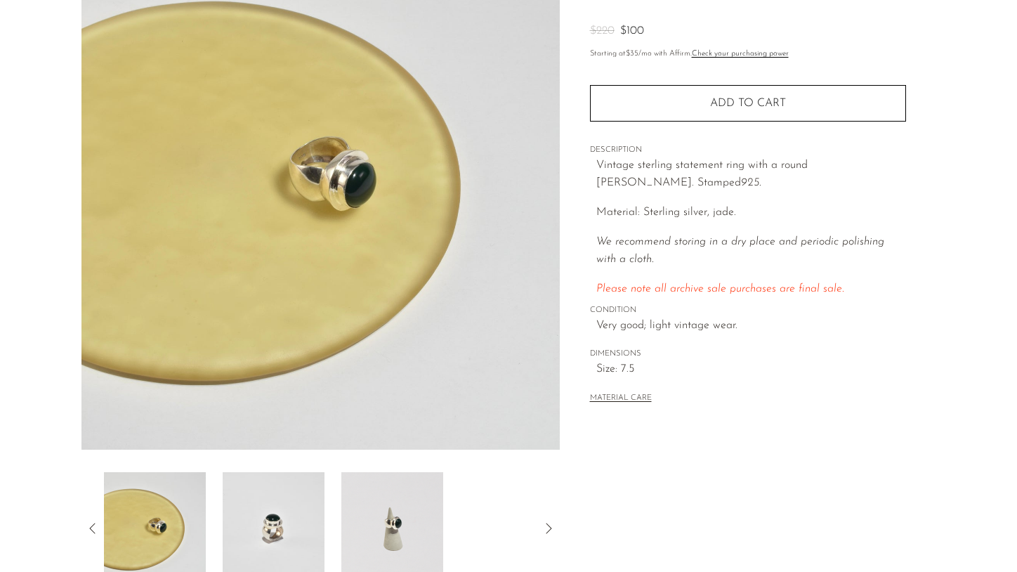
scroll to position [0, 0]
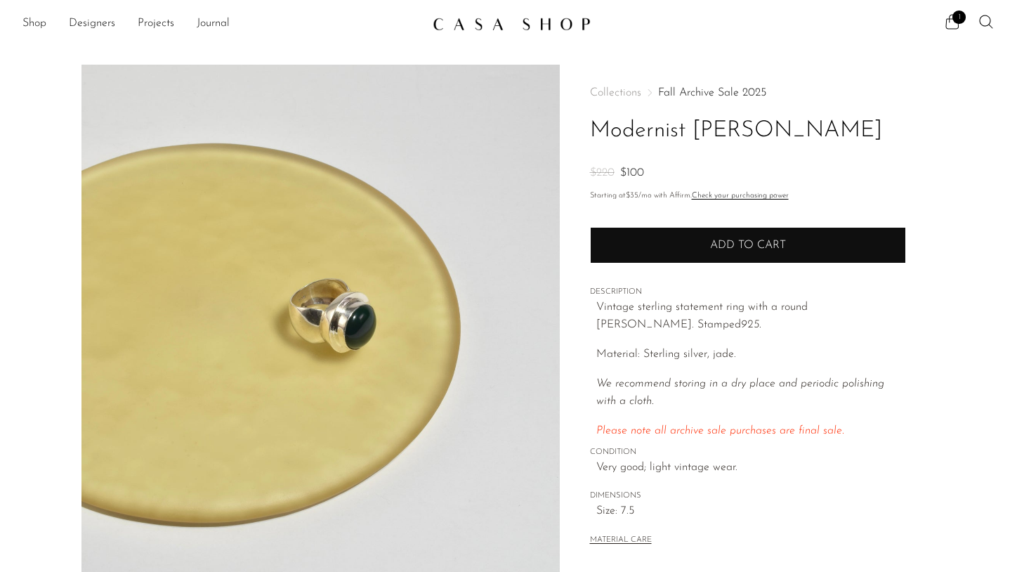
click at [609, 254] on button "Add to cart" at bounding box center [748, 245] width 316 height 37
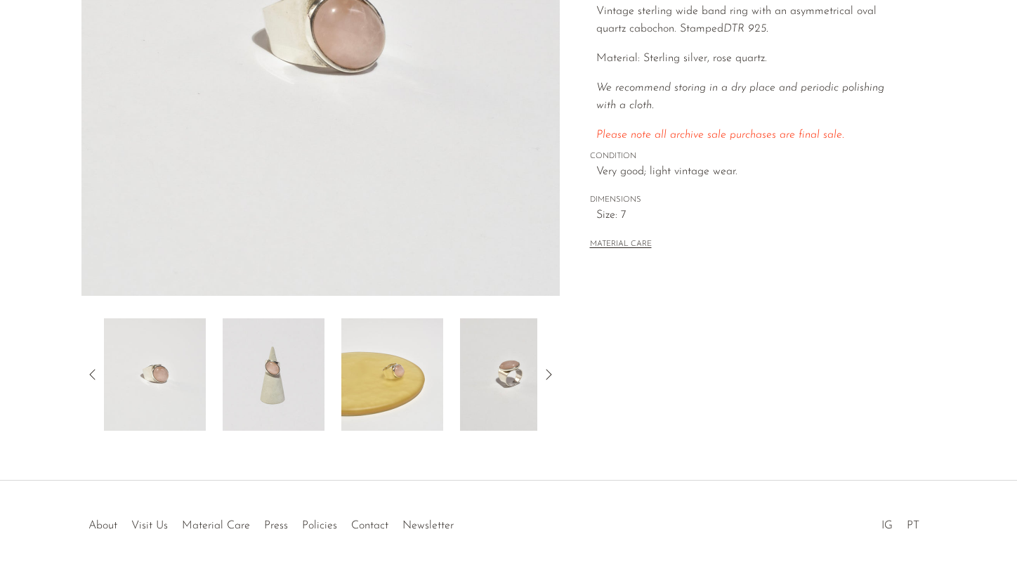
scroll to position [309, 0]
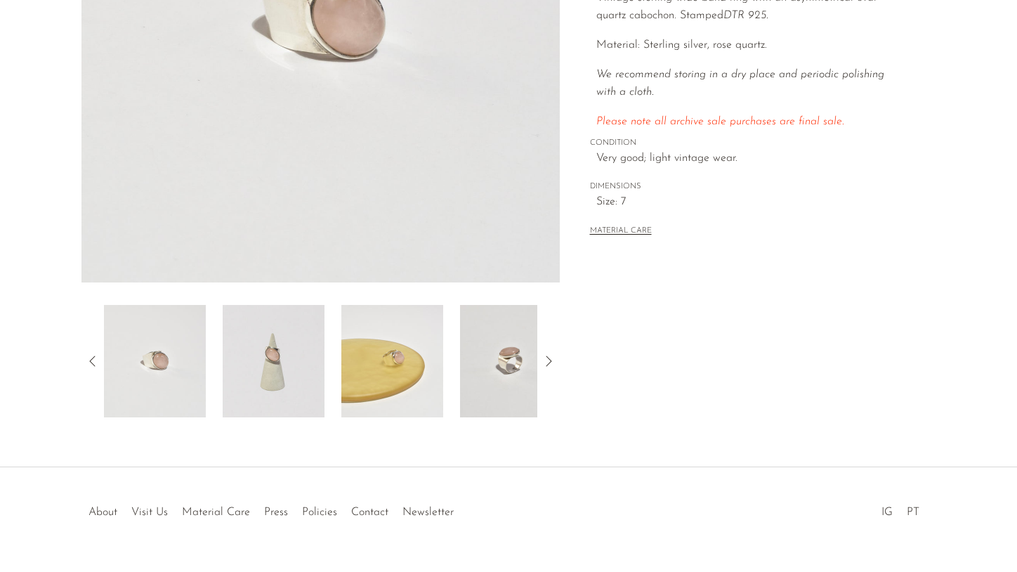
click at [502, 374] on img at bounding box center [511, 361] width 102 height 112
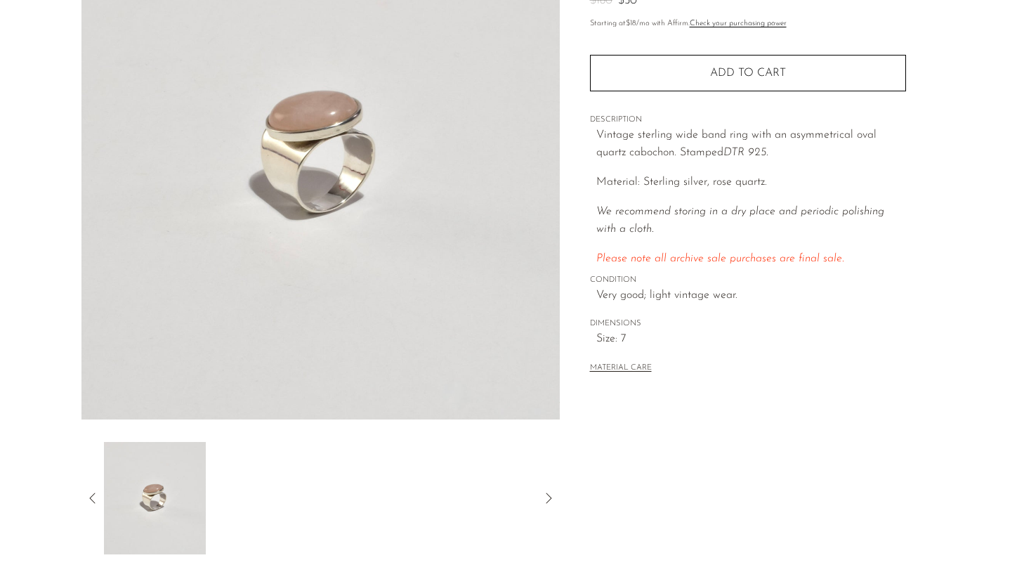
scroll to position [173, 0]
click at [93, 493] on icon at bounding box center [92, 497] width 17 height 17
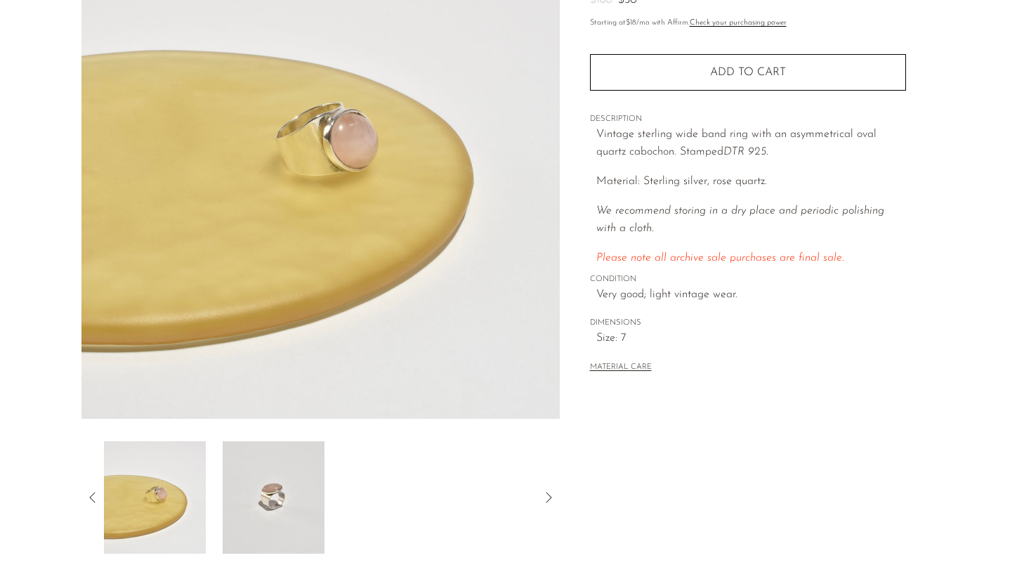
click at [165, 514] on img at bounding box center [155, 497] width 102 height 112
click at [91, 495] on icon at bounding box center [92, 497] width 6 height 11
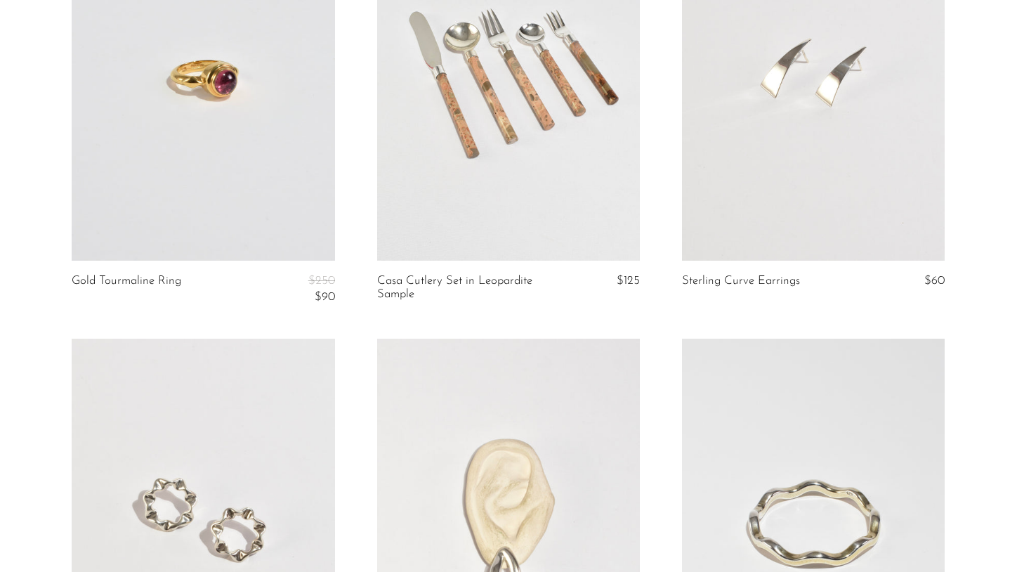
scroll to position [1562, 0]
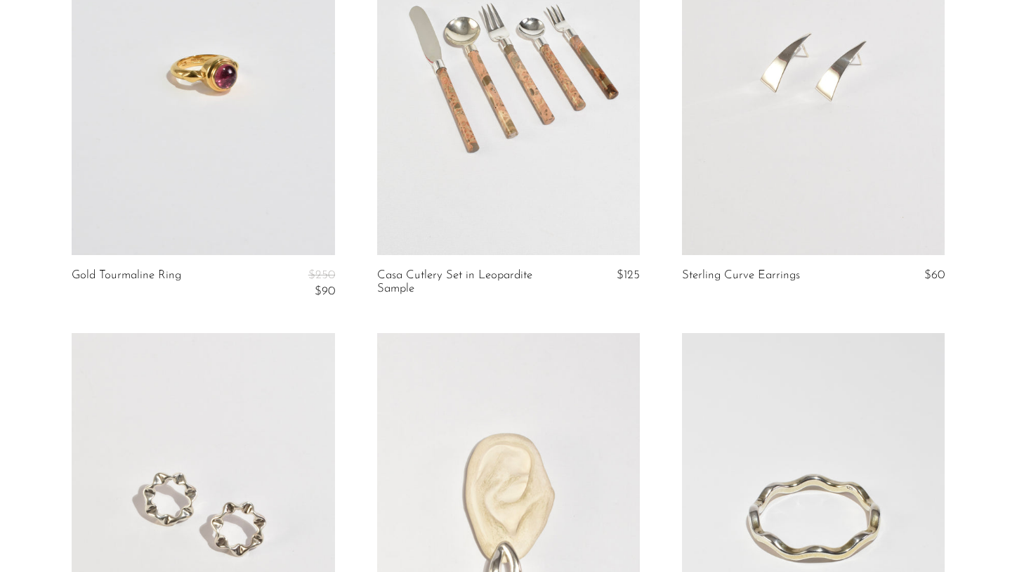
click at [245, 164] on link at bounding box center [203, 71] width 263 height 368
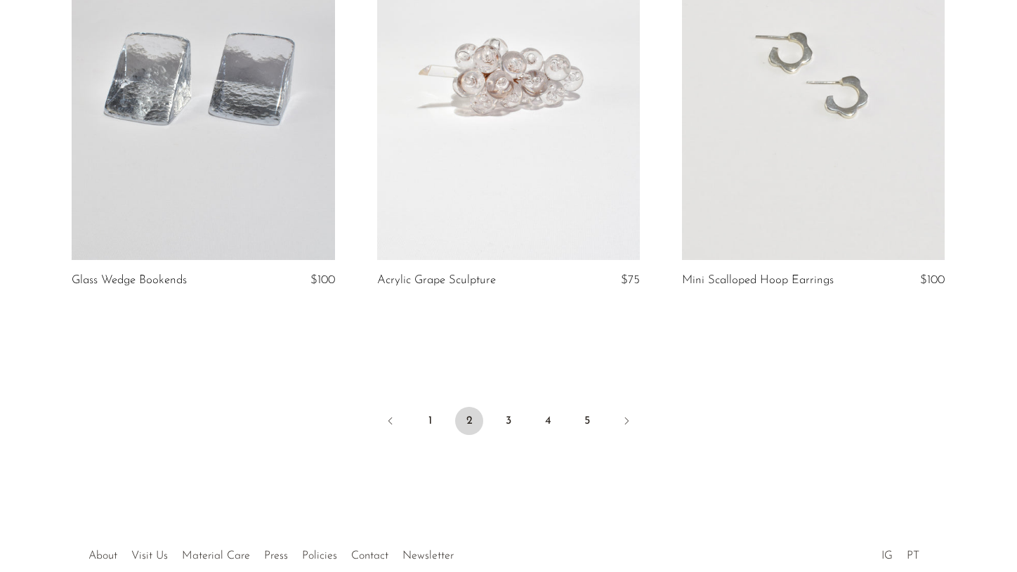
scroll to position [5079, 0]
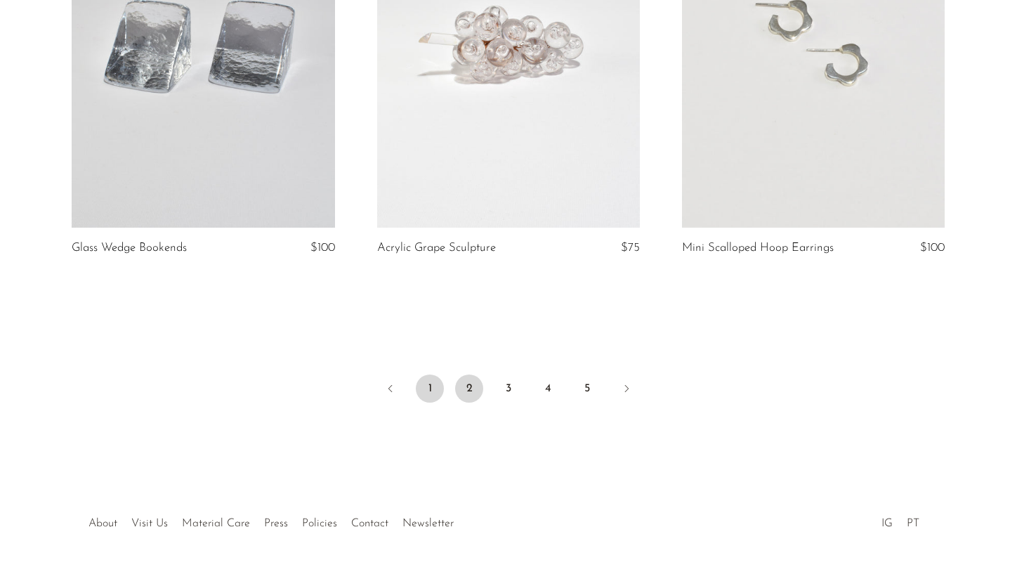
click at [433, 394] on link "1" at bounding box center [430, 388] width 28 height 28
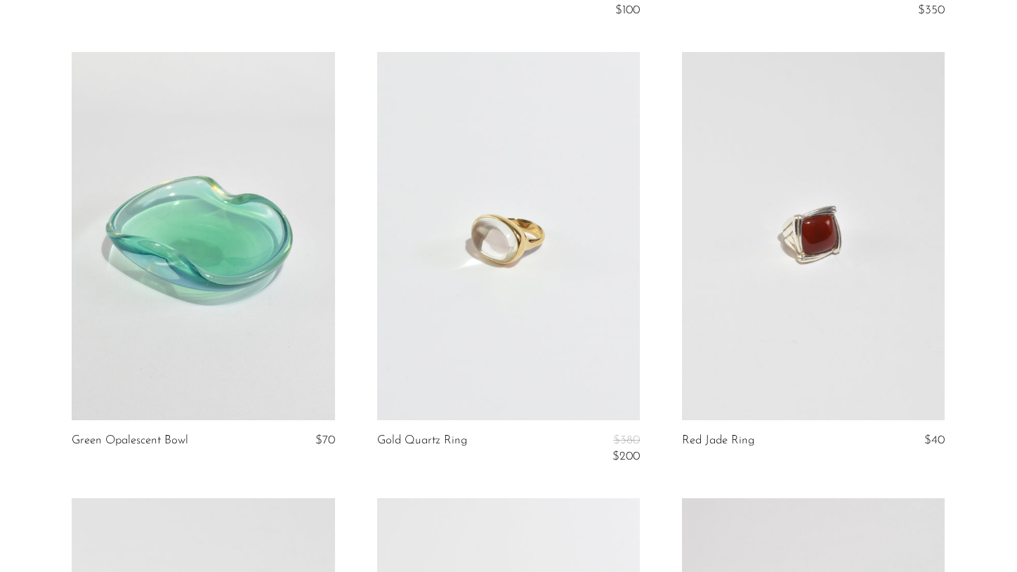
scroll to position [3150, 0]
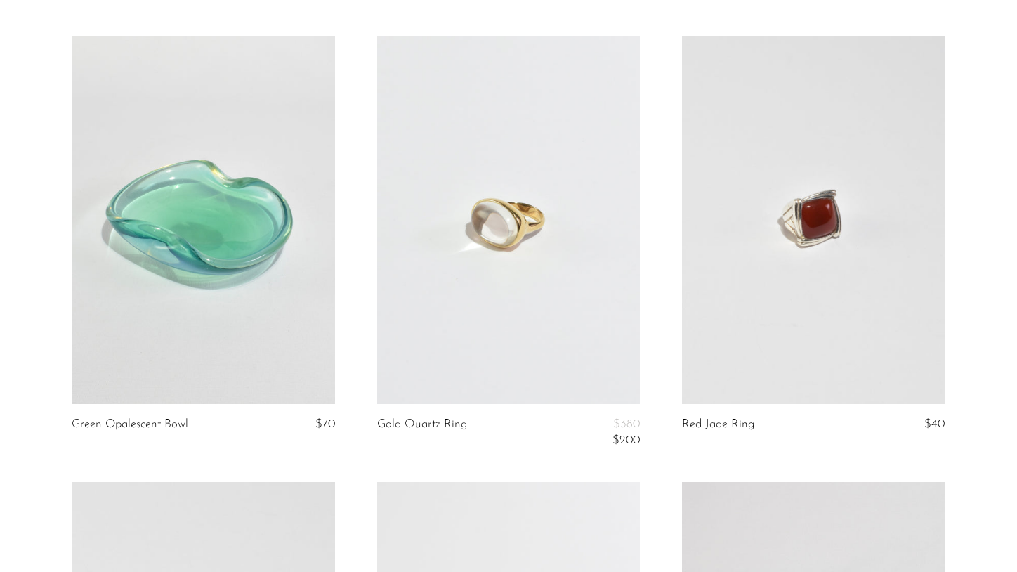
click at [541, 276] on link at bounding box center [508, 220] width 263 height 368
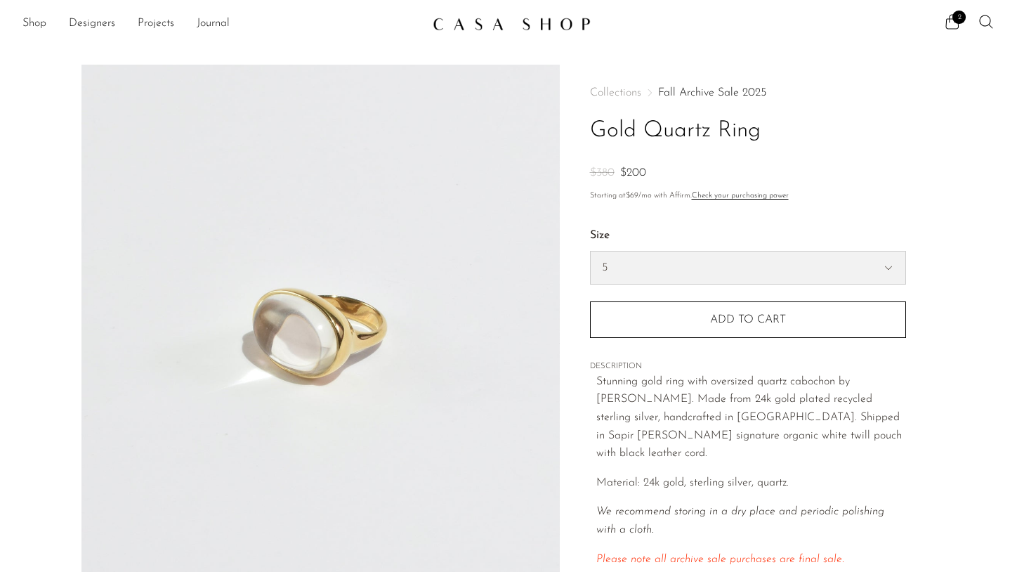
click at [687, 273] on select "5 6 7" at bounding box center [748, 268] width 315 height 32
select select "7"
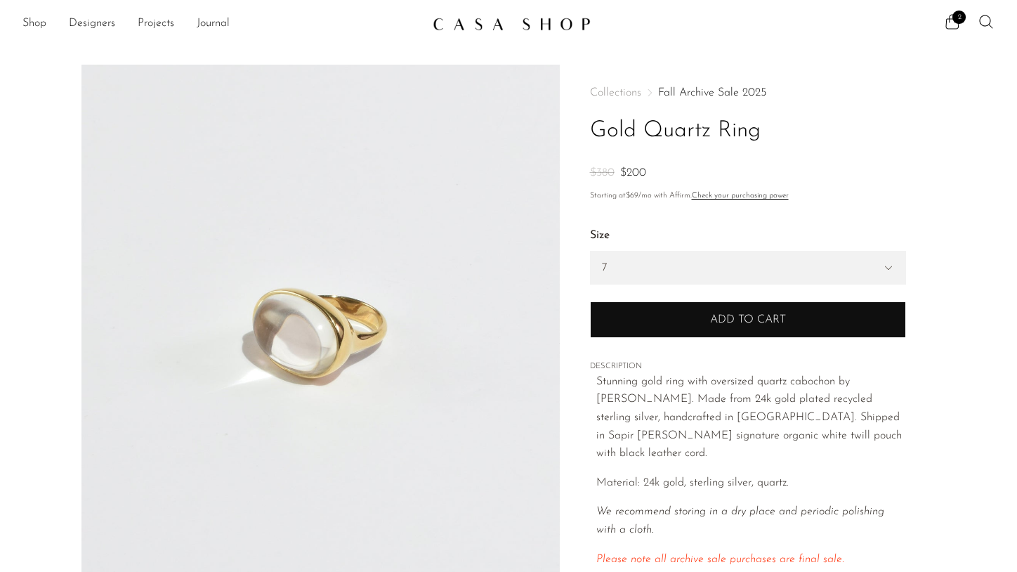
click at [703, 323] on button "Add to cart" at bounding box center [748, 319] width 316 height 37
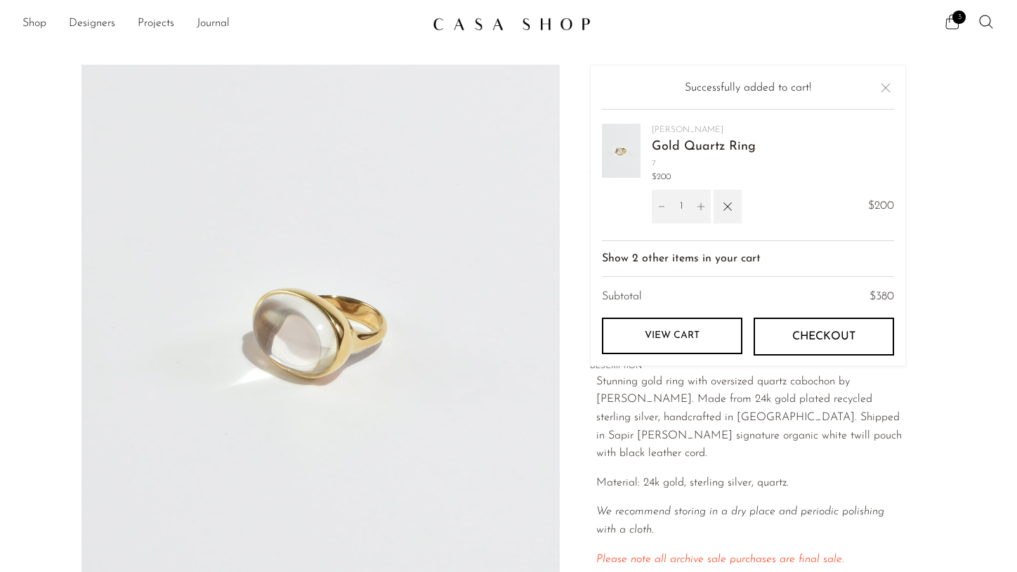
click at [951, 23] on icon at bounding box center [952, 21] width 17 height 17
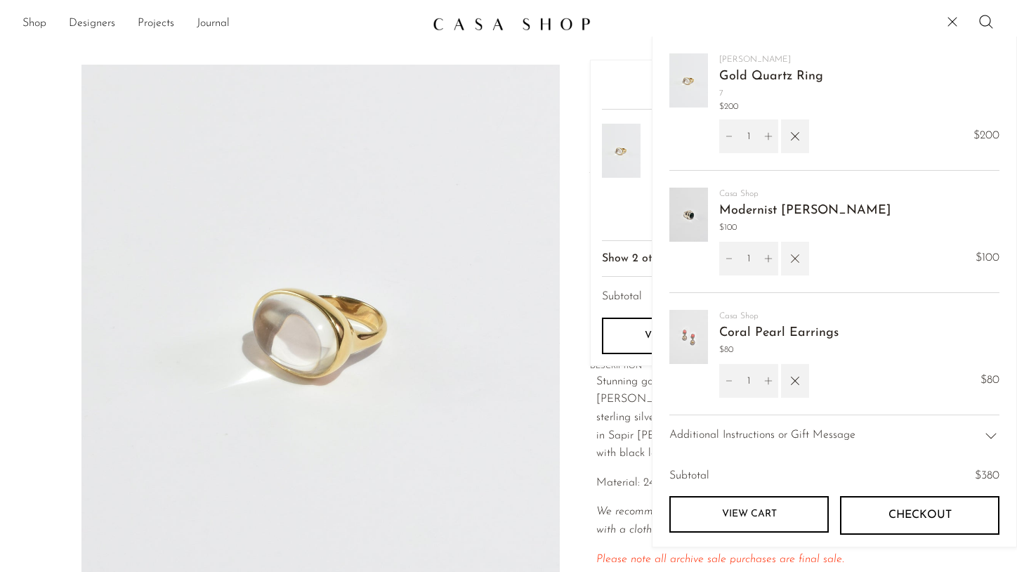
click at [802, 257] on icon "button" at bounding box center [795, 258] width 15 height 15
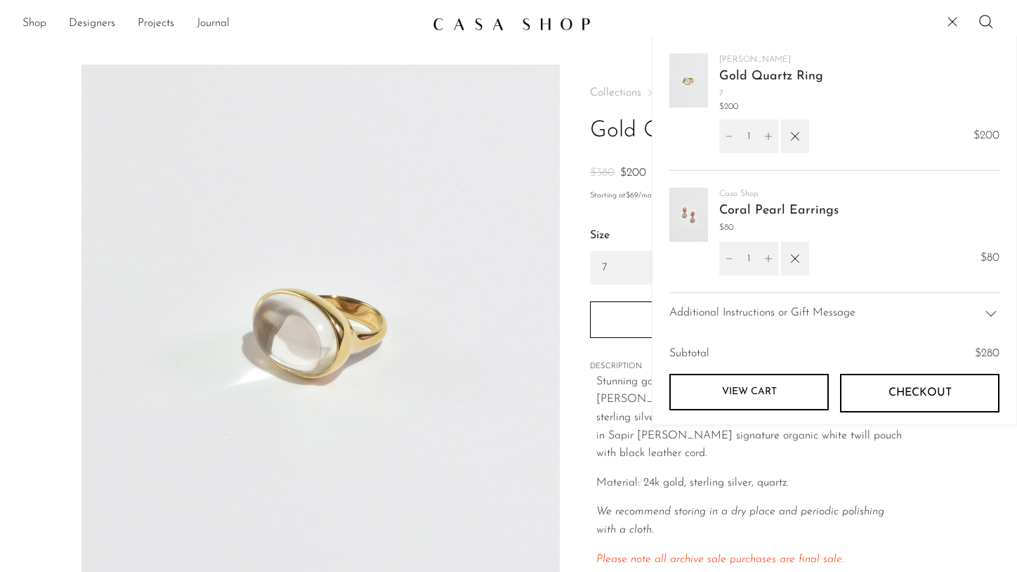
click at [922, 389] on span "Checkout" at bounding box center [920, 392] width 63 height 13
click at [768, 209] on link "Coral Pearl Earrings" at bounding box center [778, 210] width 119 height 13
click at [684, 210] on img at bounding box center [689, 215] width 39 height 54
click at [934, 393] on span "Checkout" at bounding box center [920, 392] width 63 height 13
click at [604, 222] on div "5 - $200 6 - $200 7 - $200 Size 5 6 7 Size 5" at bounding box center [748, 274] width 316 height 128
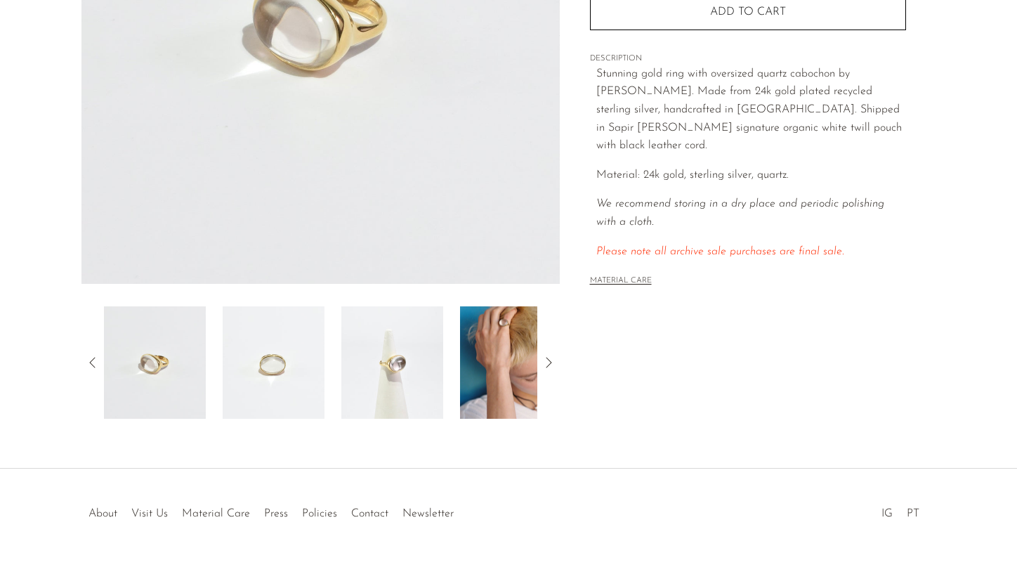
scroll to position [343, 0]
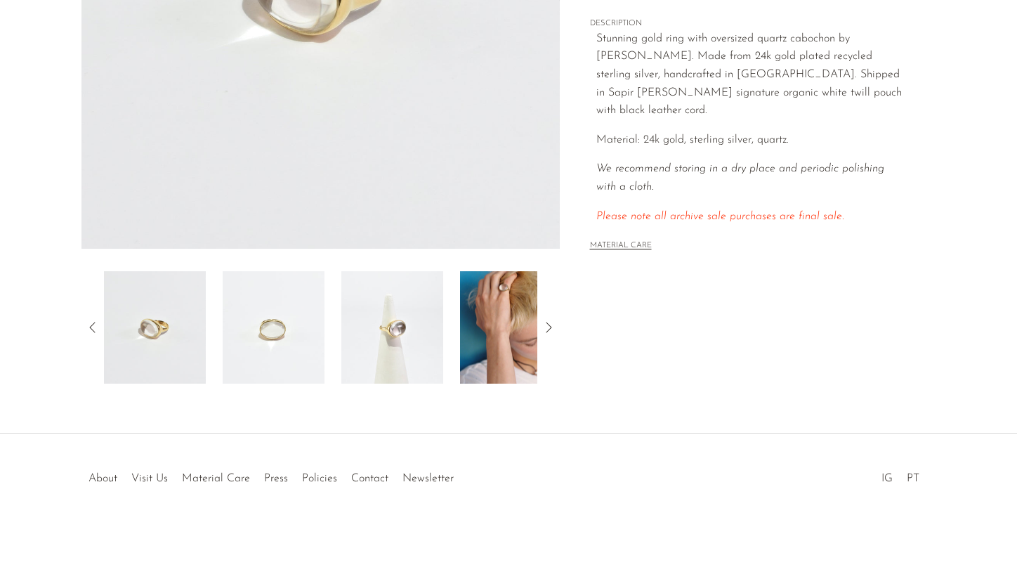
click at [506, 306] on img at bounding box center [511, 327] width 102 height 112
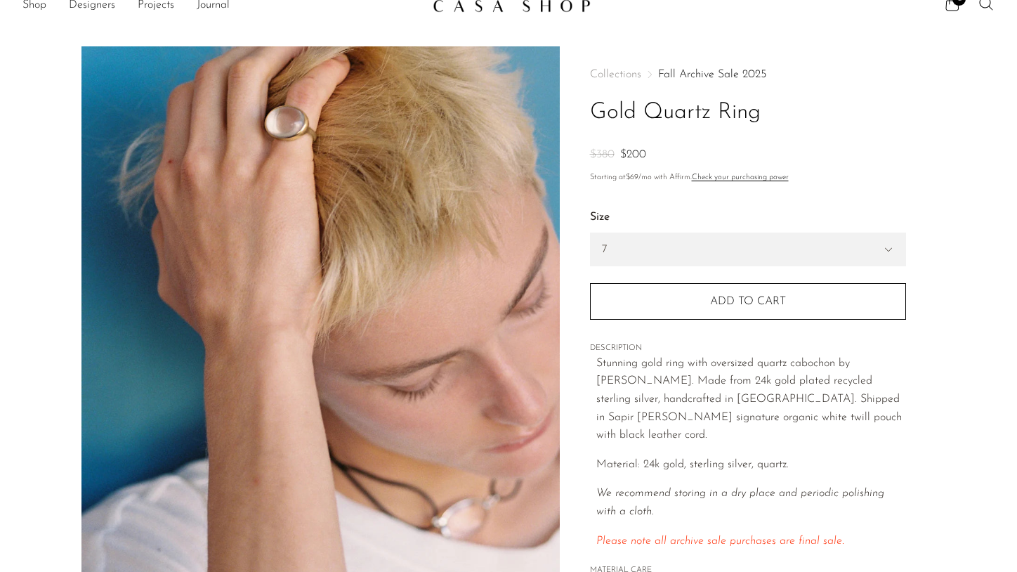
scroll to position [16, 0]
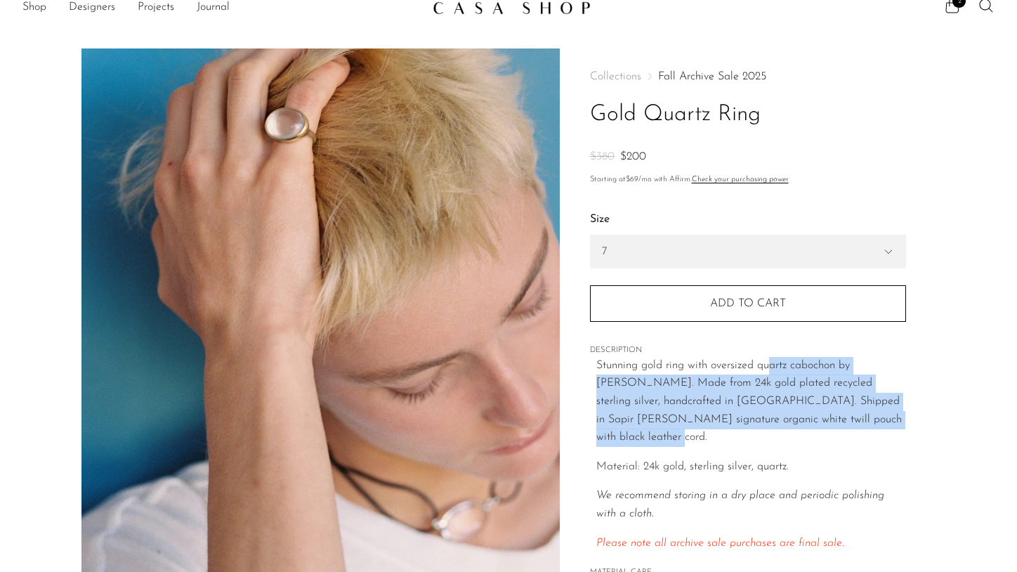
drag, startPoint x: 769, startPoint y: 374, endPoint x: 809, endPoint y: 416, distance: 58.1
click at [805, 413] on p "Stunning gold ring with oversized quartz cabochon by [PERSON_NAME]. Made from 2…" at bounding box center [751, 402] width 310 height 90
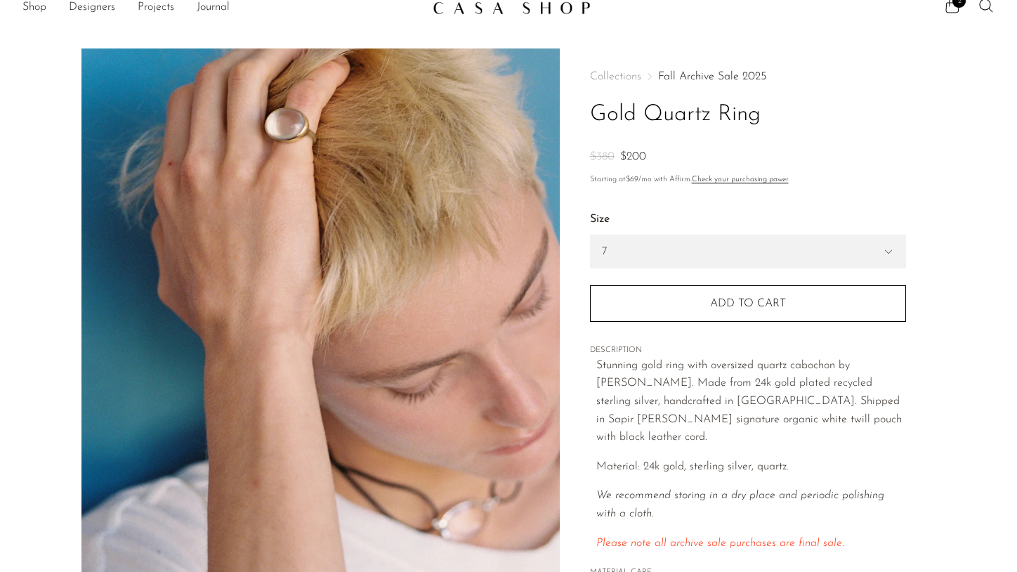
click at [809, 416] on span "ignature organic white twill pouch with black leather cord." at bounding box center [749, 429] width 306 height 30
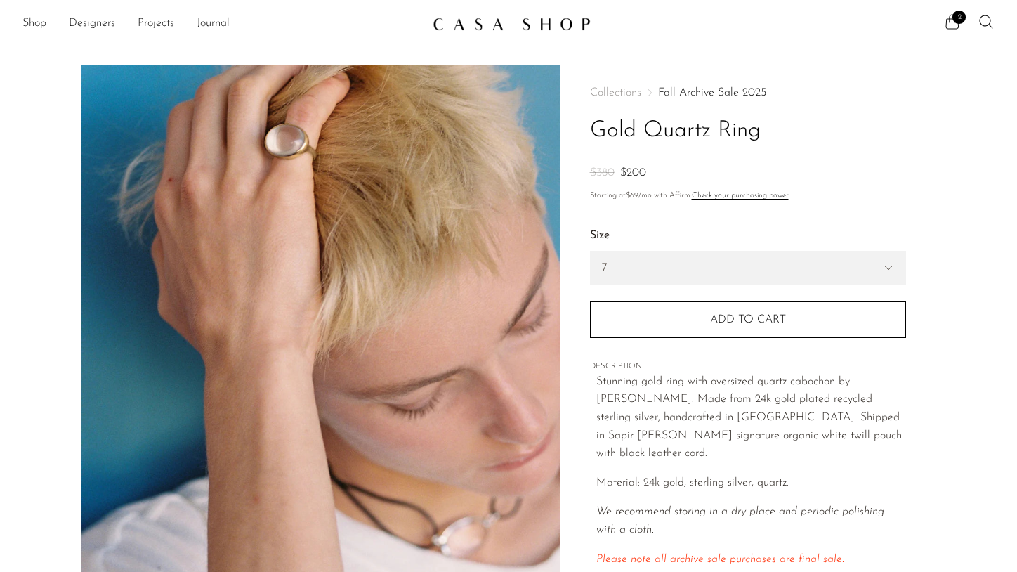
click at [957, 22] on span "2" at bounding box center [959, 17] width 13 height 13
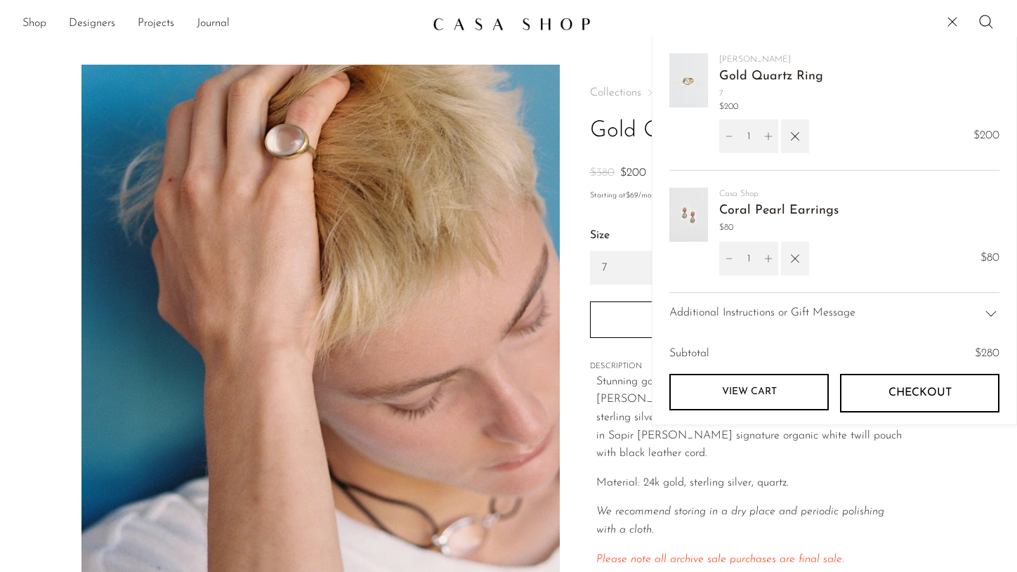
click at [793, 261] on icon "button" at bounding box center [795, 258] width 15 height 15
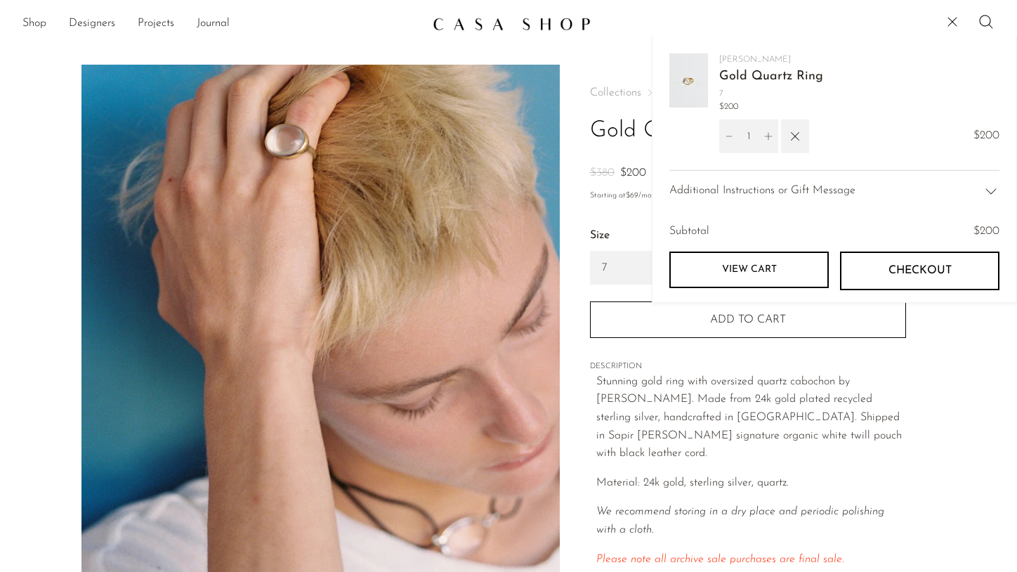
click at [925, 270] on span "Checkout" at bounding box center [920, 270] width 63 height 13
